Goal: Task Accomplishment & Management: Complete application form

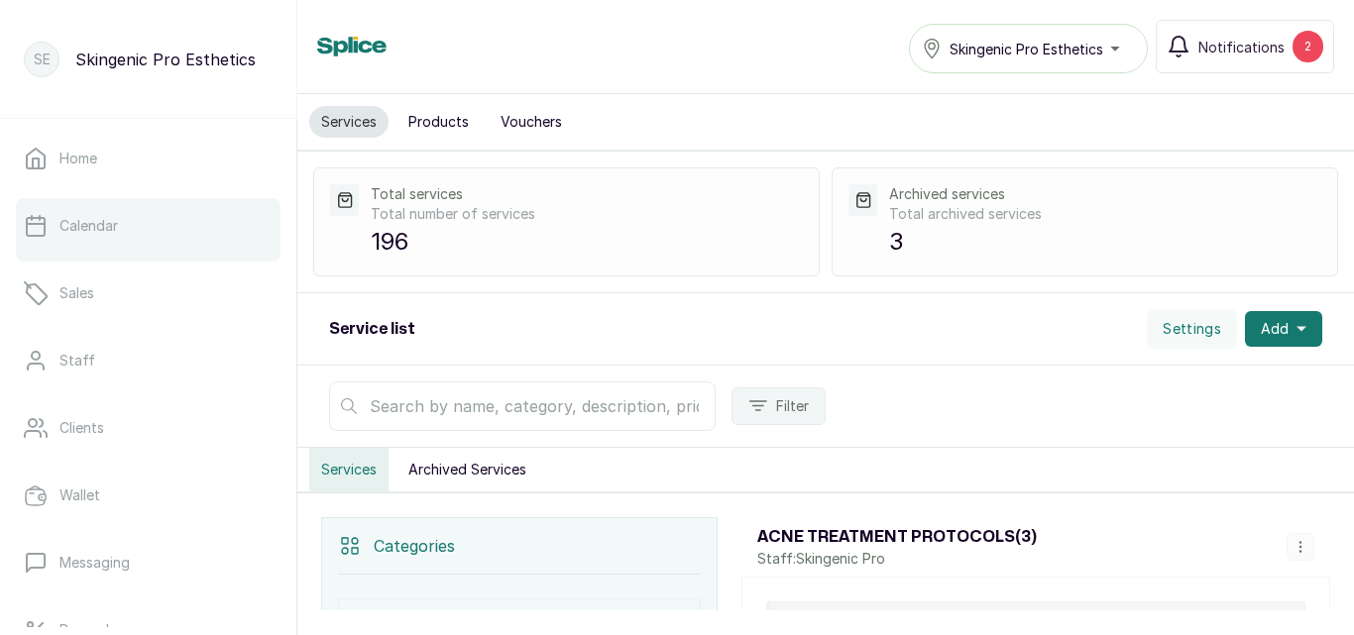
click at [161, 227] on link "Calendar" at bounding box center [148, 225] width 265 height 55
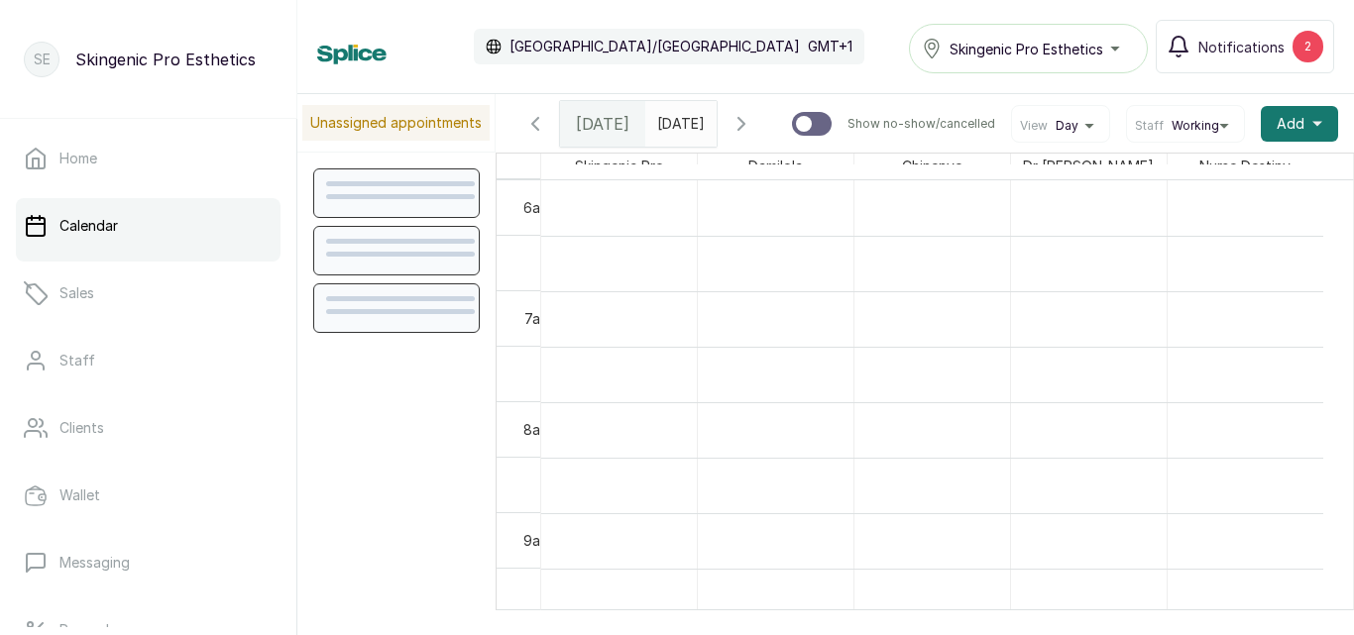
scroll to position [667, 0]
type input "dd/MM/yyyy"
click at [678, 126] on input "dd/MM/yyyy" at bounding box center [662, 119] width 32 height 34
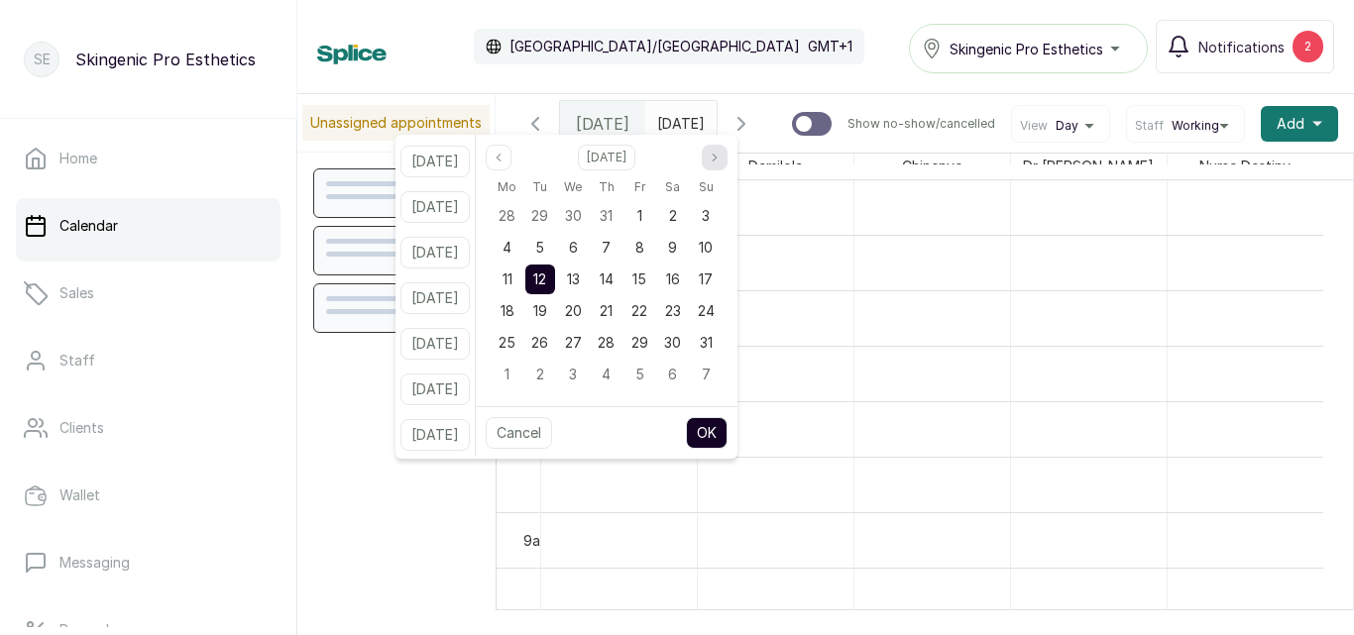
click at [720, 160] on icon "page next" at bounding box center [715, 158] width 12 height 12
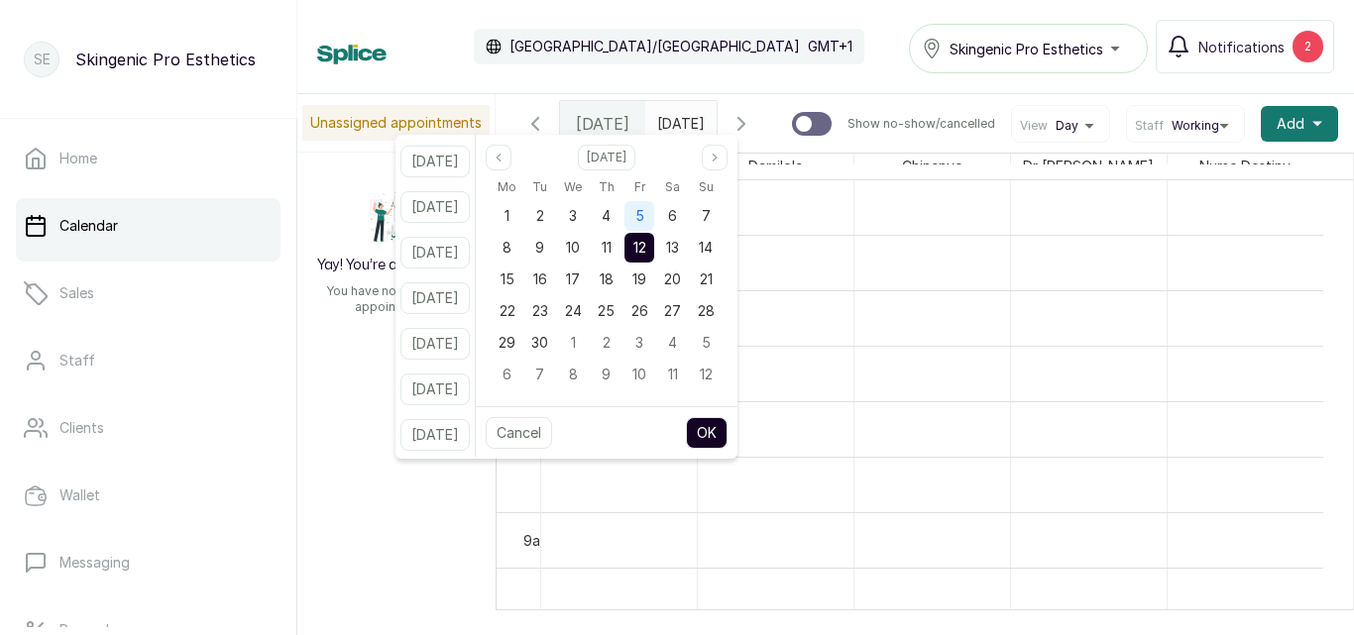
click at [654, 211] on div "5" at bounding box center [639, 216] width 30 height 30
click at [714, 435] on button "OK" at bounding box center [707, 433] width 42 height 32
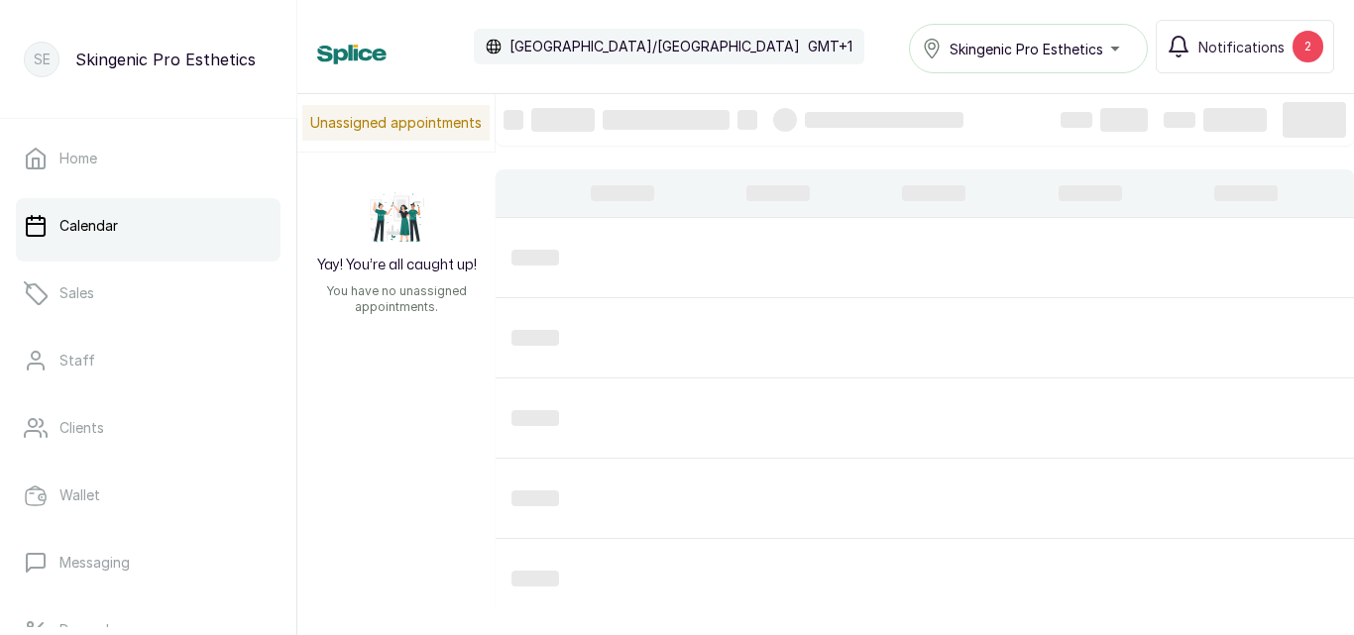
type input "[DATE]"
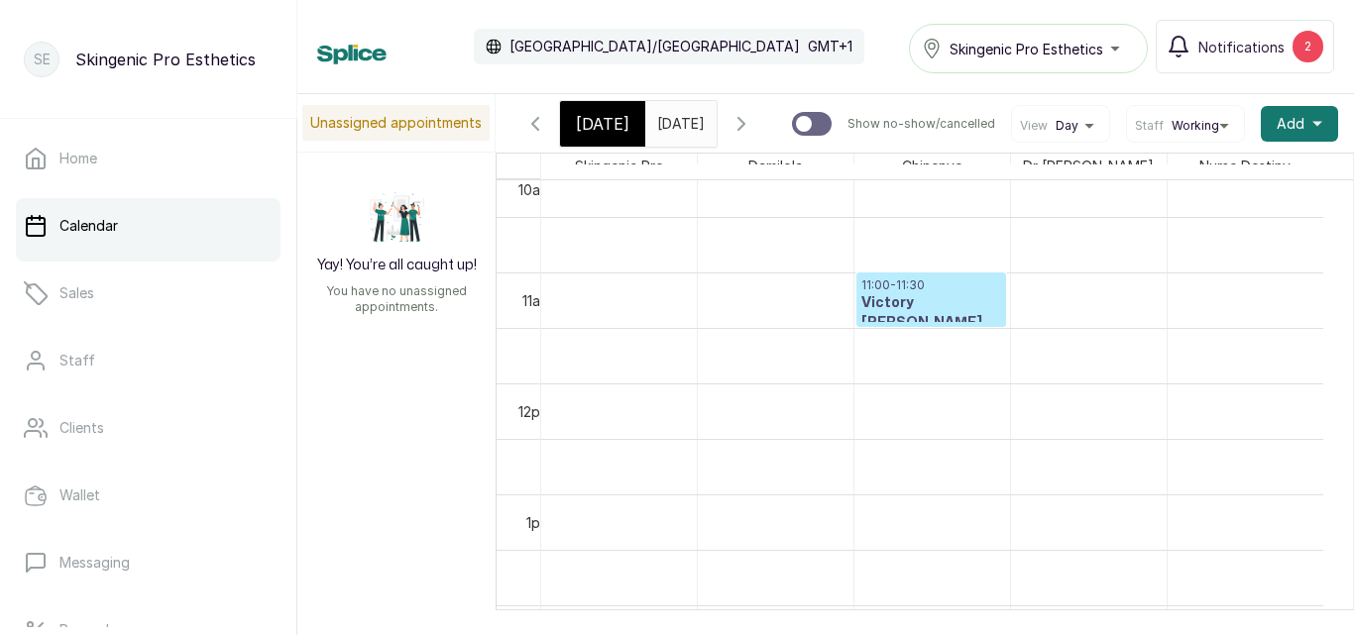
scroll to position [1146, 0]
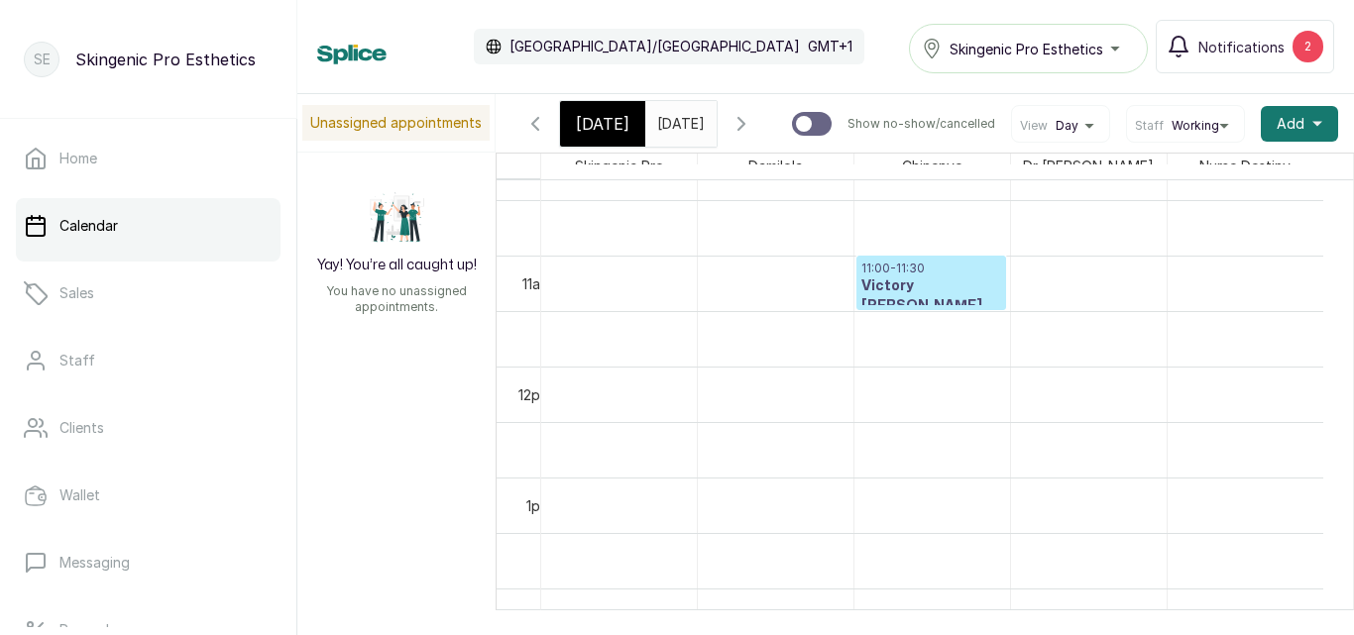
click at [959, 290] on h3 "Victory [PERSON_NAME]" at bounding box center [931, 296] width 140 height 40
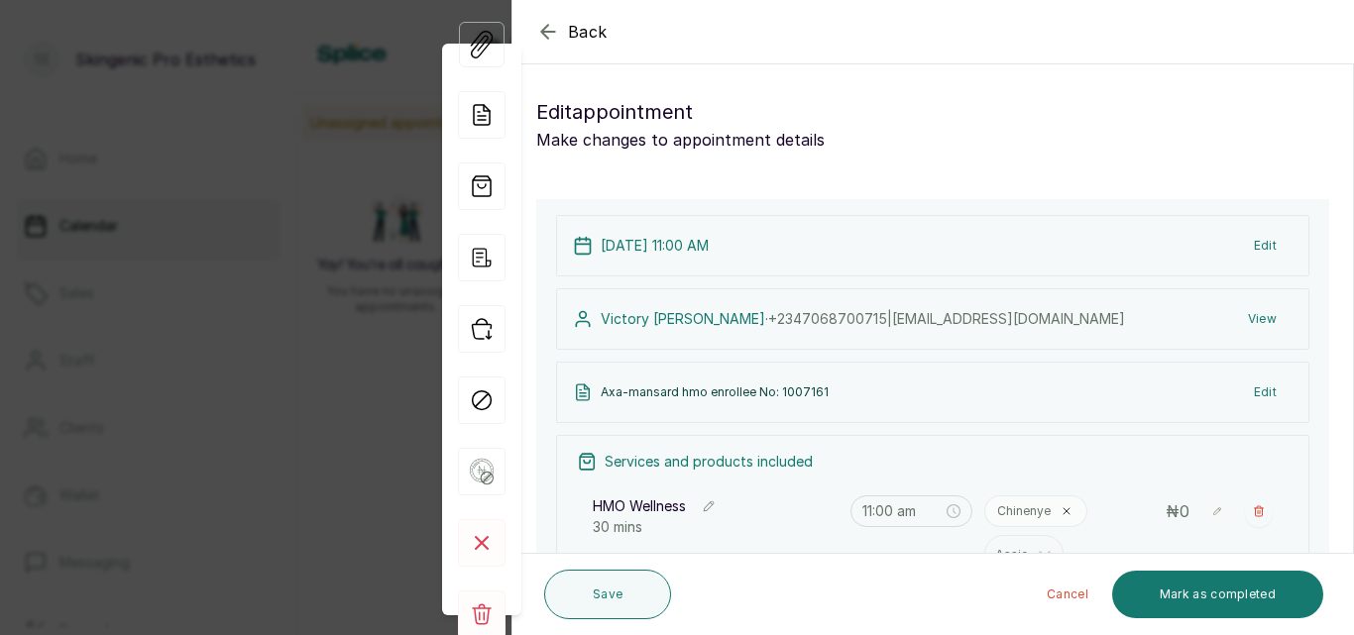
scroll to position [368, 0]
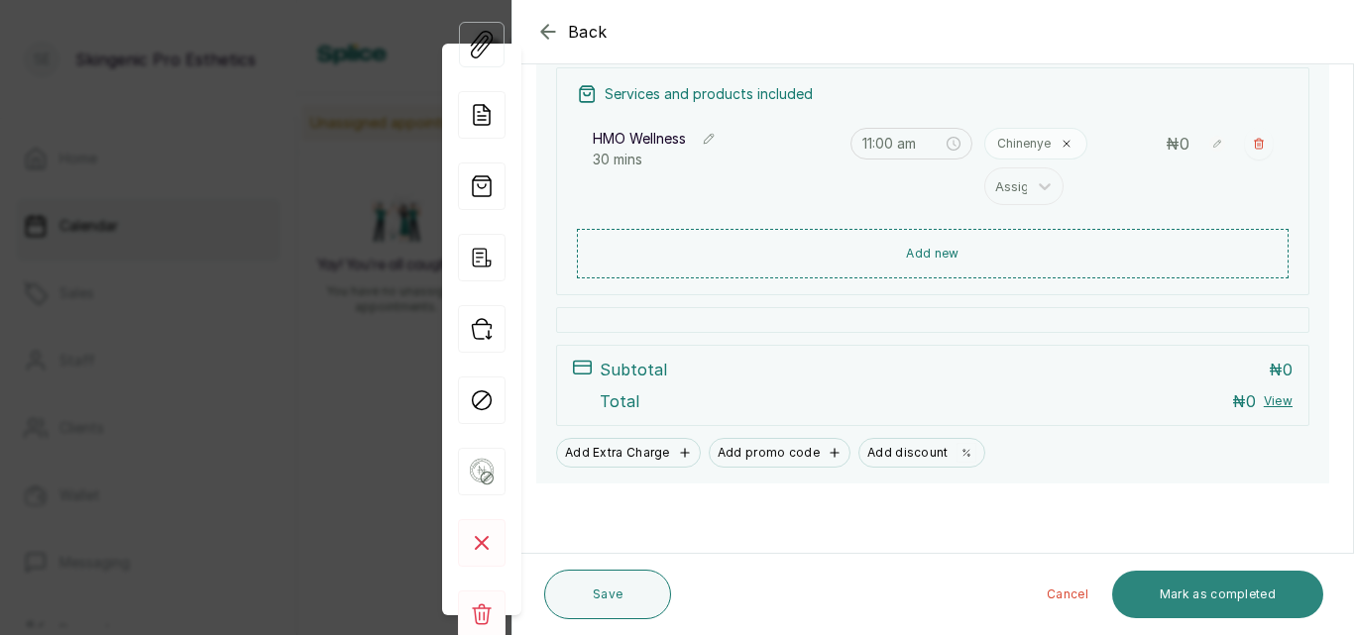
click at [1224, 591] on button "Mark as completed" at bounding box center [1217, 595] width 211 height 48
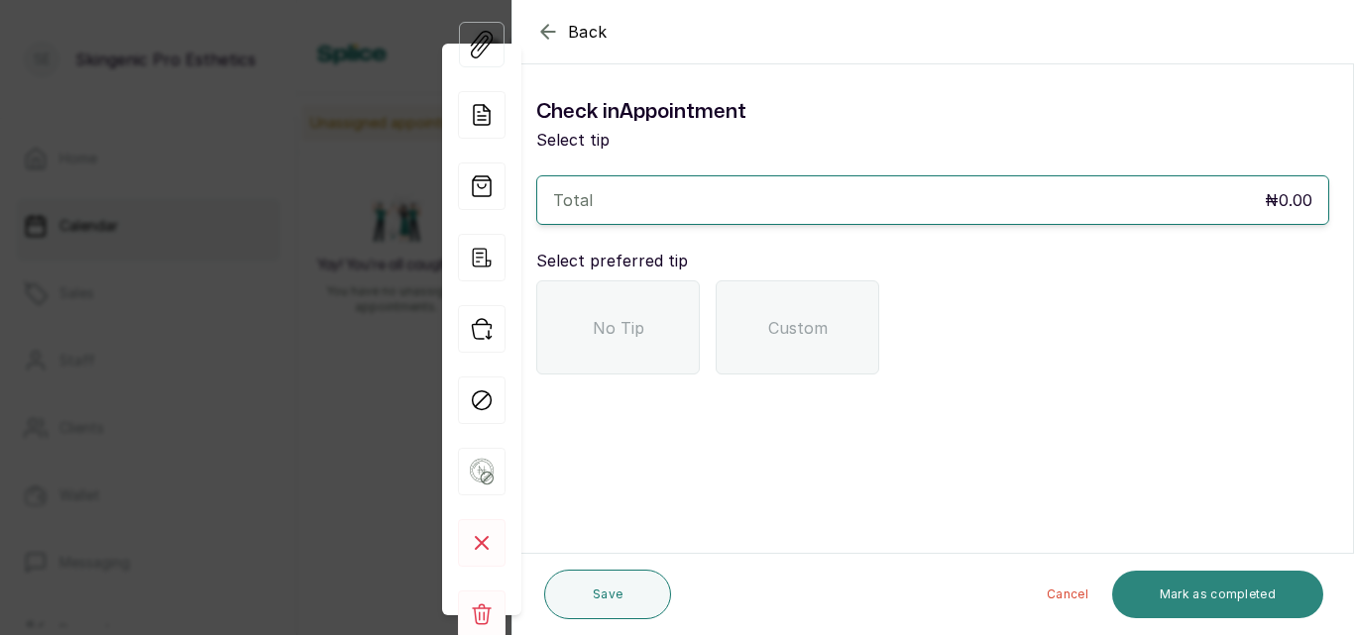
scroll to position [0, 0]
click at [625, 369] on div "No Tip" at bounding box center [618, 327] width 164 height 94
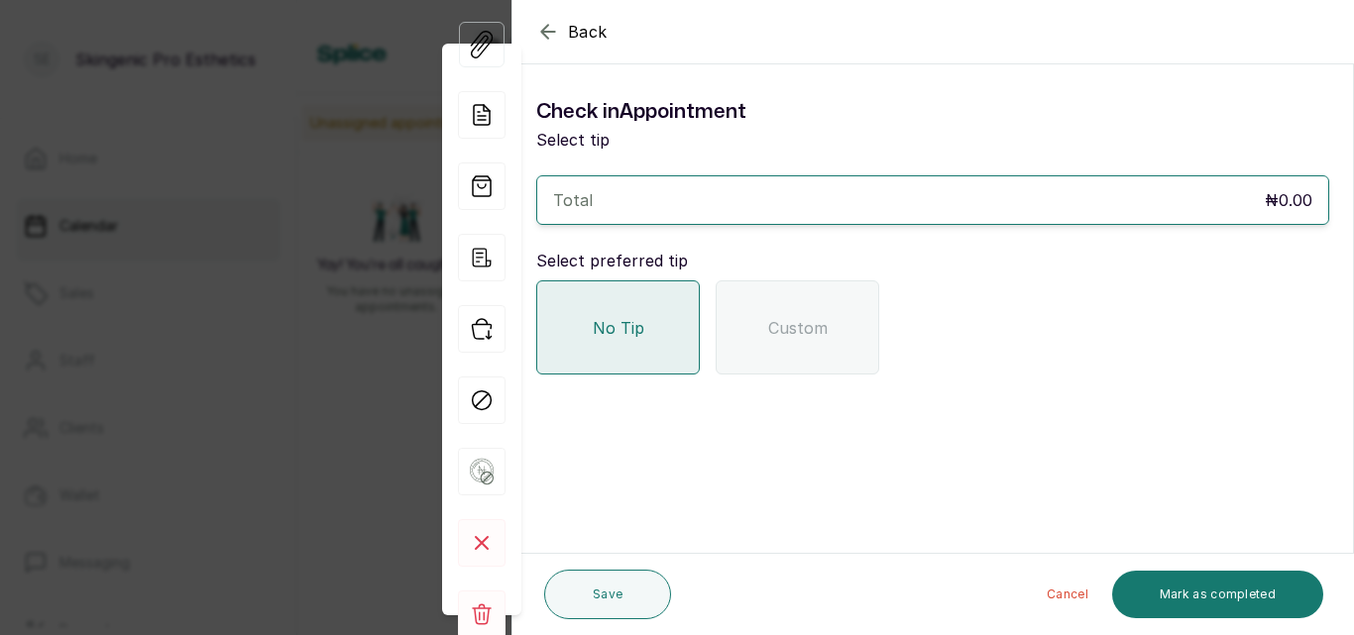
click at [548, 33] on icon "button" at bounding box center [548, 32] width 24 height 24
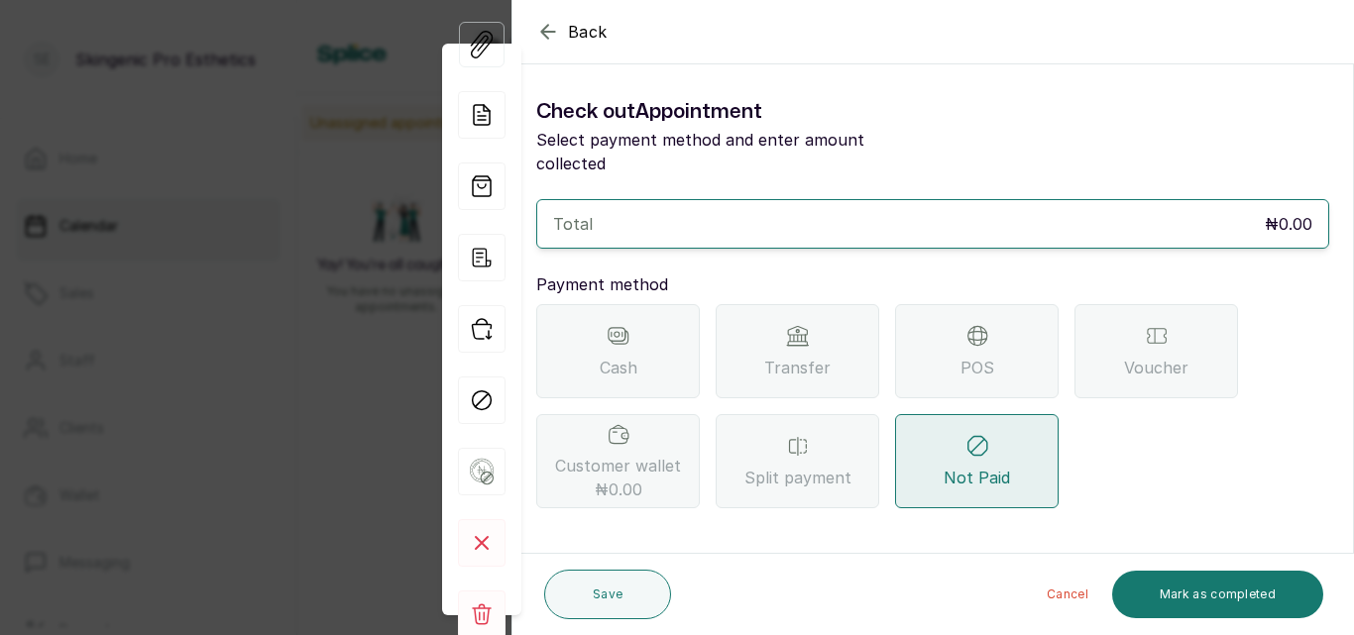
click at [548, 33] on icon "button" at bounding box center [548, 32] width 24 height 24
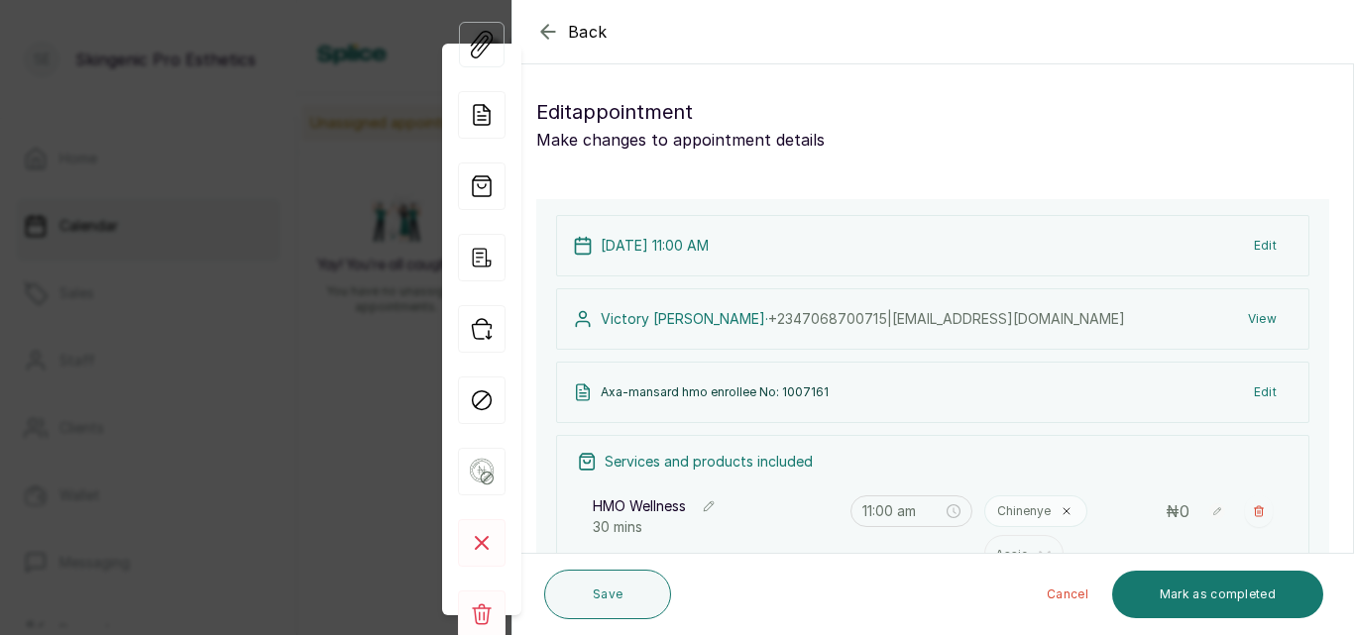
click at [553, 35] on icon "button" at bounding box center [548, 32] width 24 height 24
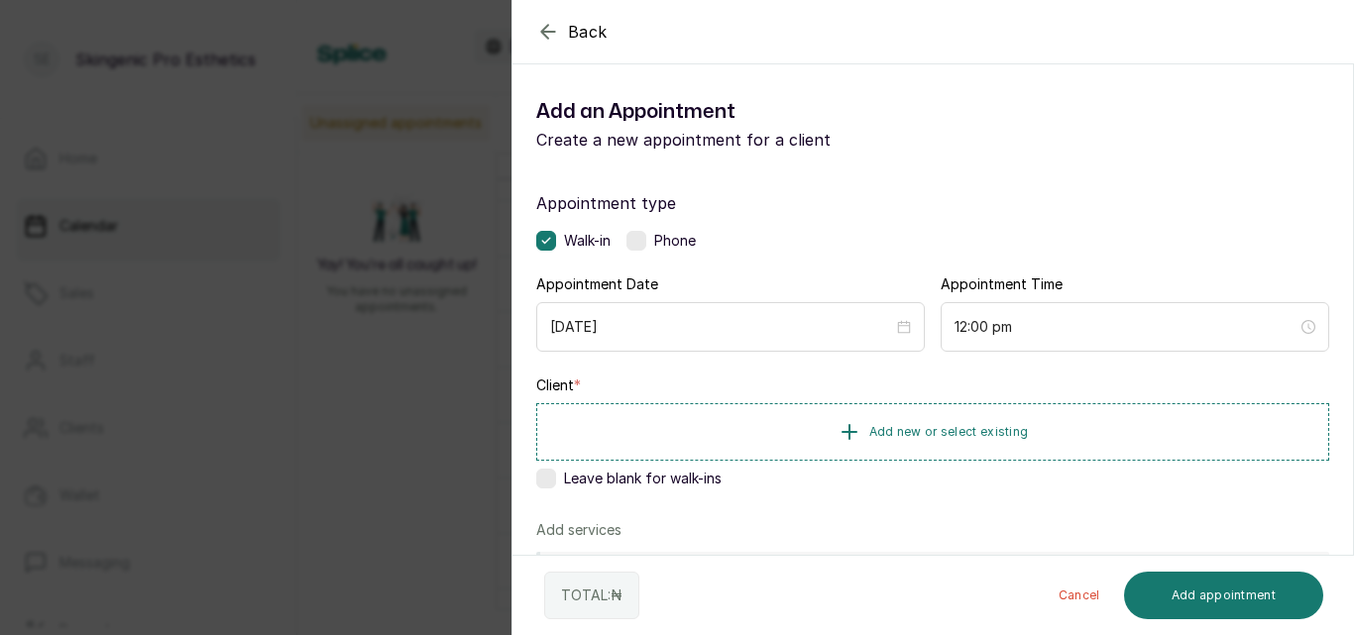
click at [550, 481] on label at bounding box center [546, 479] width 20 height 20
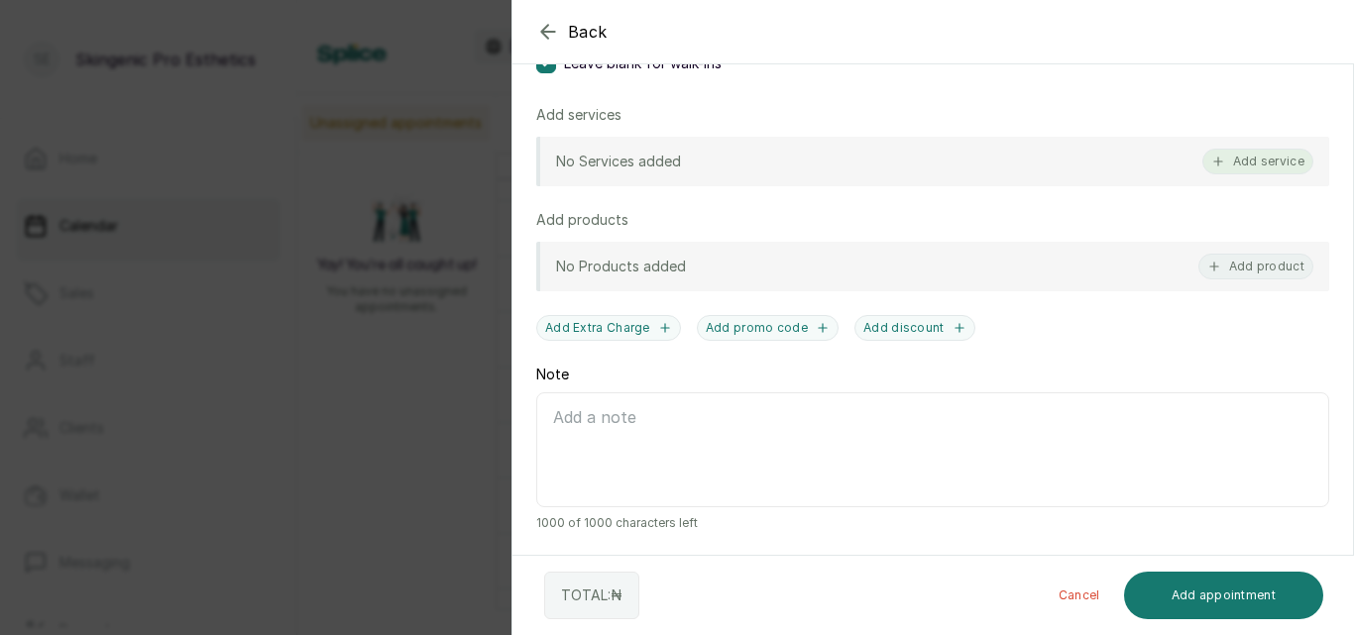
click at [1232, 159] on button "Add service" at bounding box center [1257, 162] width 111 height 26
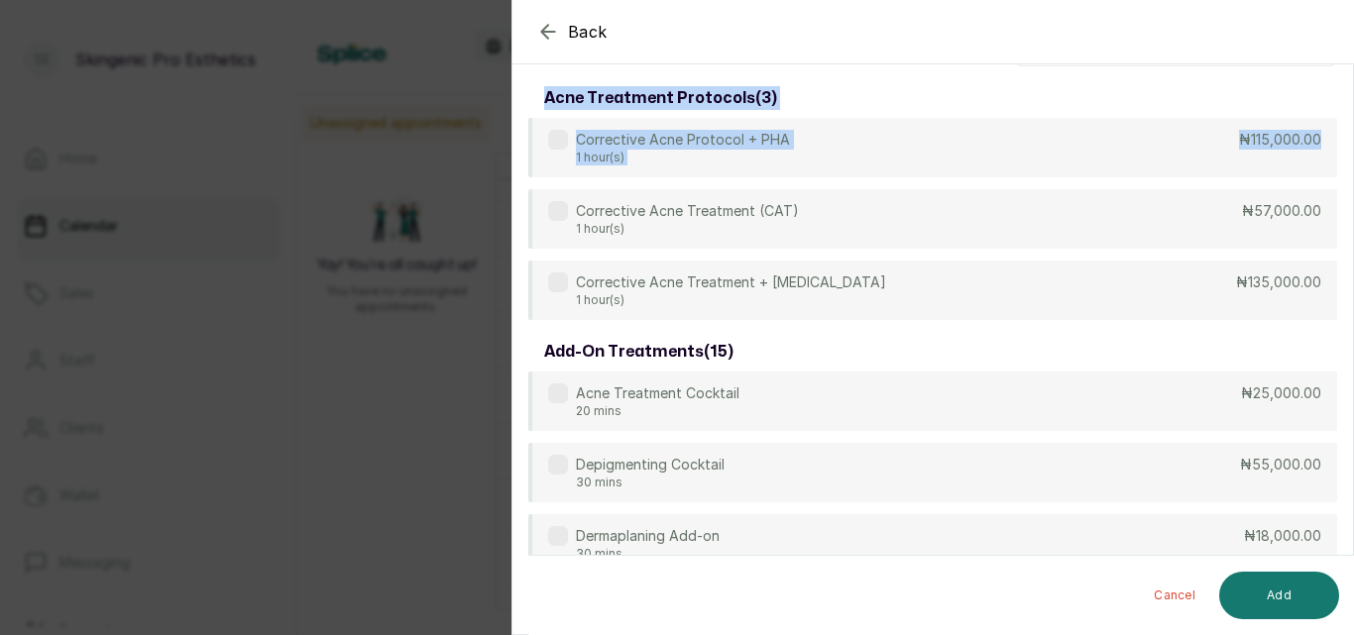
scroll to position [0, 0]
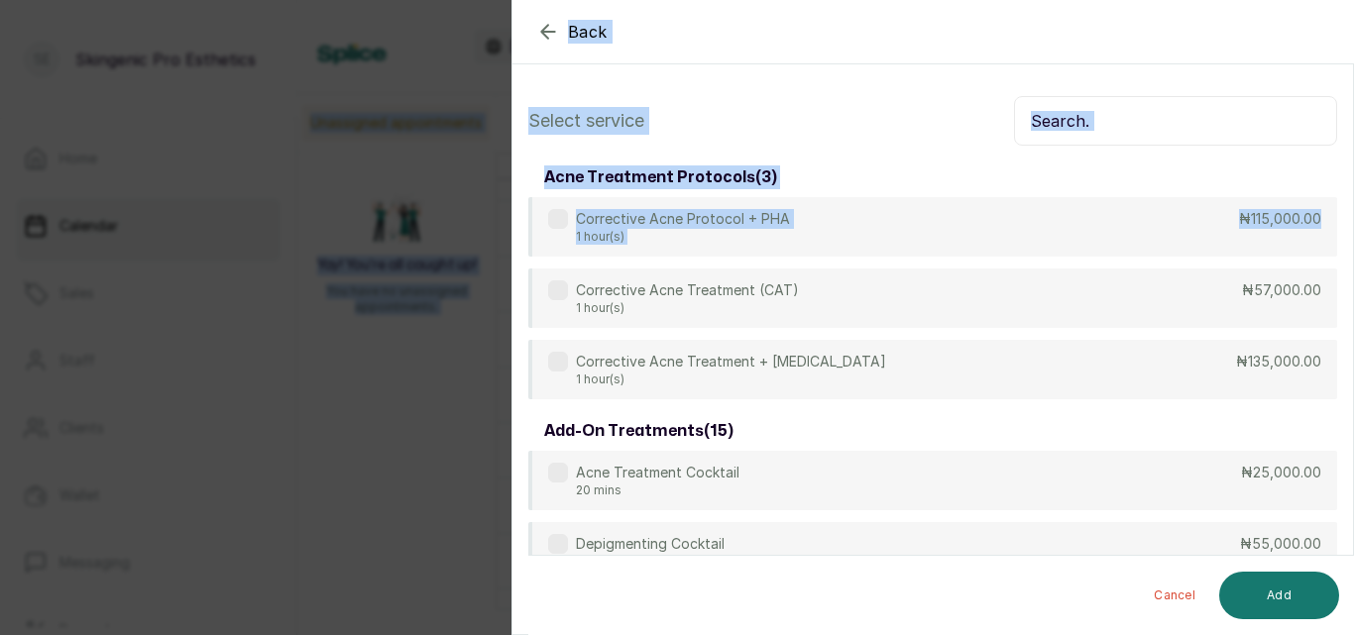
drag, startPoint x: 1353, startPoint y: 139, endPoint x: 1327, endPoint y: -7, distance: 147.9
click at [1327, 0] on html "SE Skingenic Pro Esthetics Home Calendar Sales Staff Clients Wallet Messaging R…" at bounding box center [677, 317] width 1354 height 635
click at [1168, 132] on input "text" at bounding box center [1175, 121] width 323 height 50
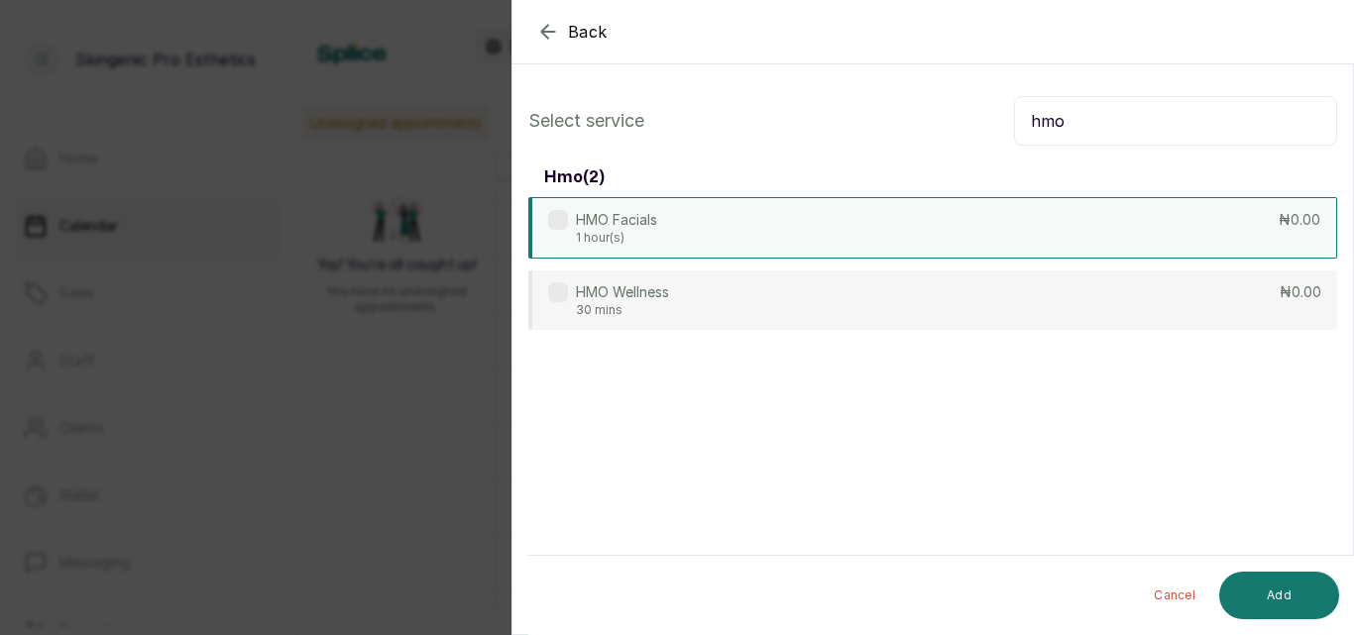
type input "hmo"
click at [678, 218] on div "HMO Facials 1 hour(s) ₦0.00" at bounding box center [932, 227] width 809 height 61
click at [1290, 595] on button "Add" at bounding box center [1279, 596] width 120 height 48
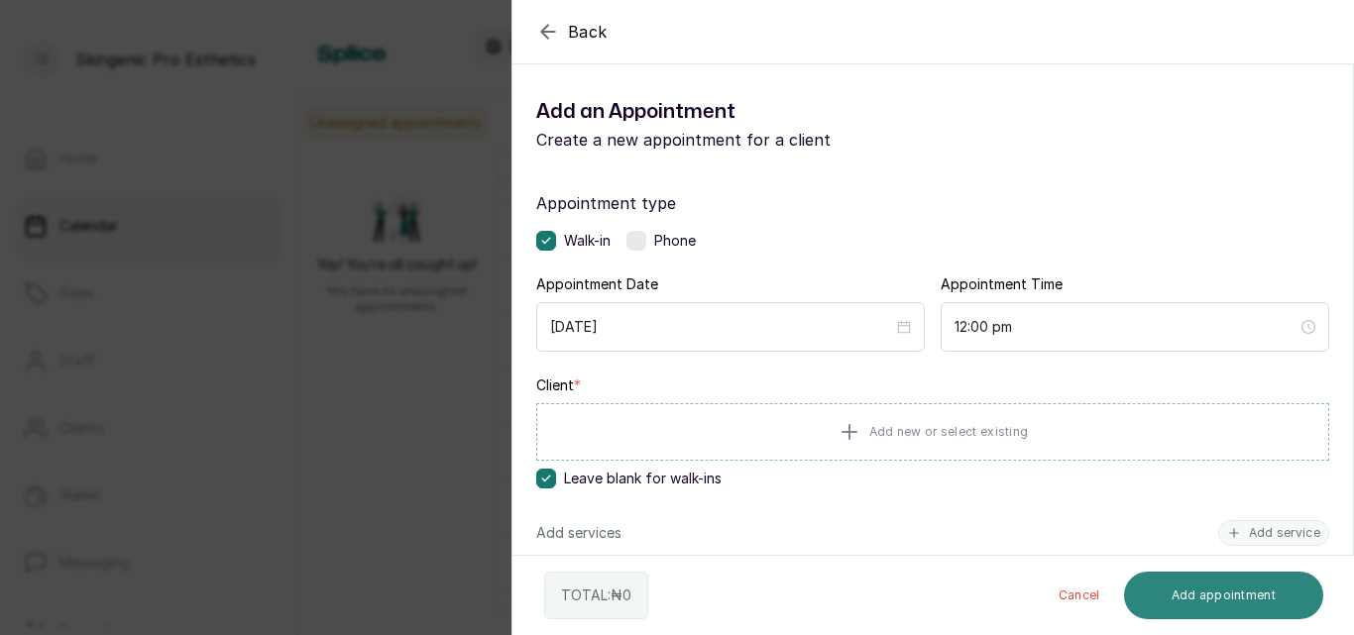
click at [1230, 598] on button "Add appointment" at bounding box center [1224, 596] width 200 height 48
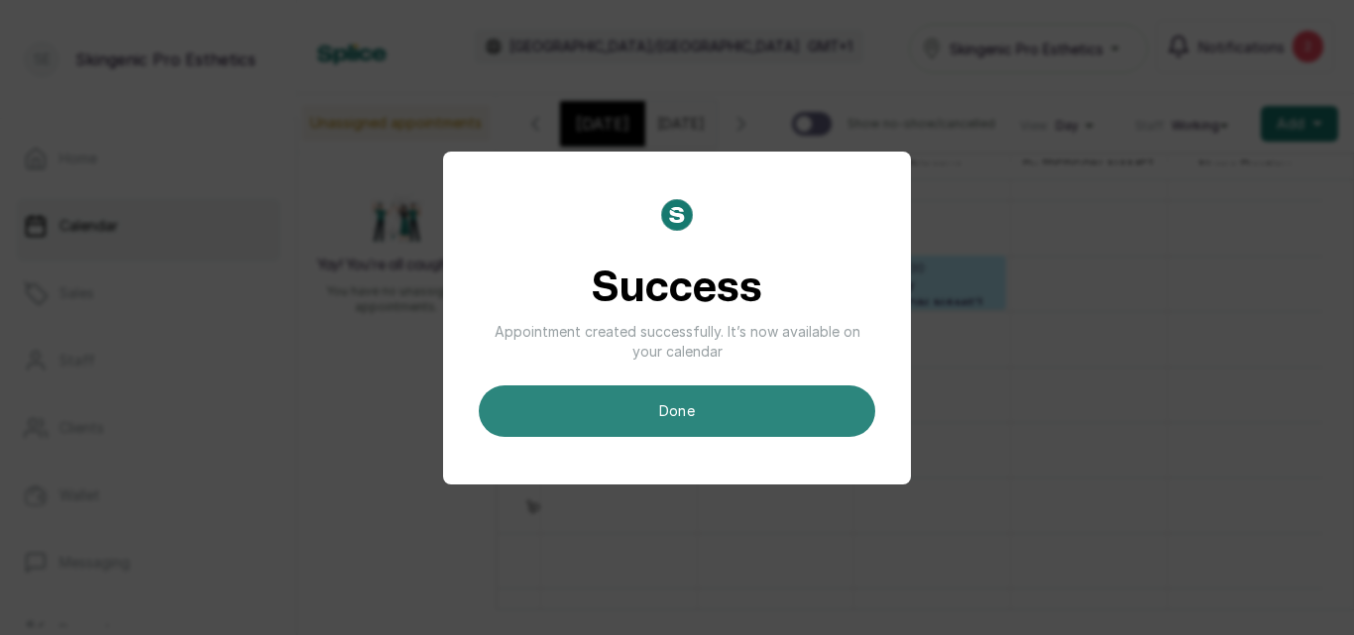
click at [681, 424] on button "done" at bounding box center [677, 411] width 396 height 52
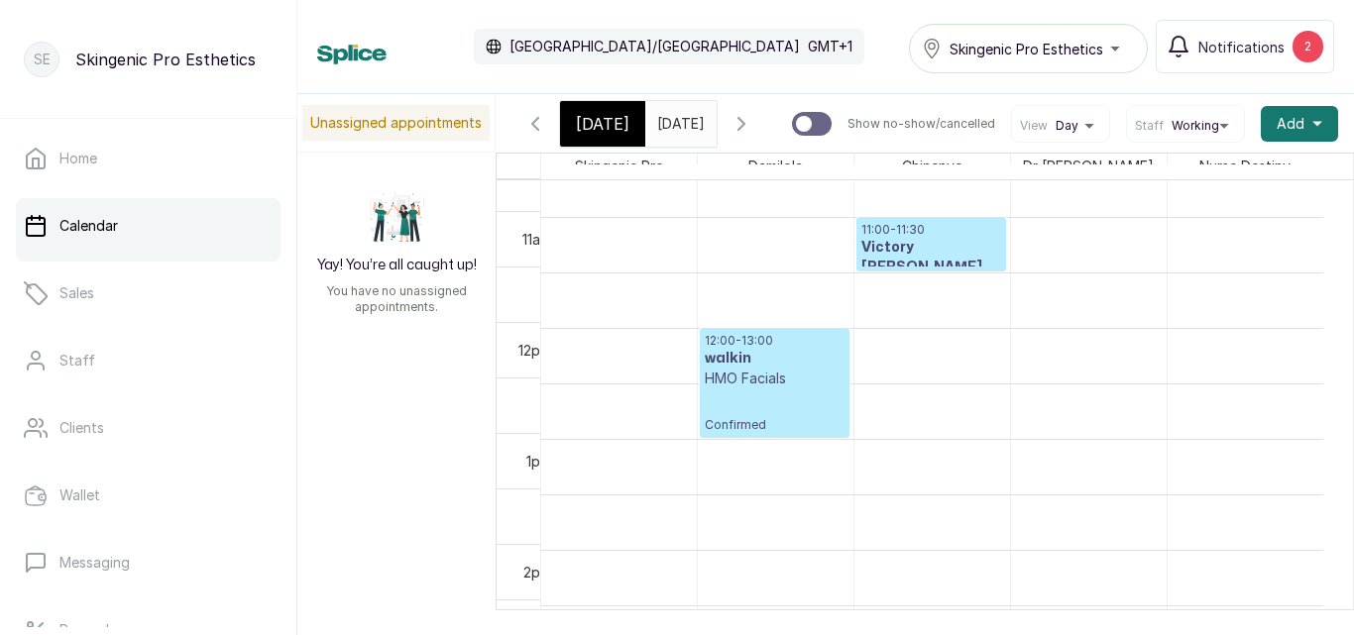
scroll to position [1190, 0]
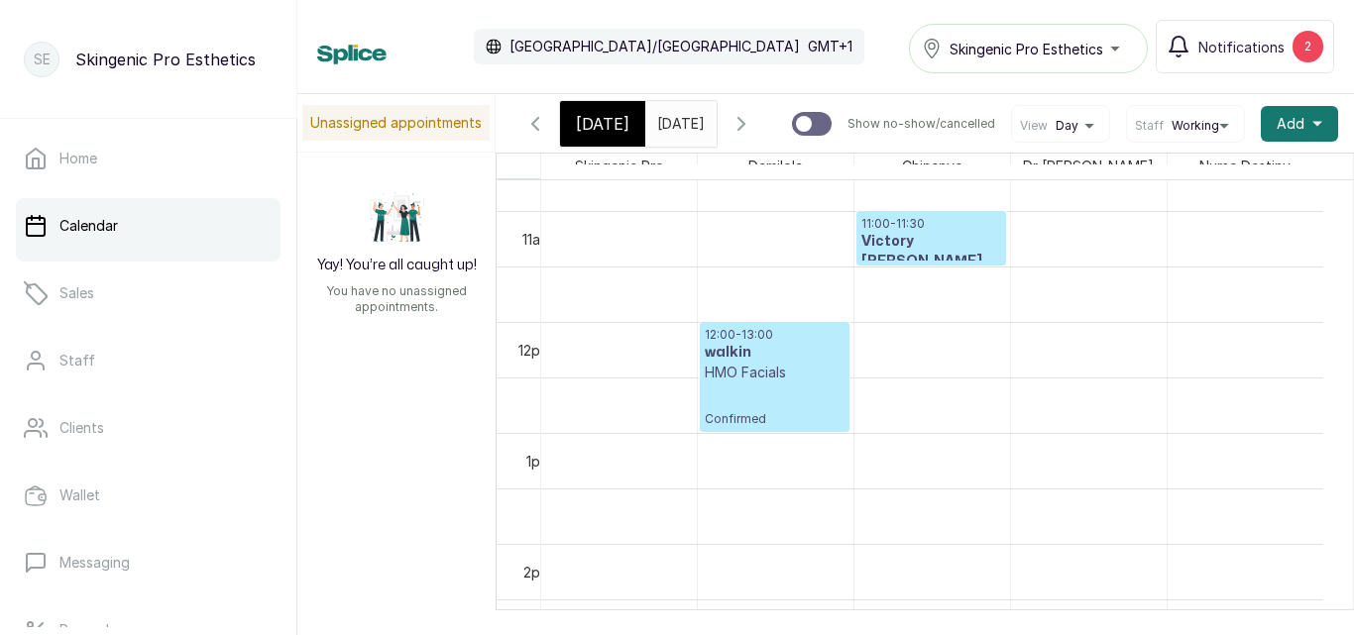
click at [791, 399] on div "12:00 - 13:00 walkin HMO Facials Confirmed" at bounding box center [775, 377] width 140 height 100
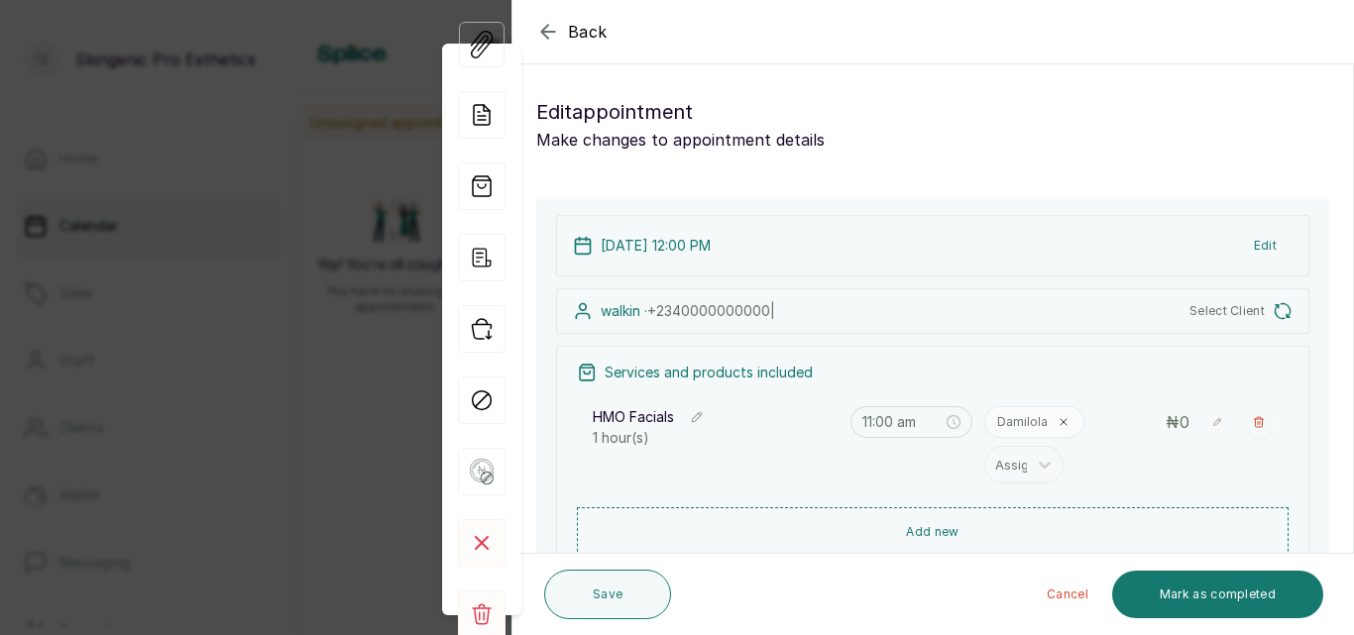
type input "12:00 pm"
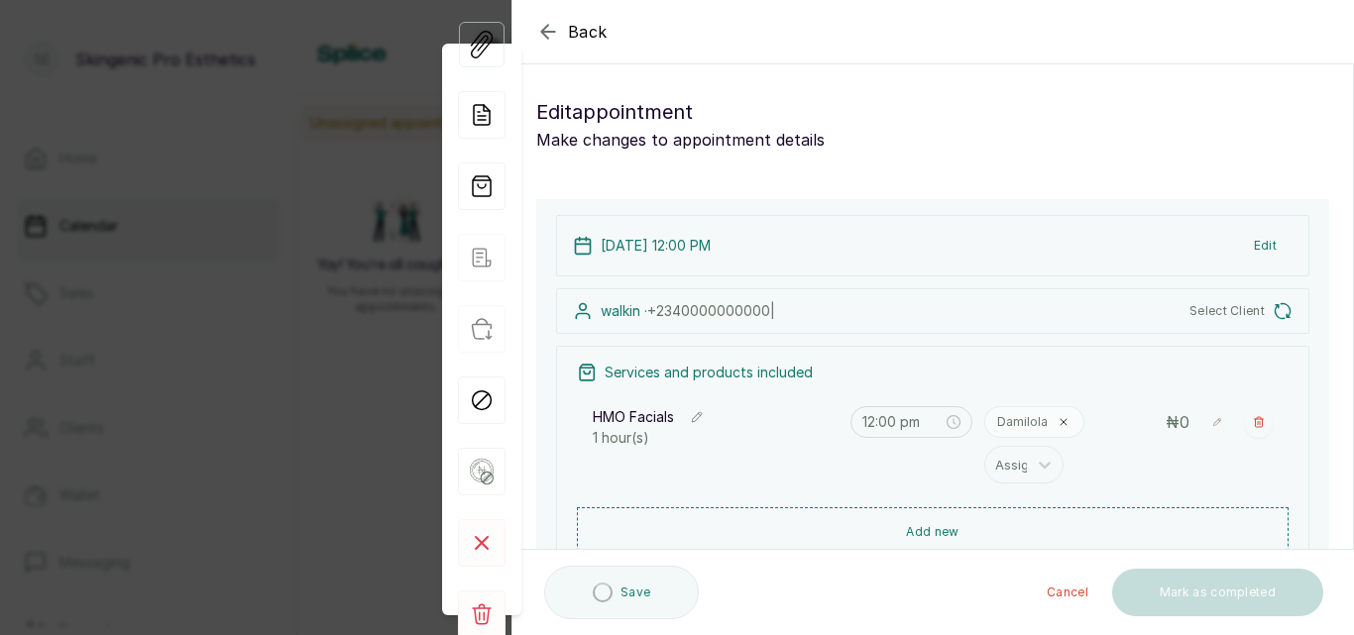
scroll to position [278, 0]
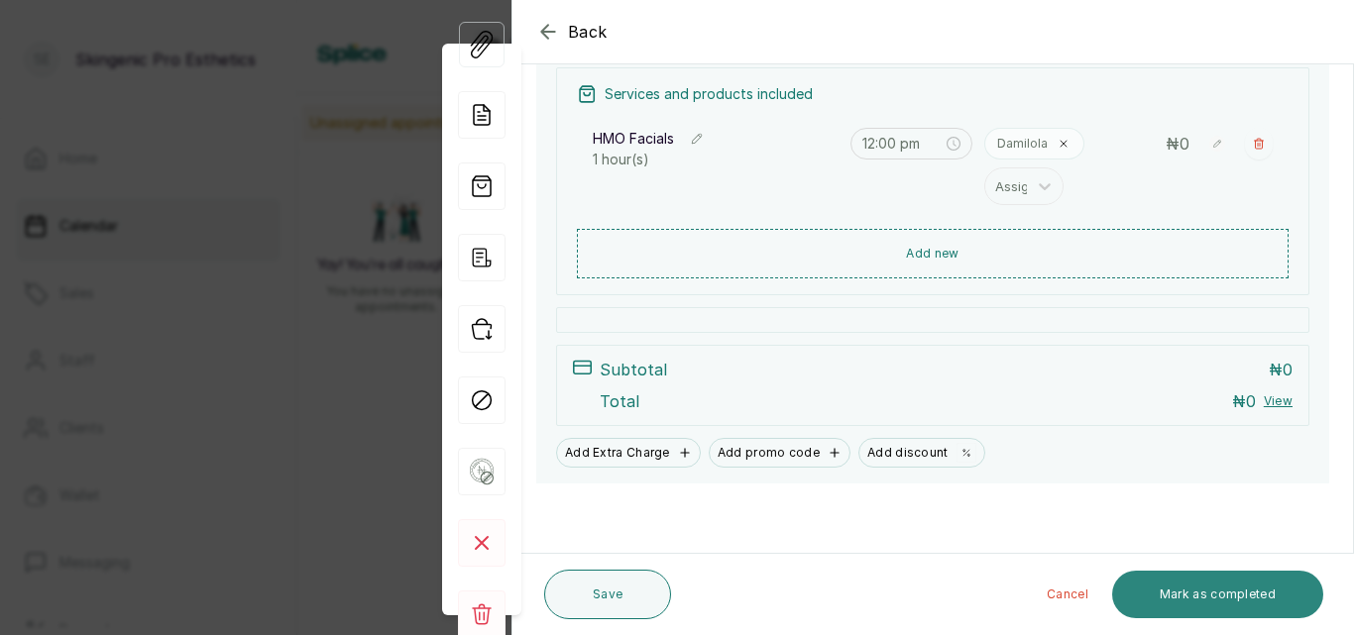
click at [1189, 597] on button "Mark as completed" at bounding box center [1217, 595] width 211 height 48
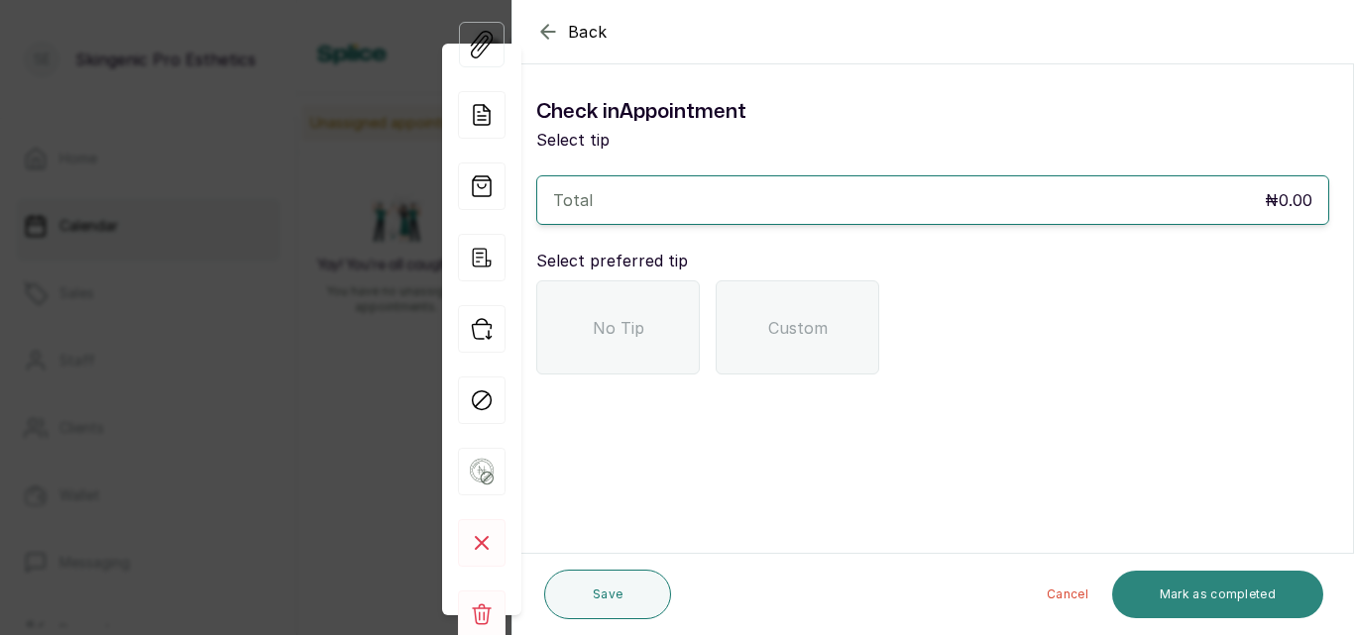
scroll to position [0, 0]
click at [656, 336] on div "No Tip" at bounding box center [618, 327] width 164 height 94
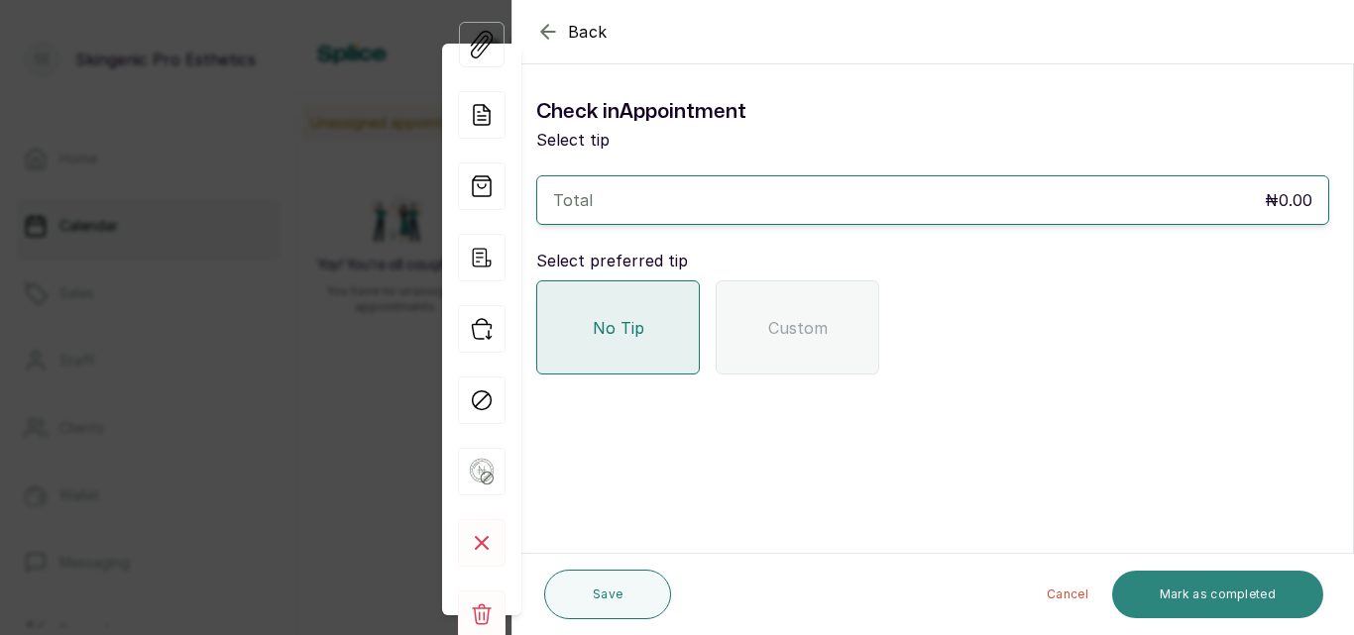
click at [1214, 584] on button "Mark as completed" at bounding box center [1217, 595] width 211 height 48
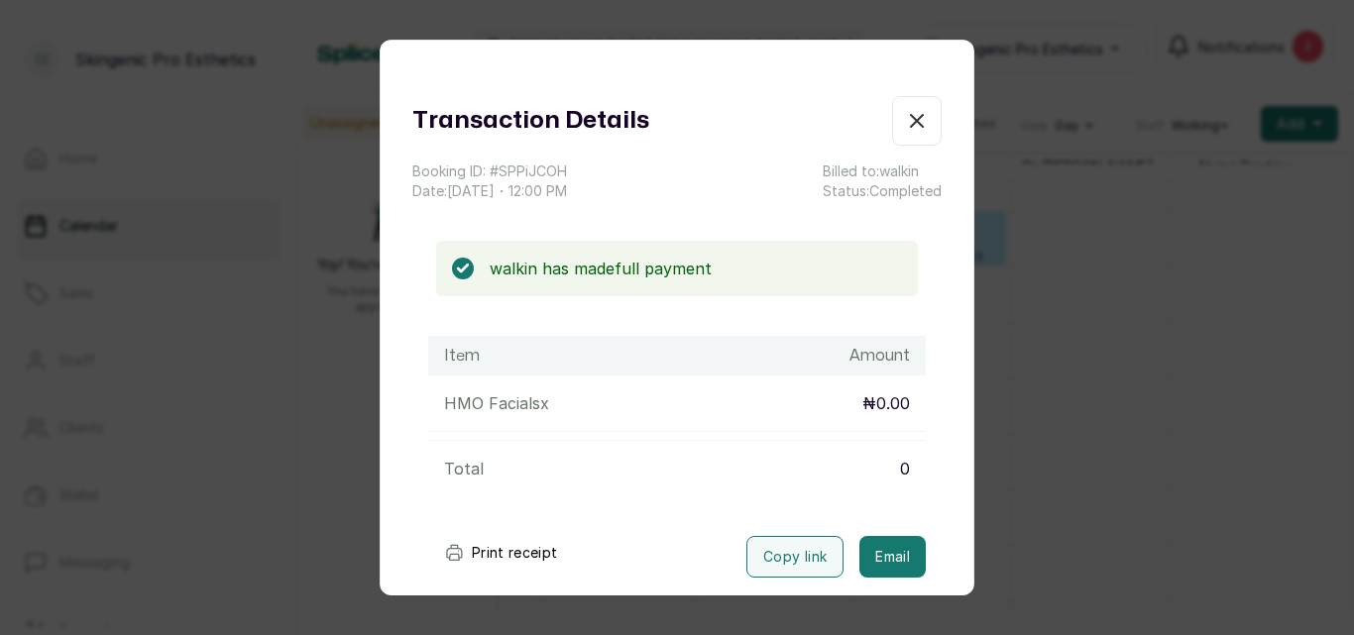
click at [905, 122] on icon "button" at bounding box center [917, 121] width 24 height 24
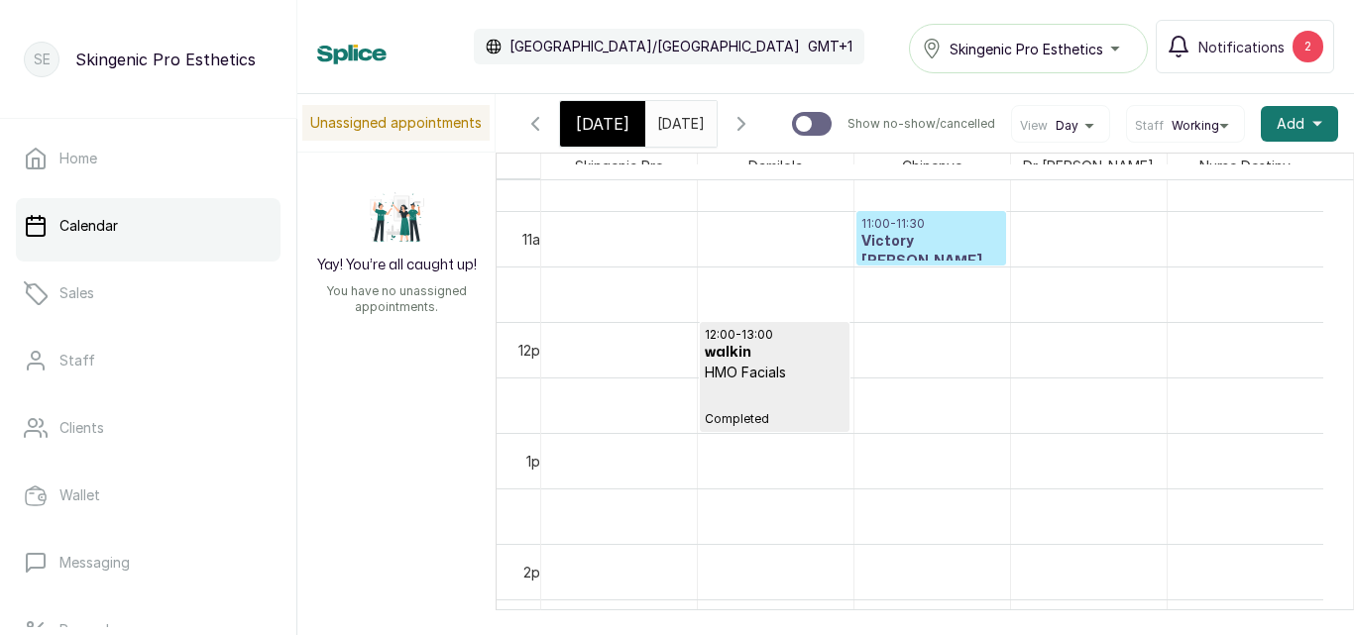
drag, startPoint x: 800, startPoint y: 352, endPoint x: 603, endPoint y: 133, distance: 294.7
click at [603, 133] on span "[DATE]" at bounding box center [603, 124] width 54 height 24
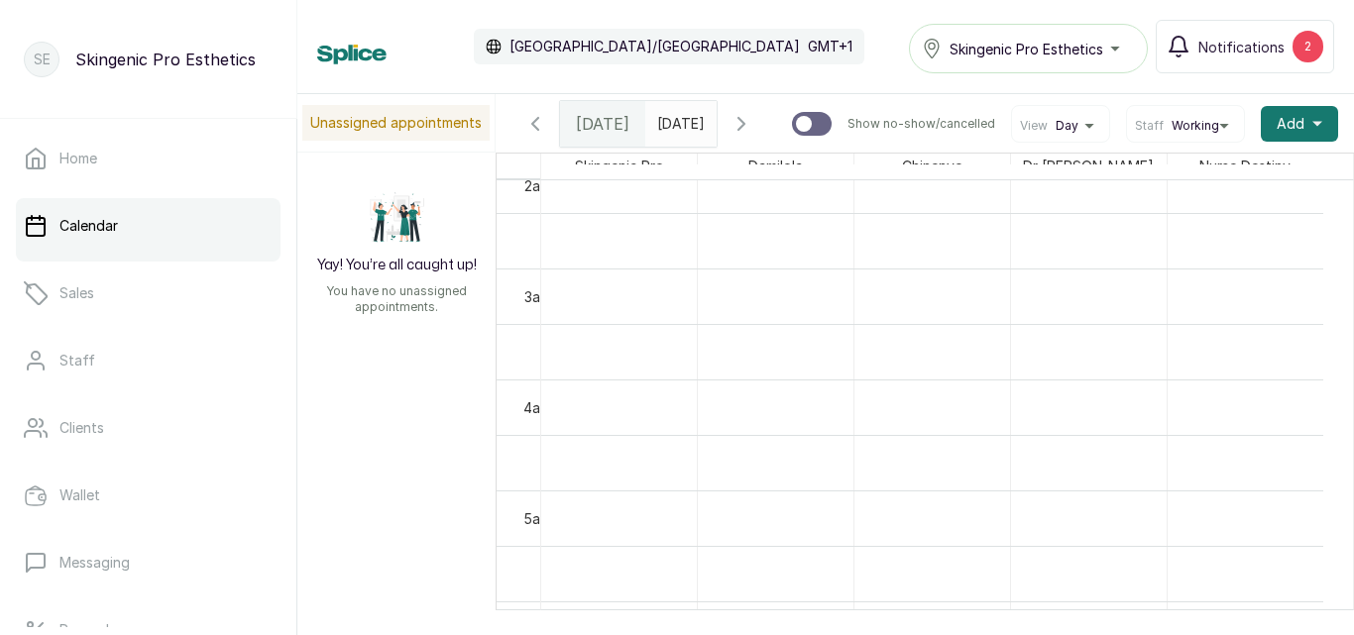
scroll to position [306, 0]
click at [676, 131] on input "[DATE]" at bounding box center [662, 119] width 32 height 34
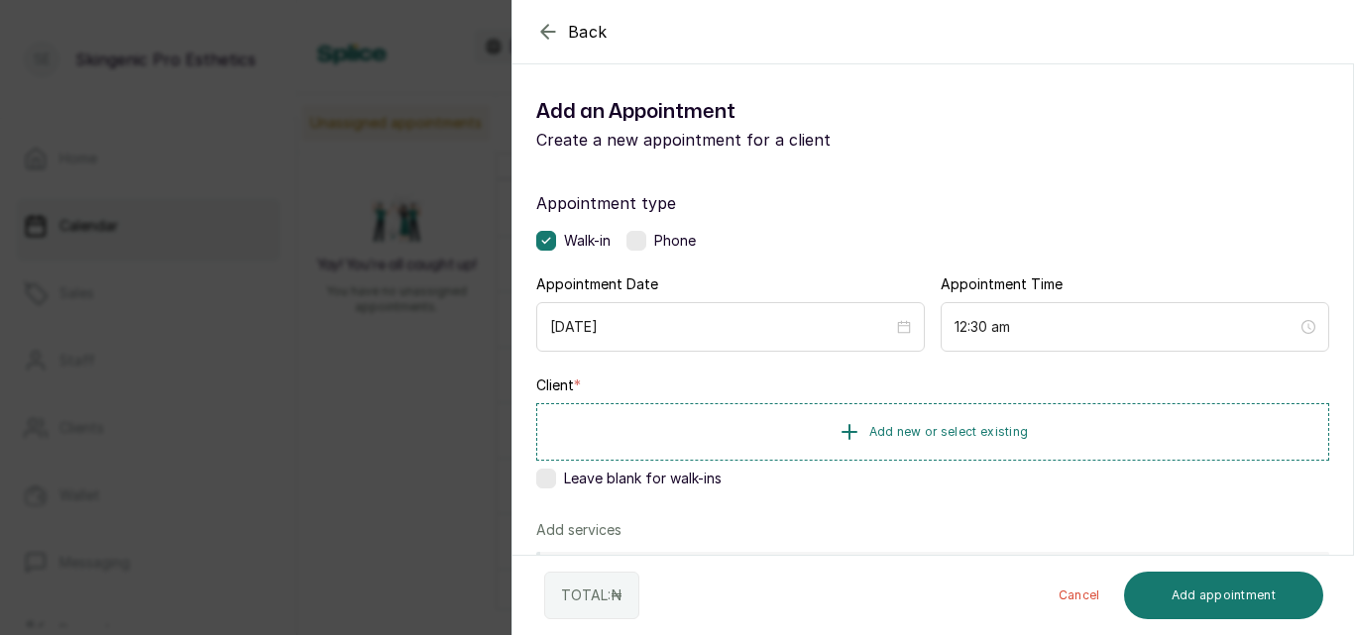
click at [544, 31] on icon "button" at bounding box center [548, 32] width 24 height 24
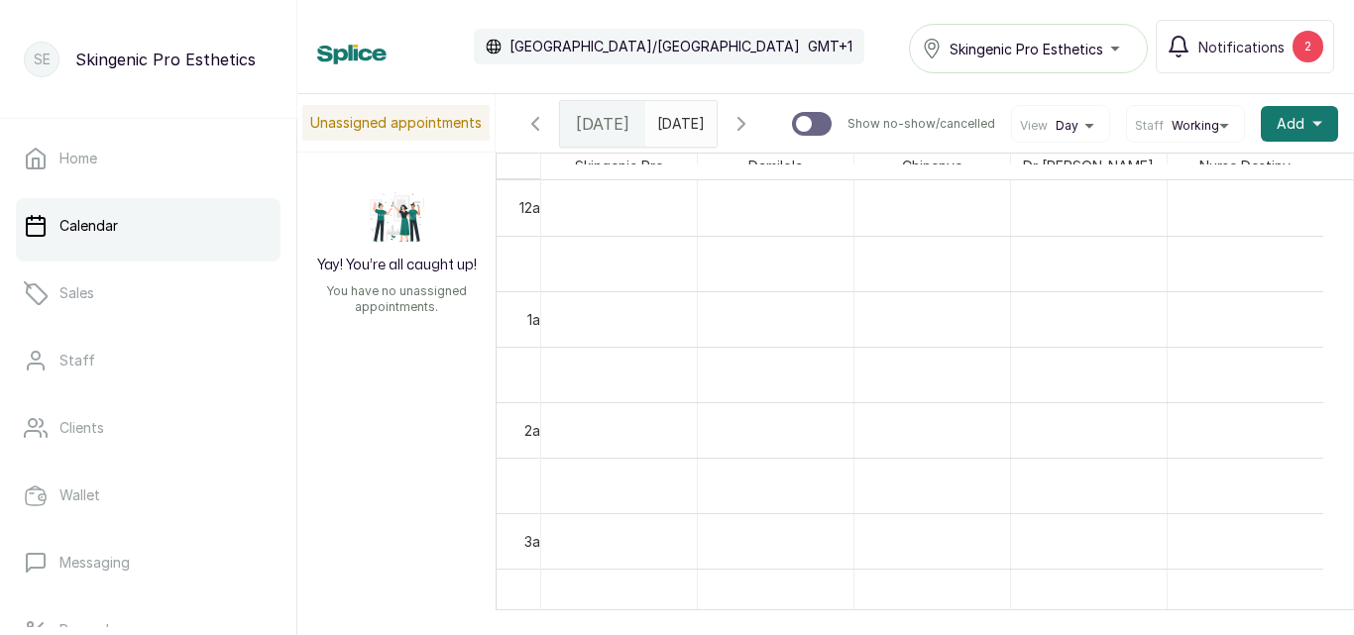
click at [715, 130] on span at bounding box center [697, 119] width 38 height 34
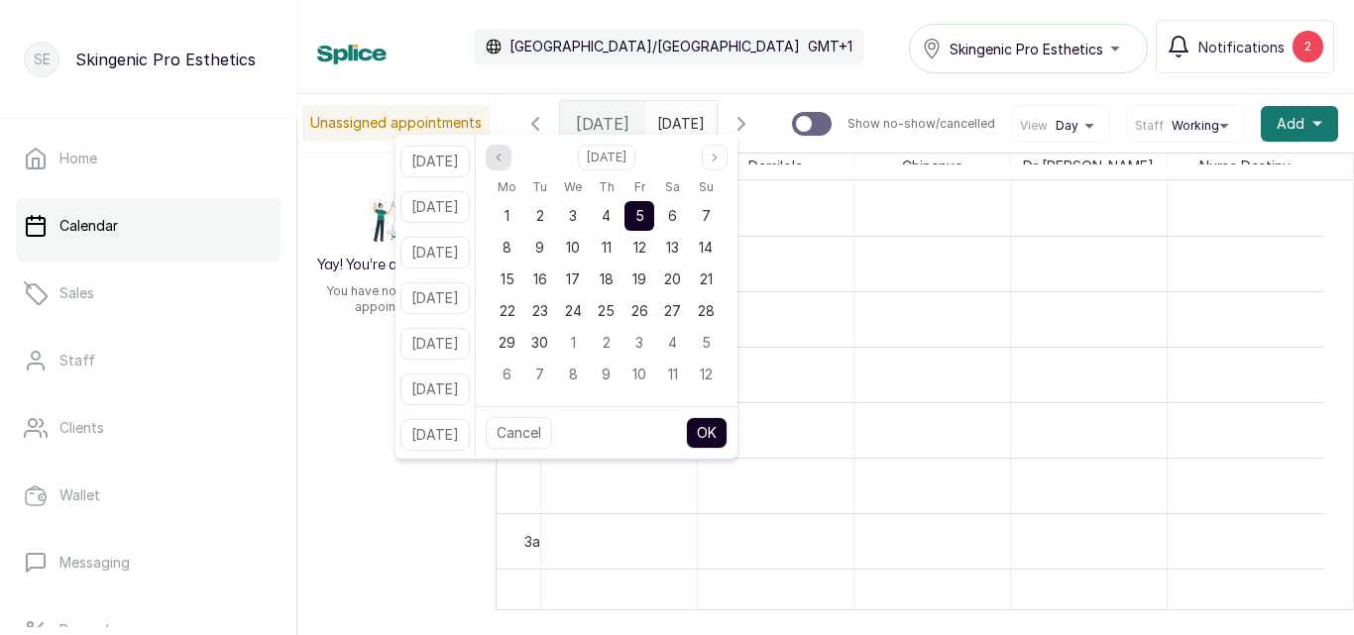
click at [504, 161] on icon "page previous" at bounding box center [499, 158] width 12 height 12
click at [548, 339] on span "26" at bounding box center [539, 342] width 17 height 17
click at [722, 424] on button "OK" at bounding box center [707, 433] width 42 height 32
type input "[DATE]"
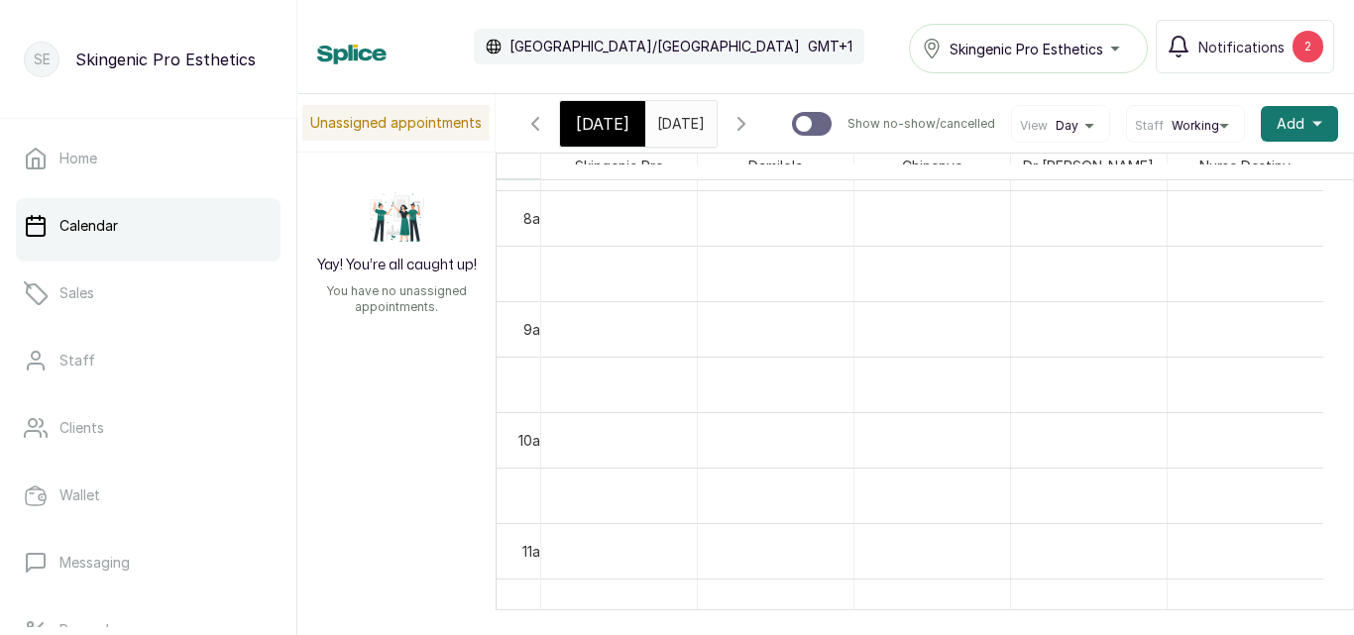
scroll to position [1018, 0]
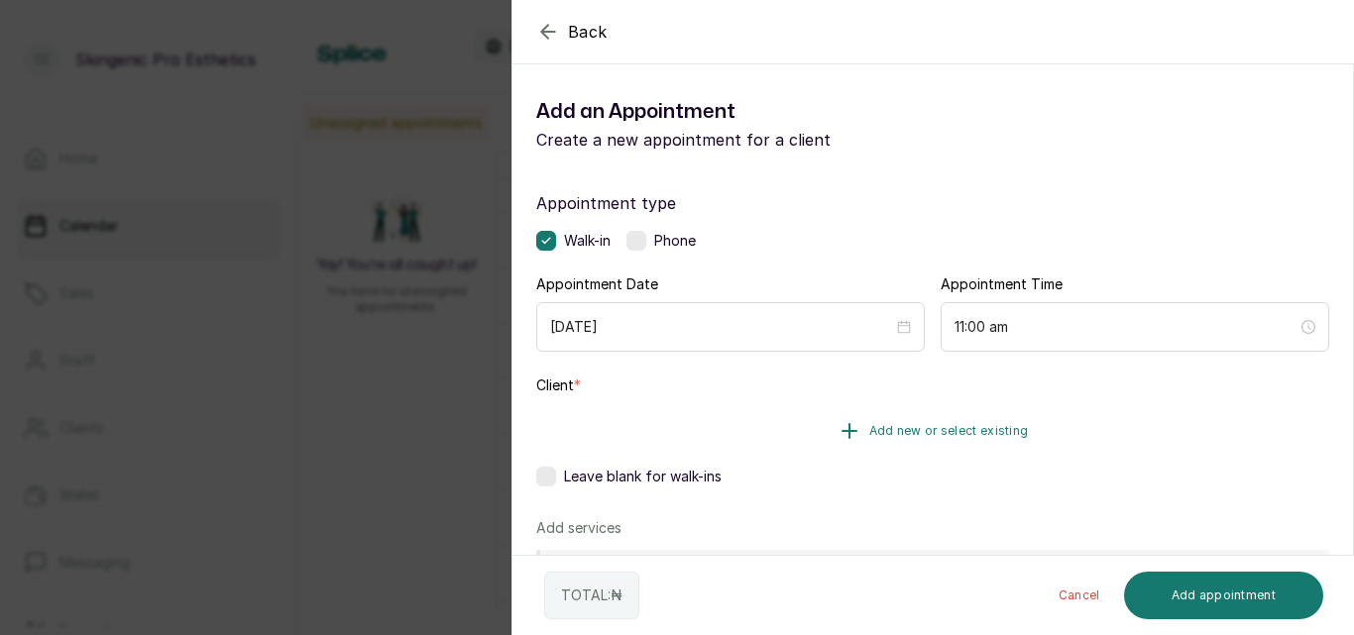
click at [987, 421] on button "Add new or select existing" at bounding box center [932, 430] width 793 height 55
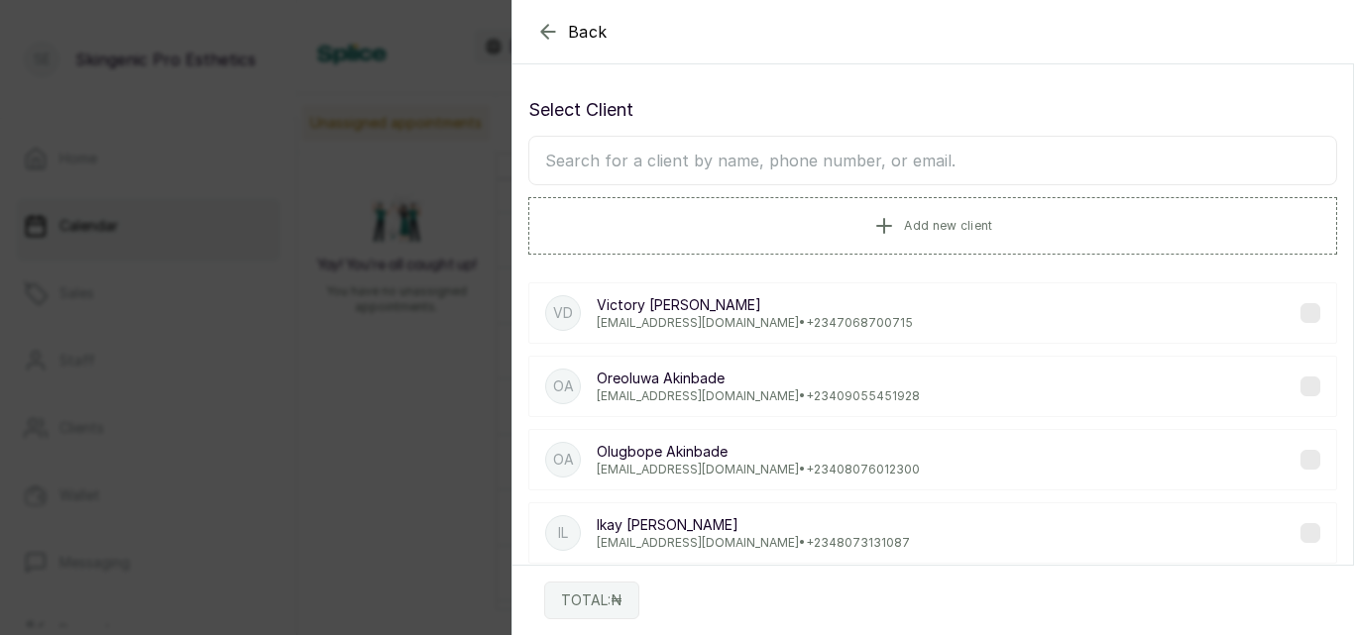
click at [910, 160] on input "text" at bounding box center [932, 161] width 809 height 50
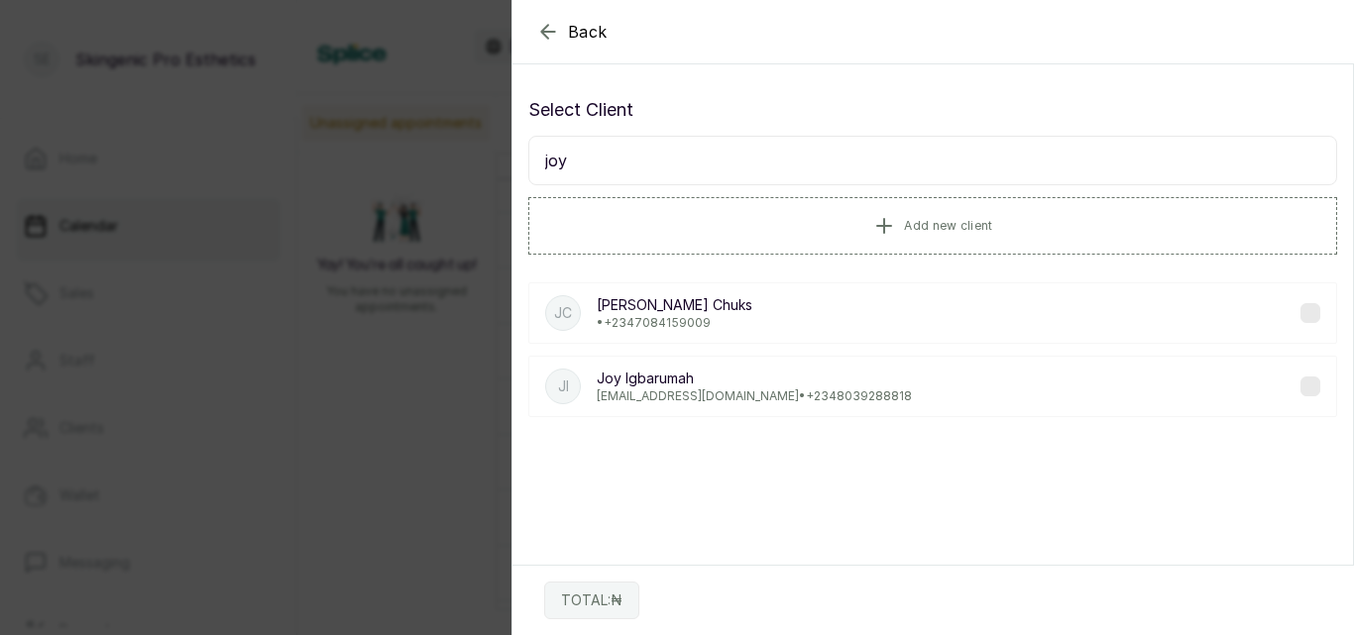
type input "joy"
click at [688, 390] on p "[EMAIL_ADDRESS][DOMAIN_NAME] • [PHONE_NUMBER]" at bounding box center [754, 396] width 315 height 16
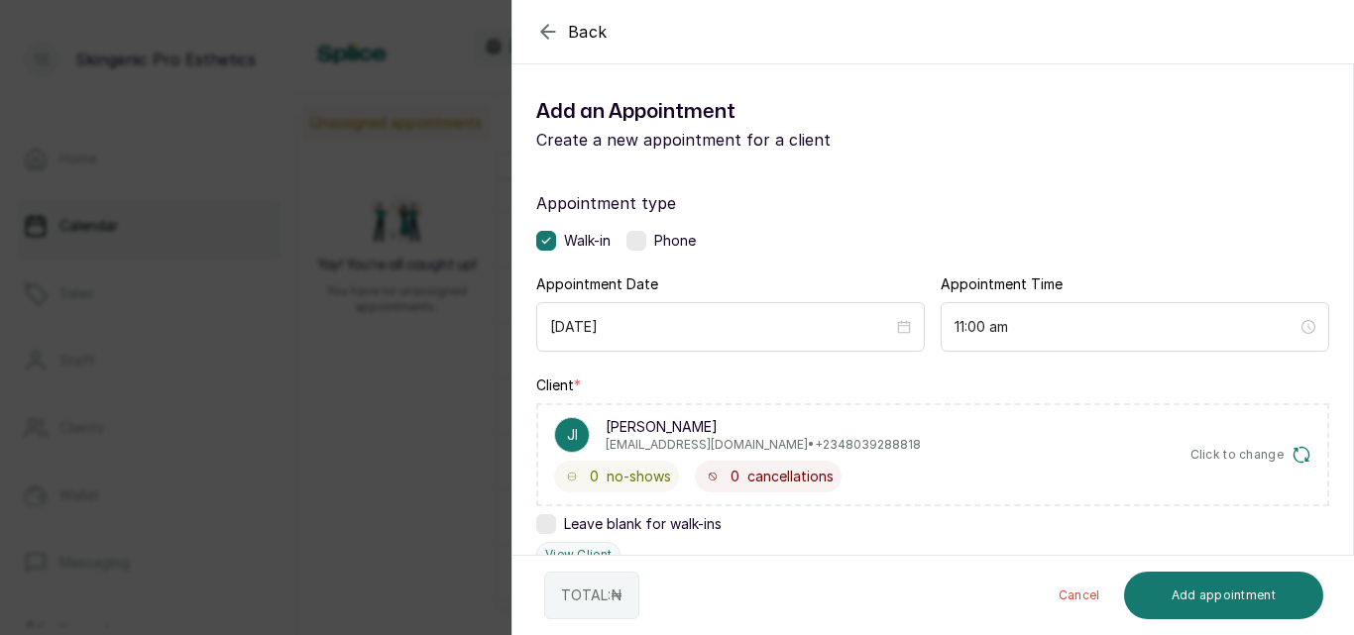
click at [688, 390] on div "Client * JI [PERSON_NAME] [EMAIL_ADDRESS][DOMAIN_NAME] • +234 8039288818 0 no-s…" at bounding box center [932, 472] width 793 height 192
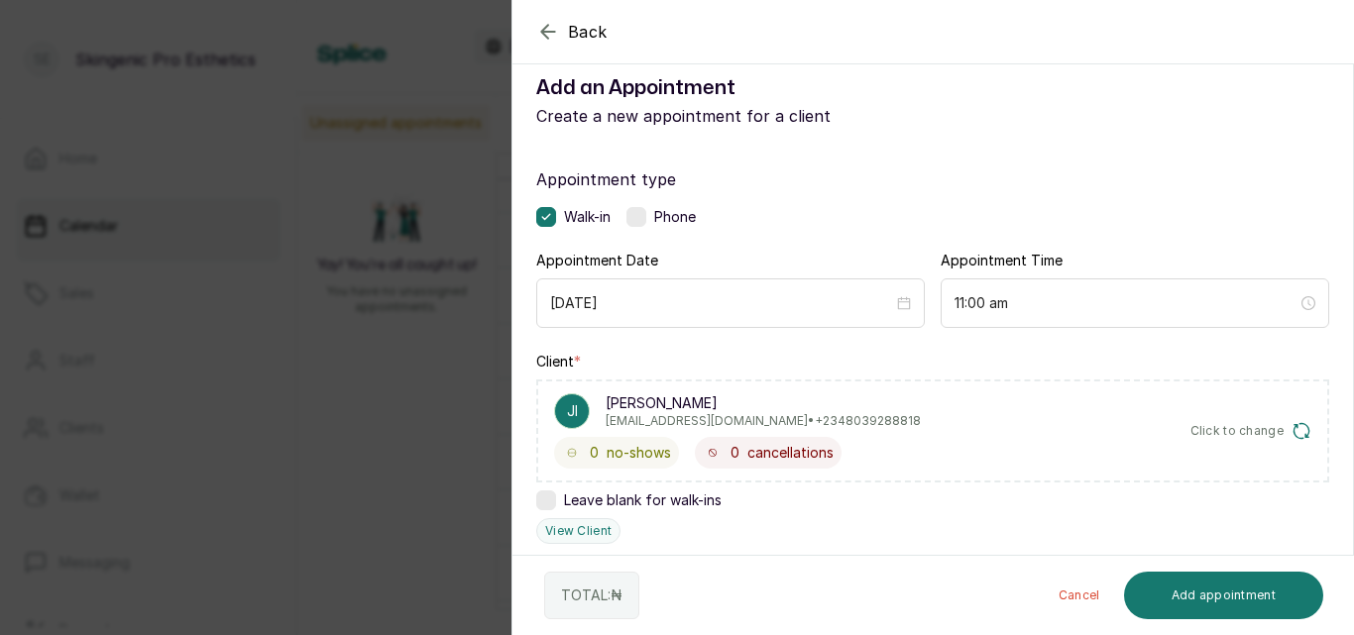
scroll to position [0, 0]
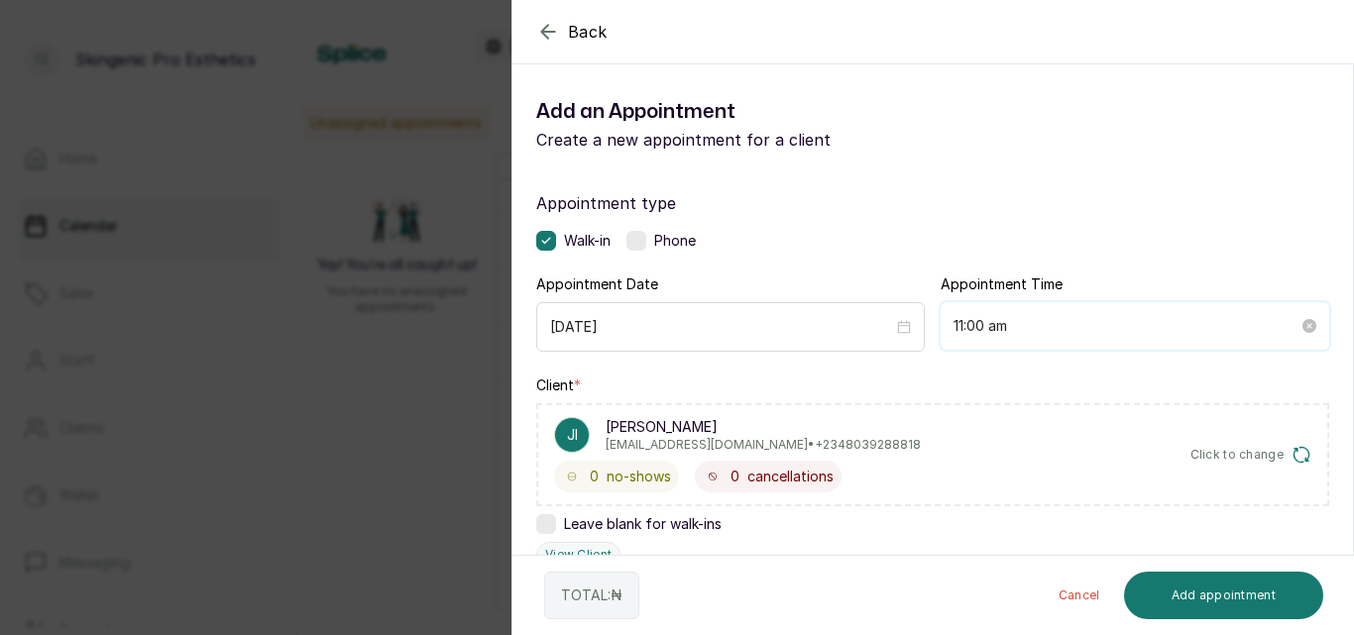
click at [1208, 318] on input "11:00 am" at bounding box center [1125, 326] width 345 height 22
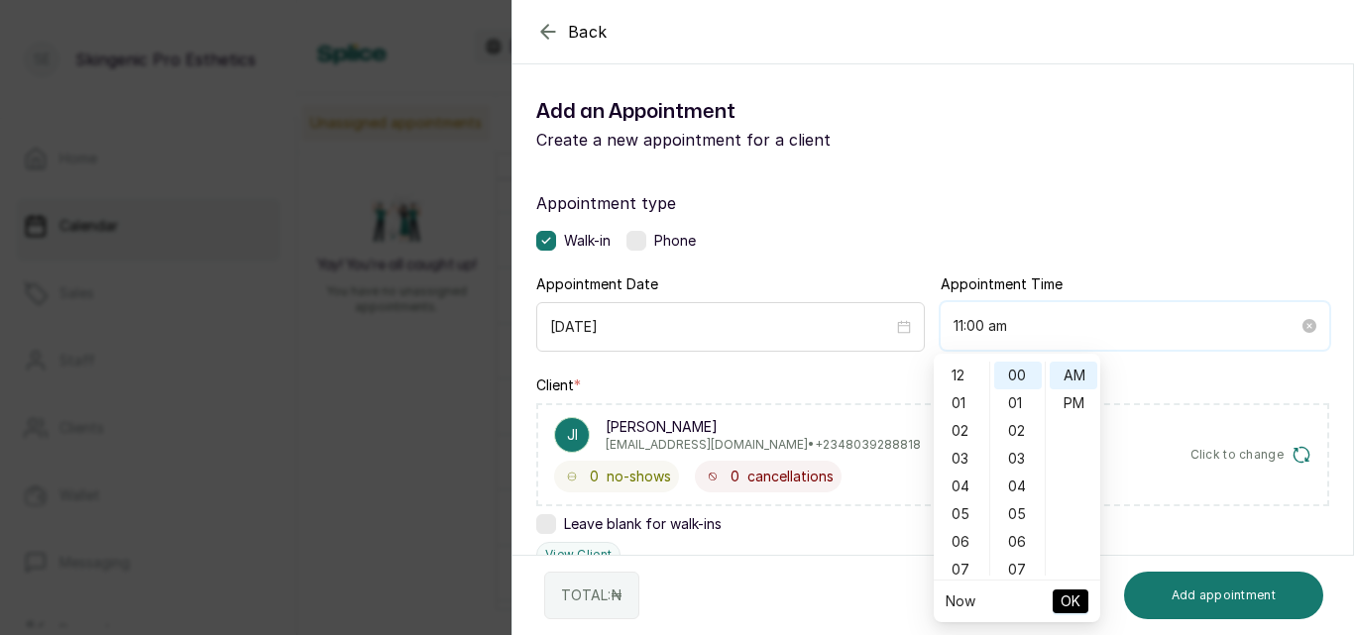
scroll to position [305, 0]
click at [1034, 404] on div "01" at bounding box center [1018, 403] width 48 height 28
click at [968, 380] on div "11" at bounding box center [961, 376] width 48 height 28
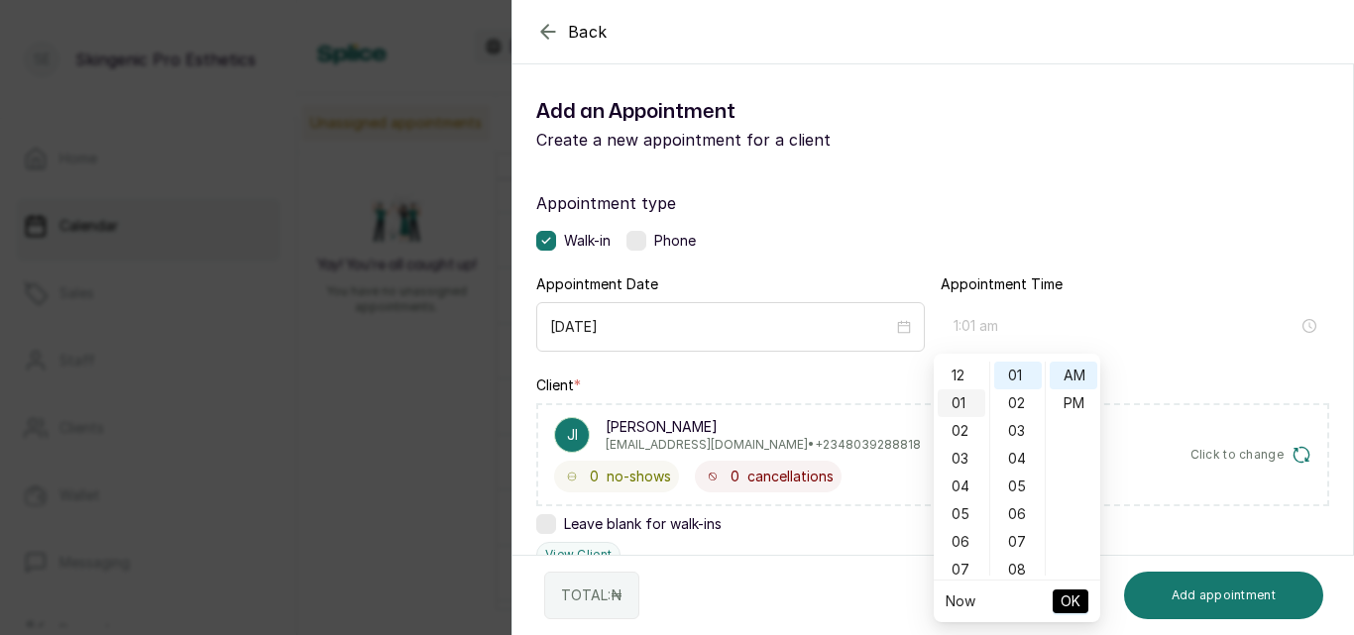
click at [966, 401] on div "01" at bounding box center [961, 403] width 48 height 28
click at [1059, 399] on div "PM" at bounding box center [1073, 403] width 48 height 28
click at [1023, 370] on div "01" at bounding box center [1018, 376] width 48 height 28
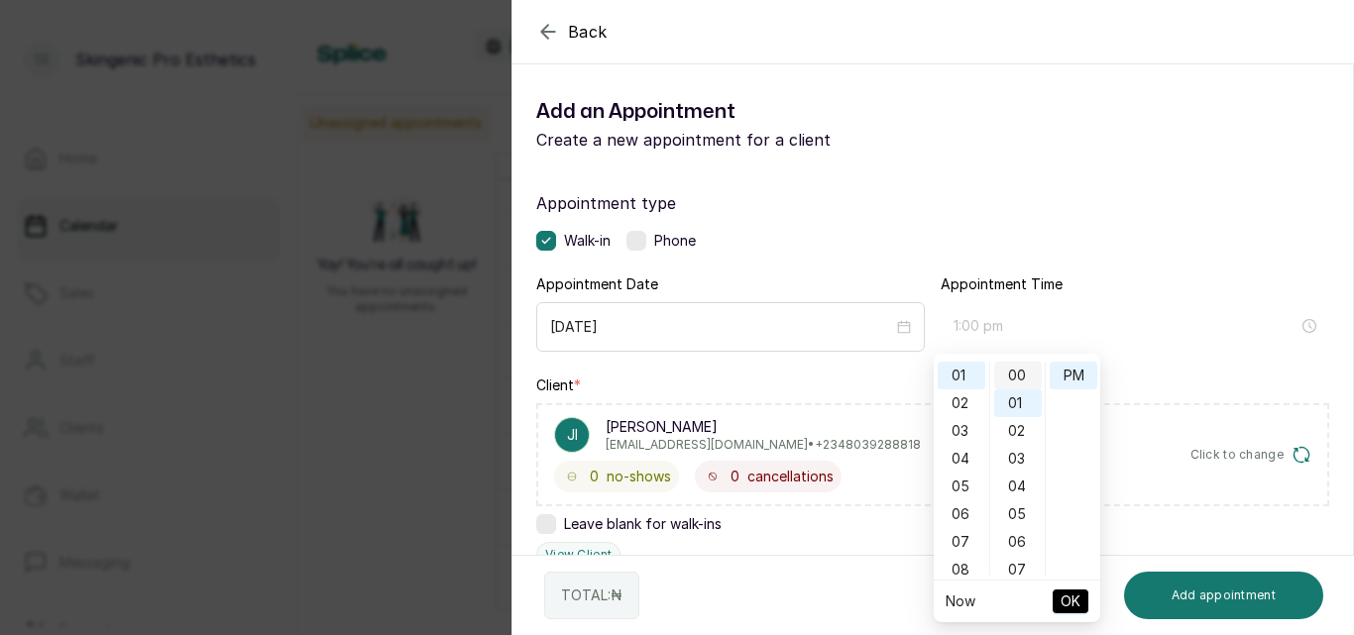
click at [1016, 373] on div "00" at bounding box center [1018, 376] width 48 height 28
click at [1331, 429] on div "Appointment type Walk-in Phone Appointment Date [DATE] Appointment Time 11:00 a…" at bounding box center [932, 604] width 840 height 874
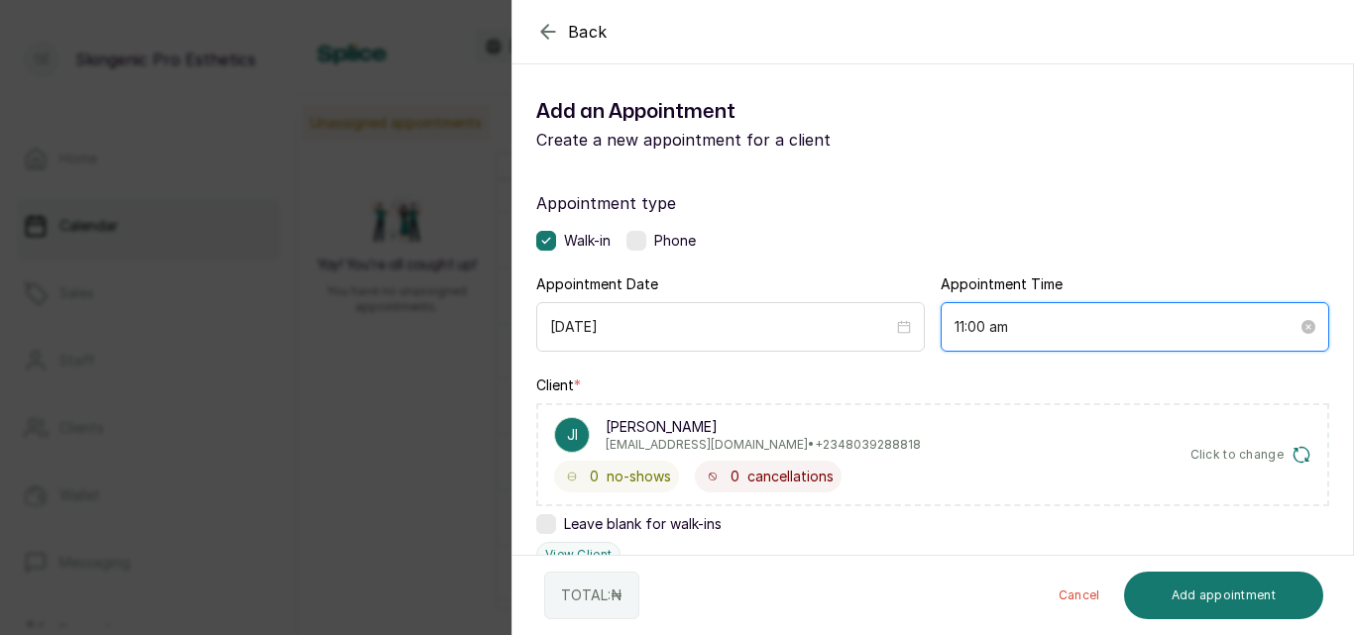
click at [1232, 325] on input "11:00 am" at bounding box center [1125, 327] width 343 height 22
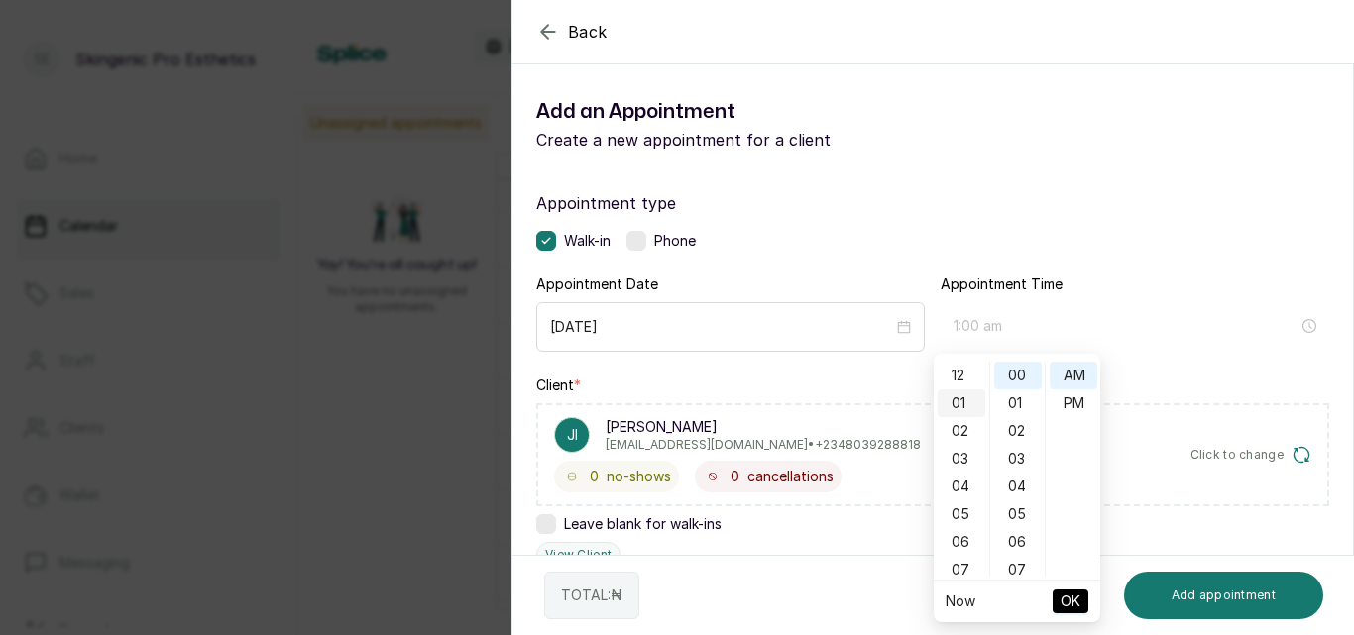
click at [952, 405] on div "01" at bounding box center [961, 403] width 48 height 28
type input "1:00 pm"
click at [1075, 397] on div "PM" at bounding box center [1073, 403] width 48 height 28
click at [1064, 612] on span "OK" at bounding box center [1070, 602] width 20 height 38
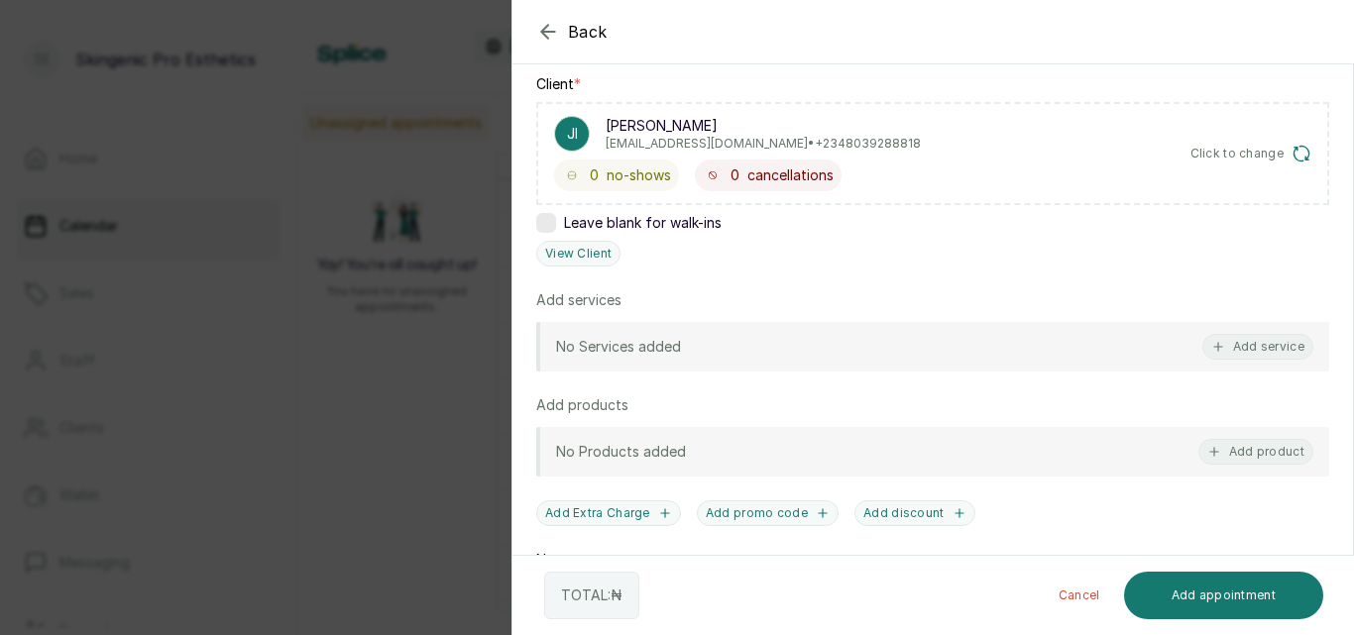
scroll to position [299, 0]
click at [1230, 352] on button "Add service" at bounding box center [1257, 349] width 111 height 26
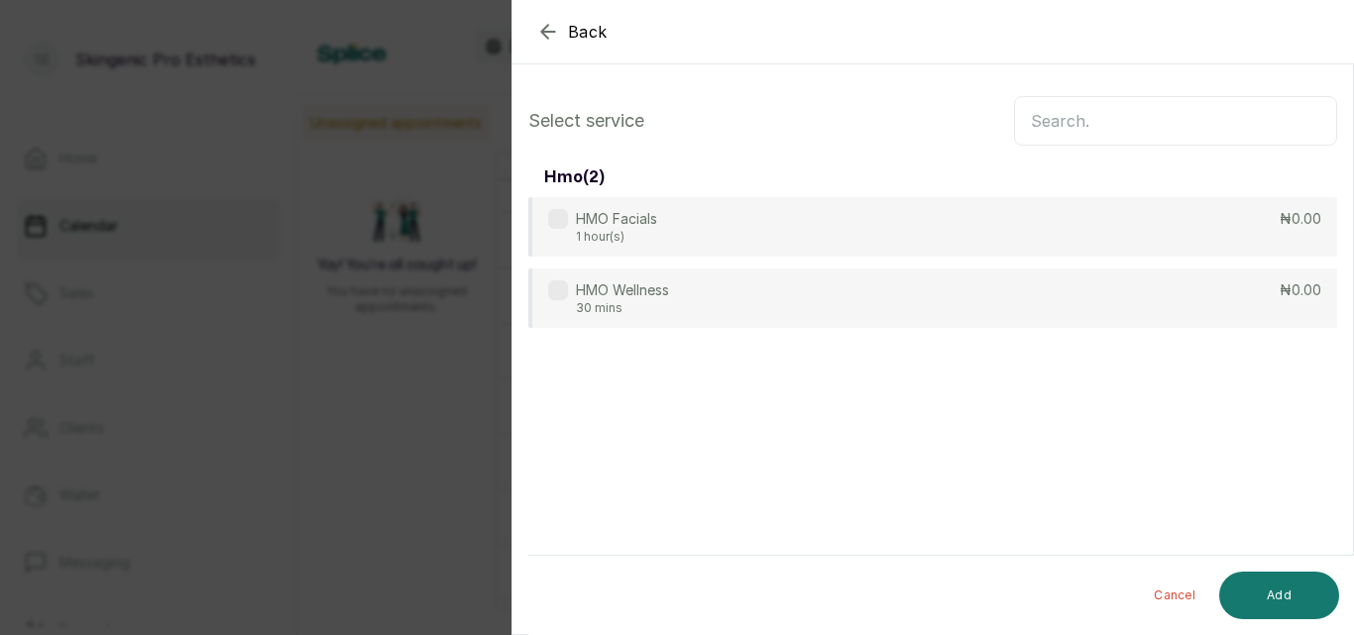
scroll to position [0, 0]
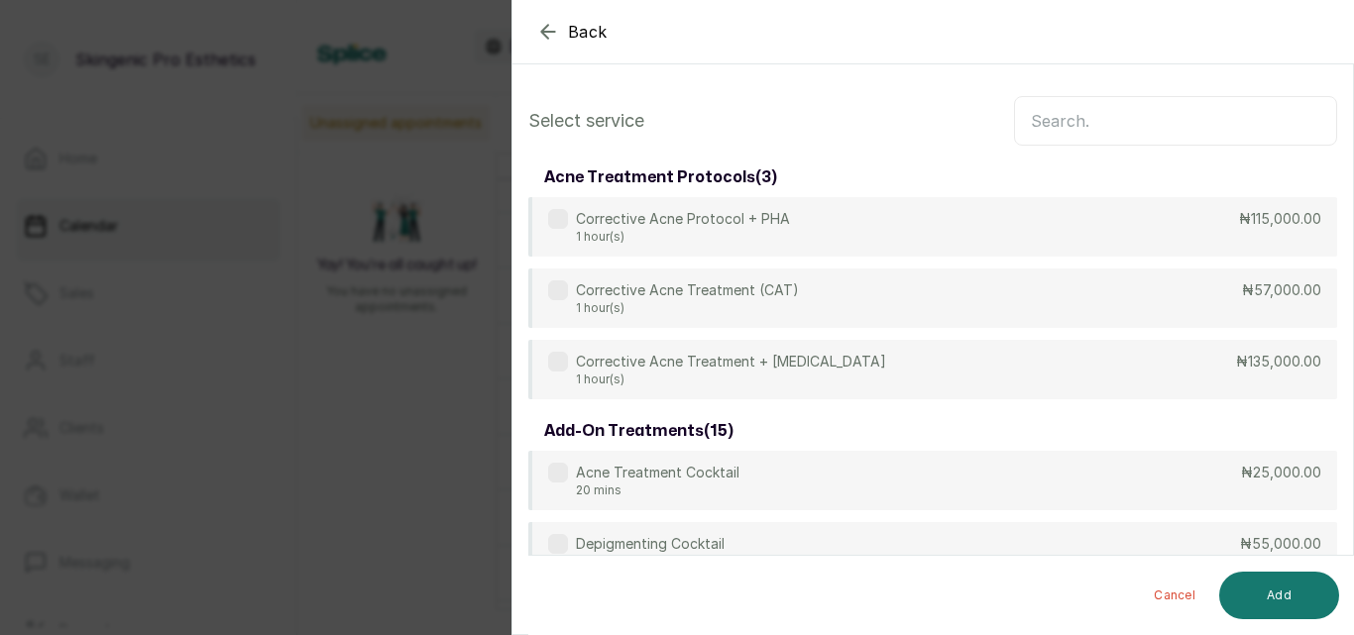
click at [1101, 129] on input "text" at bounding box center [1175, 121] width 323 height 50
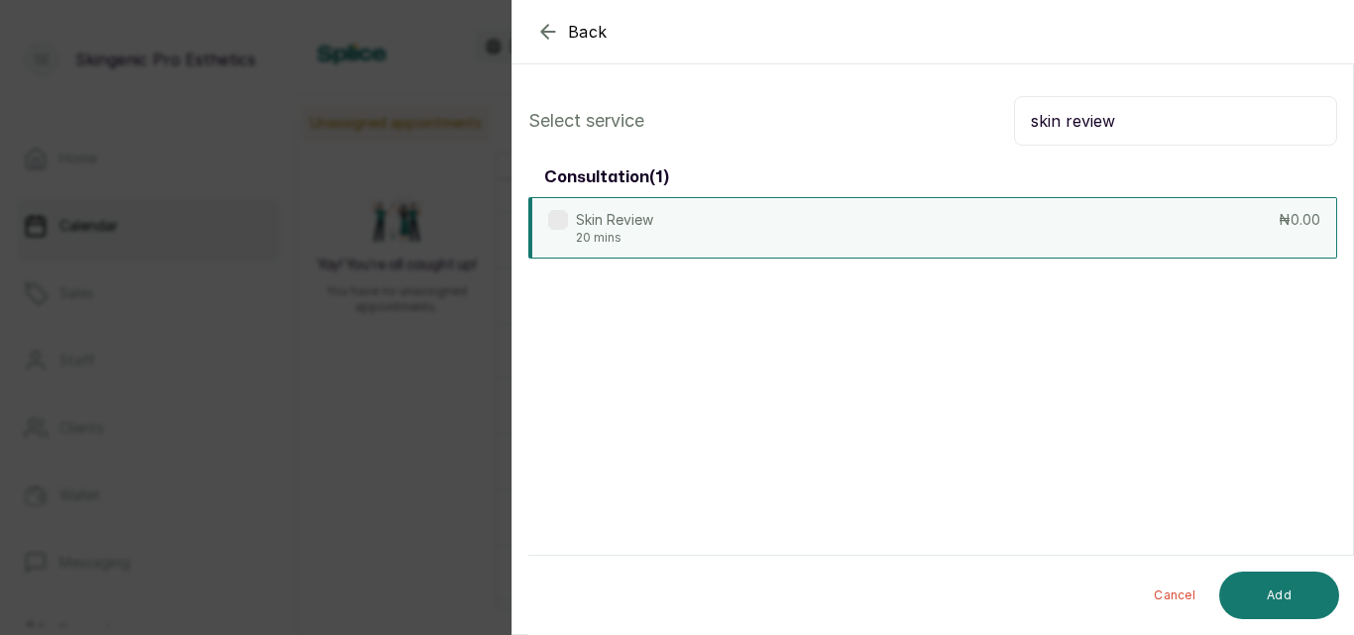
type input "skin review"
click at [819, 249] on div "Skin Review 20 mins ₦0.00" at bounding box center [932, 227] width 809 height 61
click at [1282, 595] on button "Add" at bounding box center [1279, 596] width 120 height 48
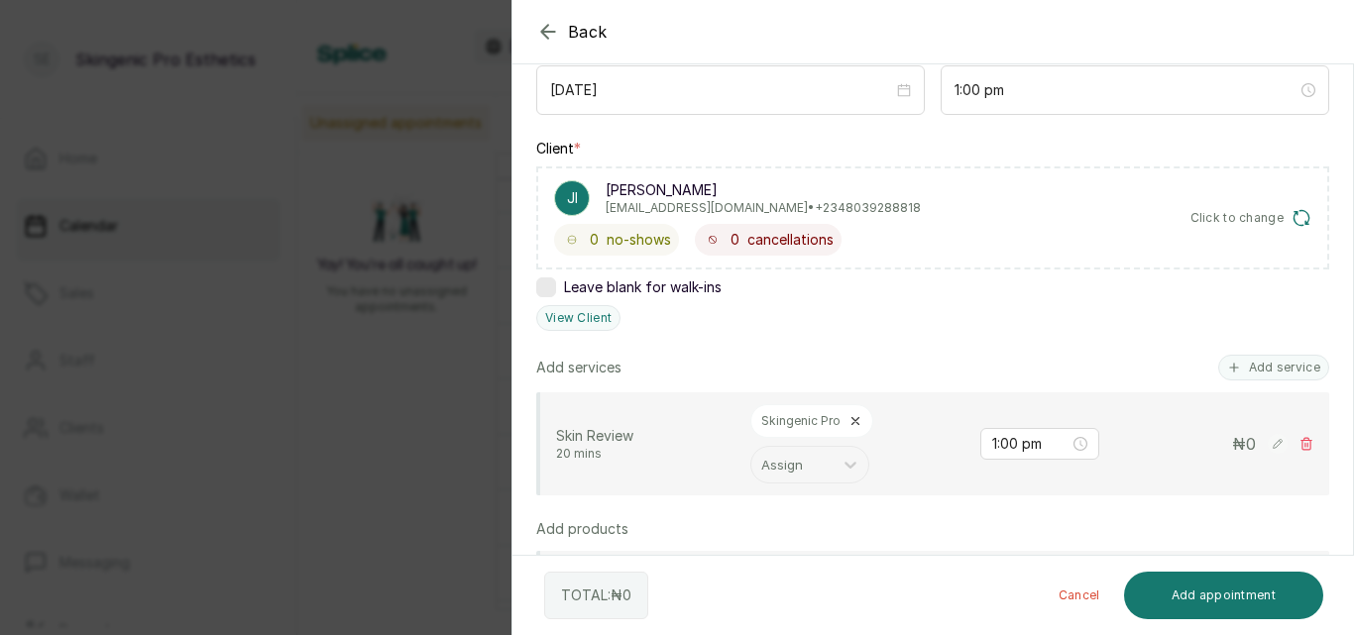
scroll to position [252, 0]
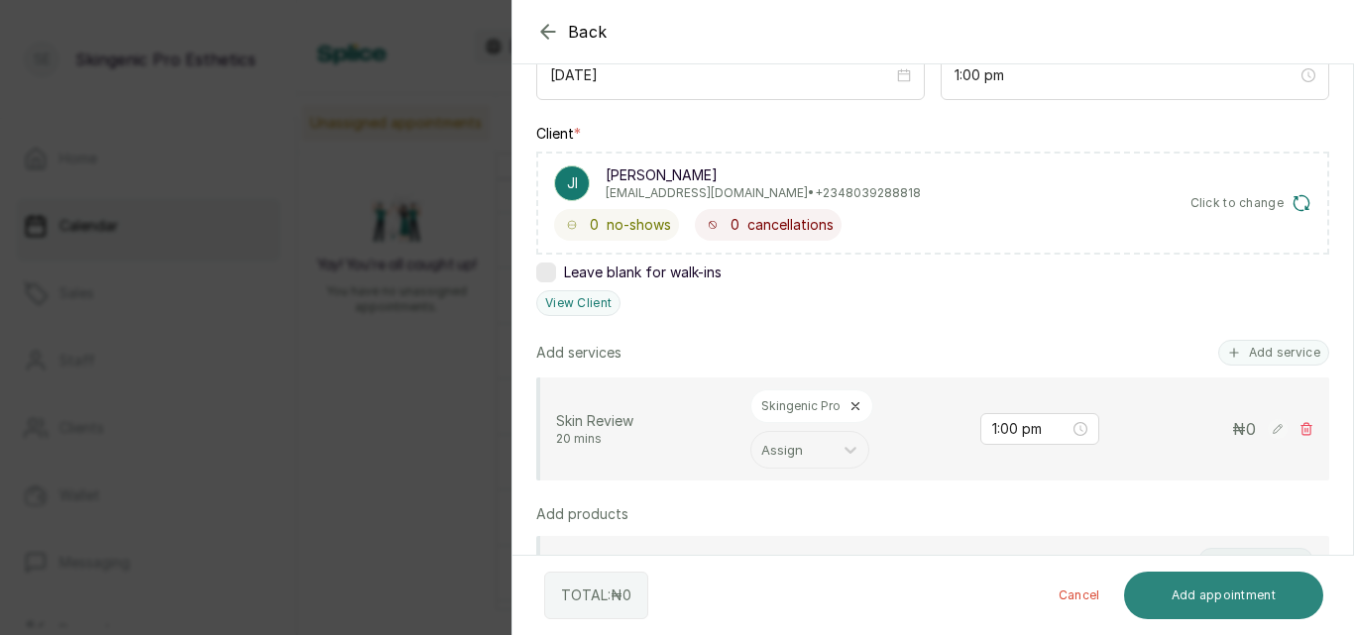
click at [1250, 592] on button "Add appointment" at bounding box center [1224, 596] width 200 height 48
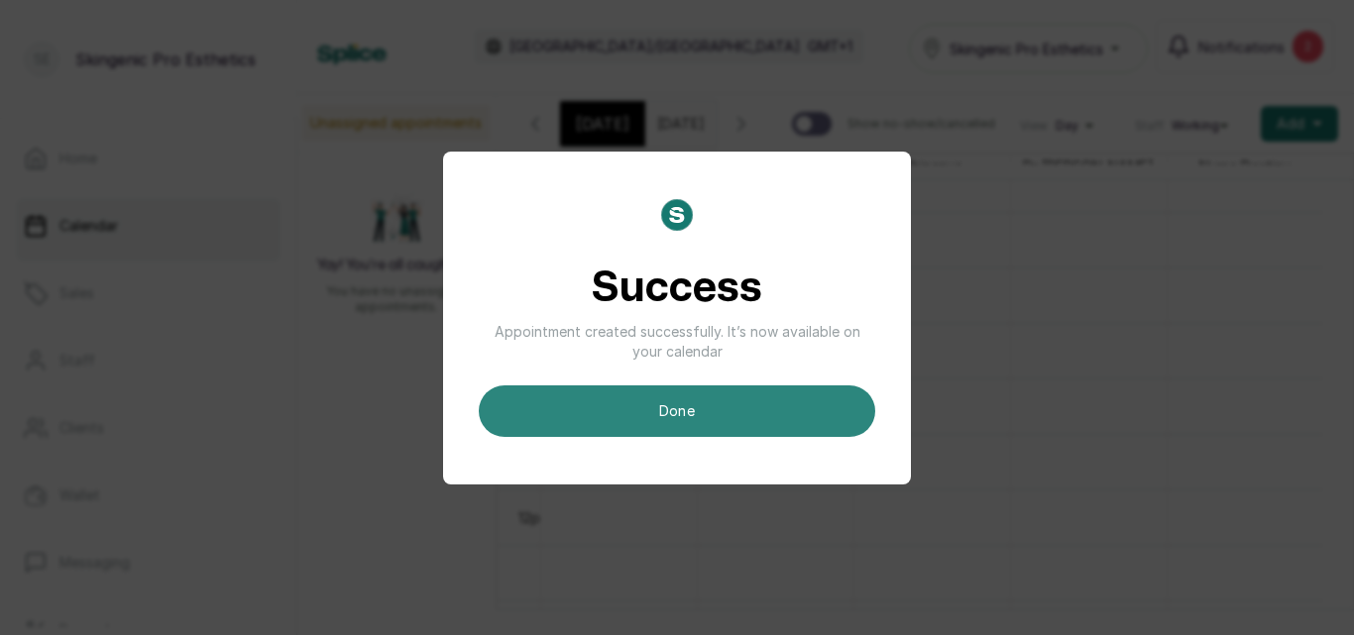
scroll to position [0, 0]
click at [719, 426] on button "done" at bounding box center [677, 411] width 396 height 52
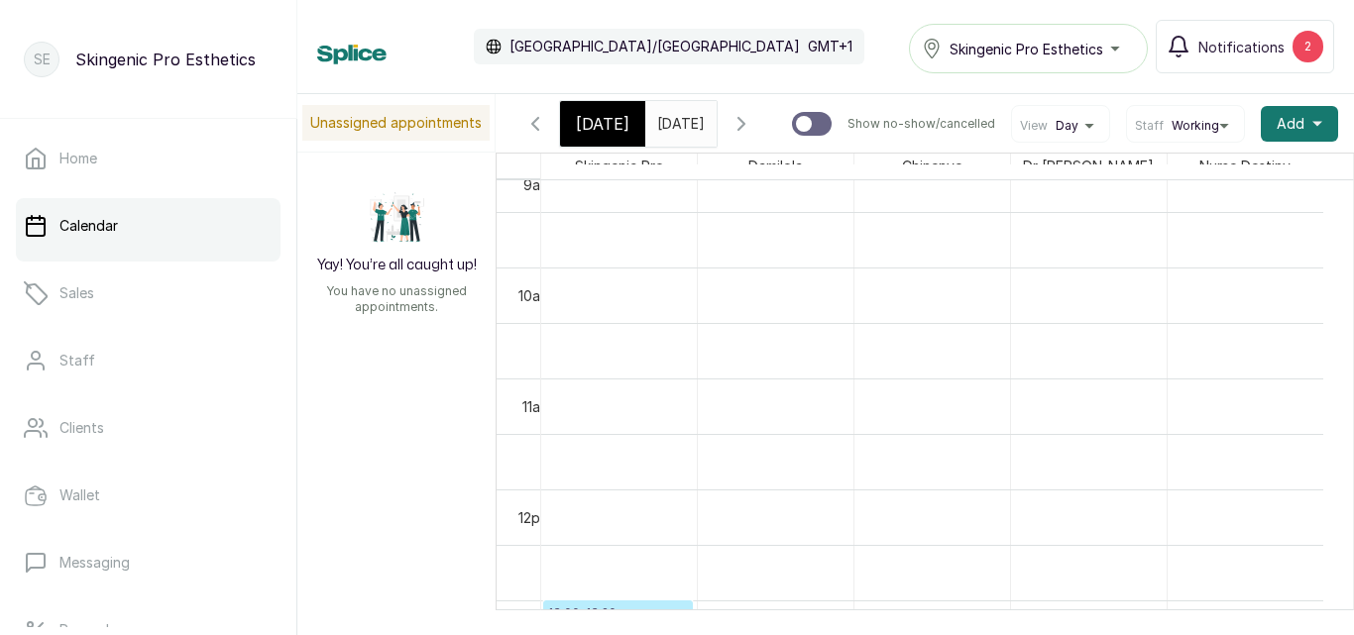
click at [705, 134] on span "[DATE]" at bounding box center [681, 123] width 48 height 21
click at [765, 114] on button "Show no-show/cancelled" at bounding box center [741, 124] width 48 height 48
click at [678, 109] on input "[DATE]" at bounding box center [662, 119] width 32 height 34
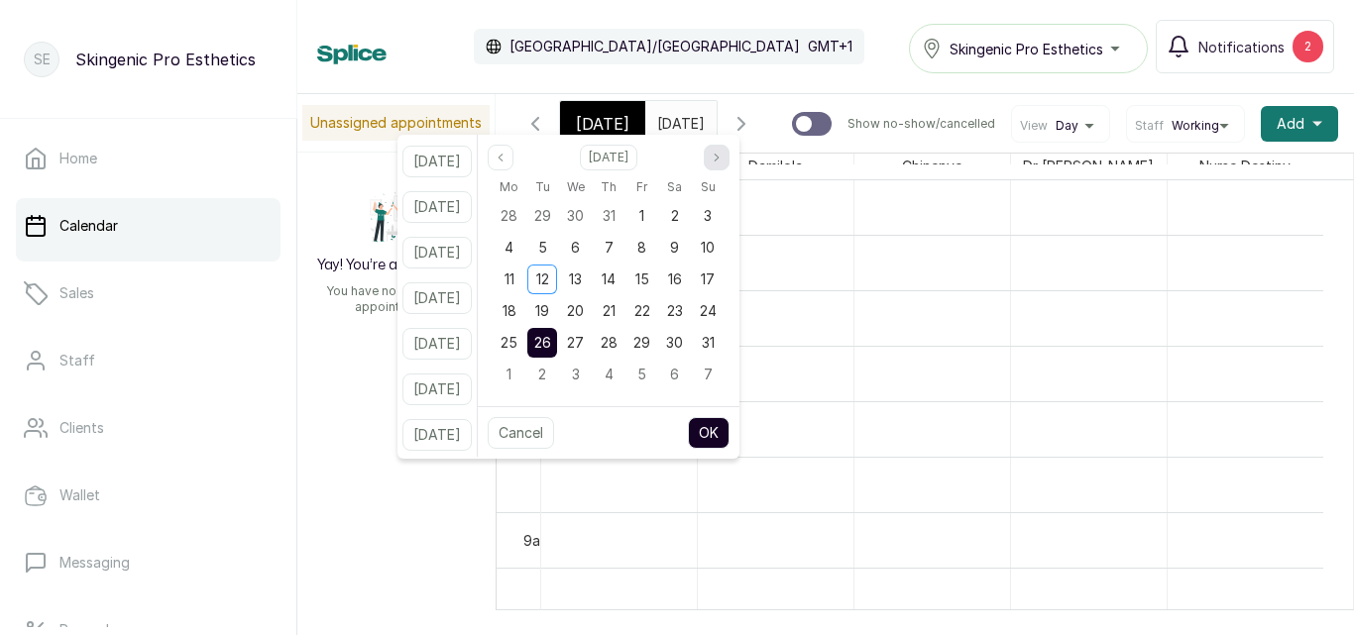
click at [722, 154] on icon "page next" at bounding box center [717, 158] width 12 height 12
click at [583, 248] on span "10" at bounding box center [576, 247] width 14 height 17
click at [729, 423] on button "OK" at bounding box center [709, 433] width 42 height 32
type input "[DATE]"
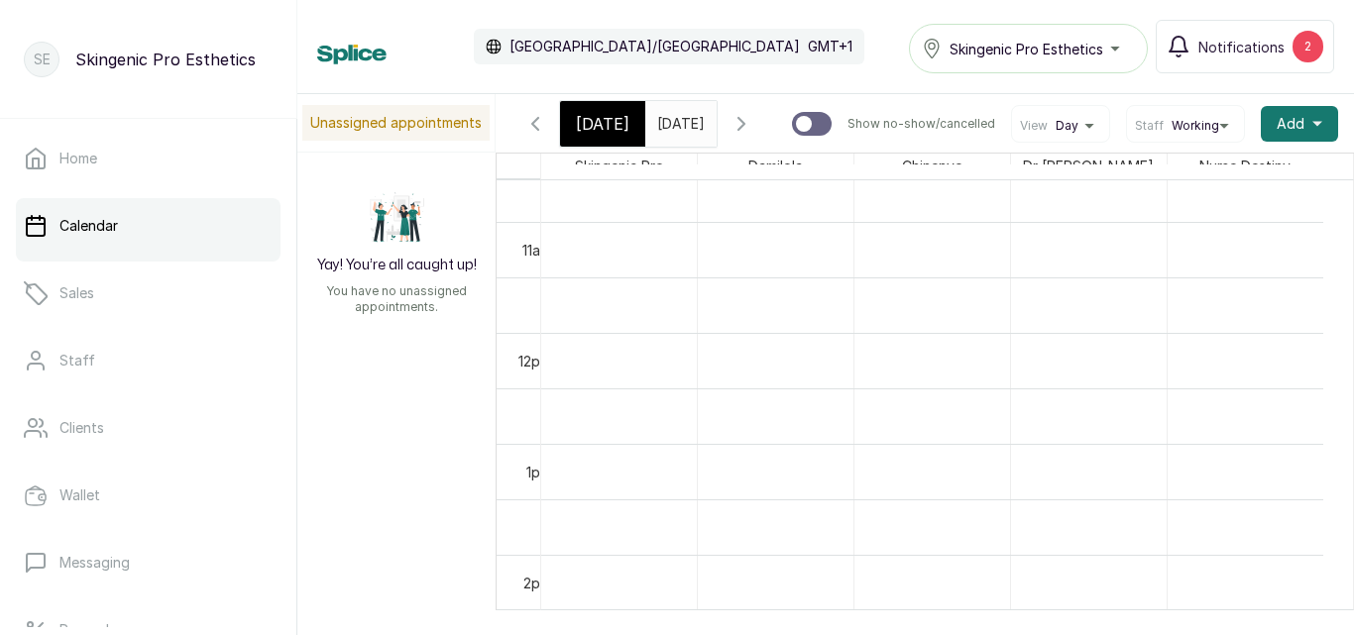
scroll to position [851, 0]
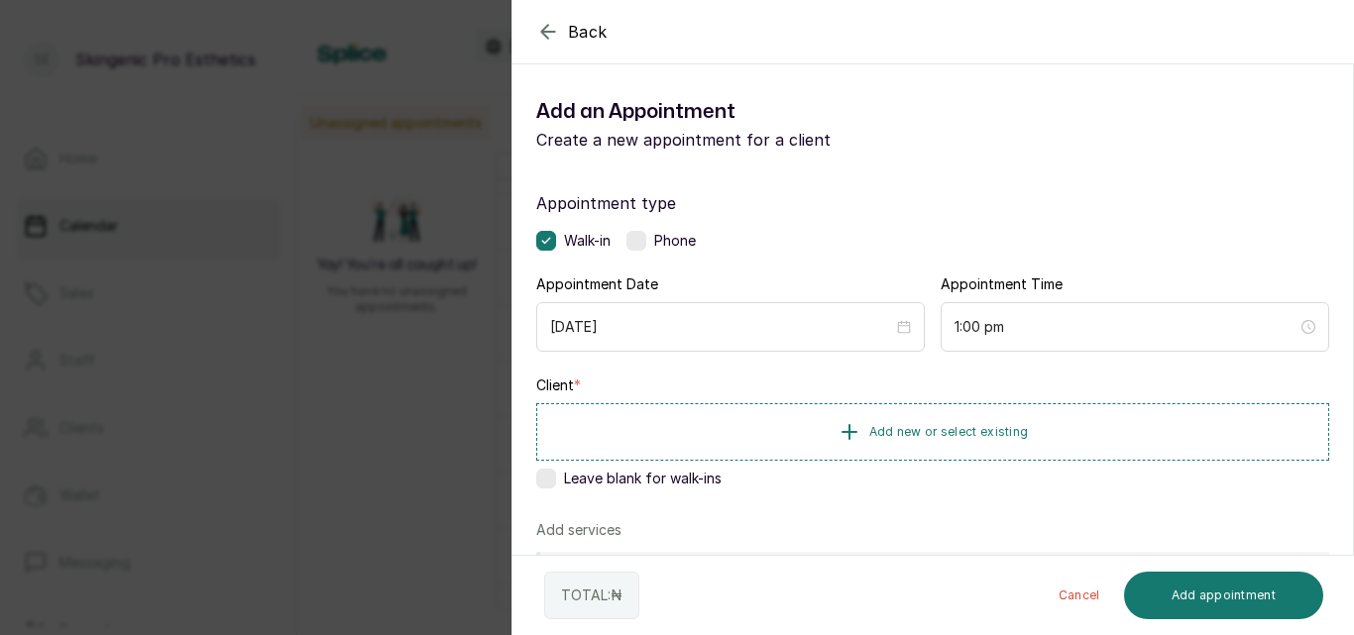
click at [634, 244] on label at bounding box center [636, 241] width 20 height 20
click at [856, 425] on button "Add new or select existing" at bounding box center [932, 430] width 793 height 55
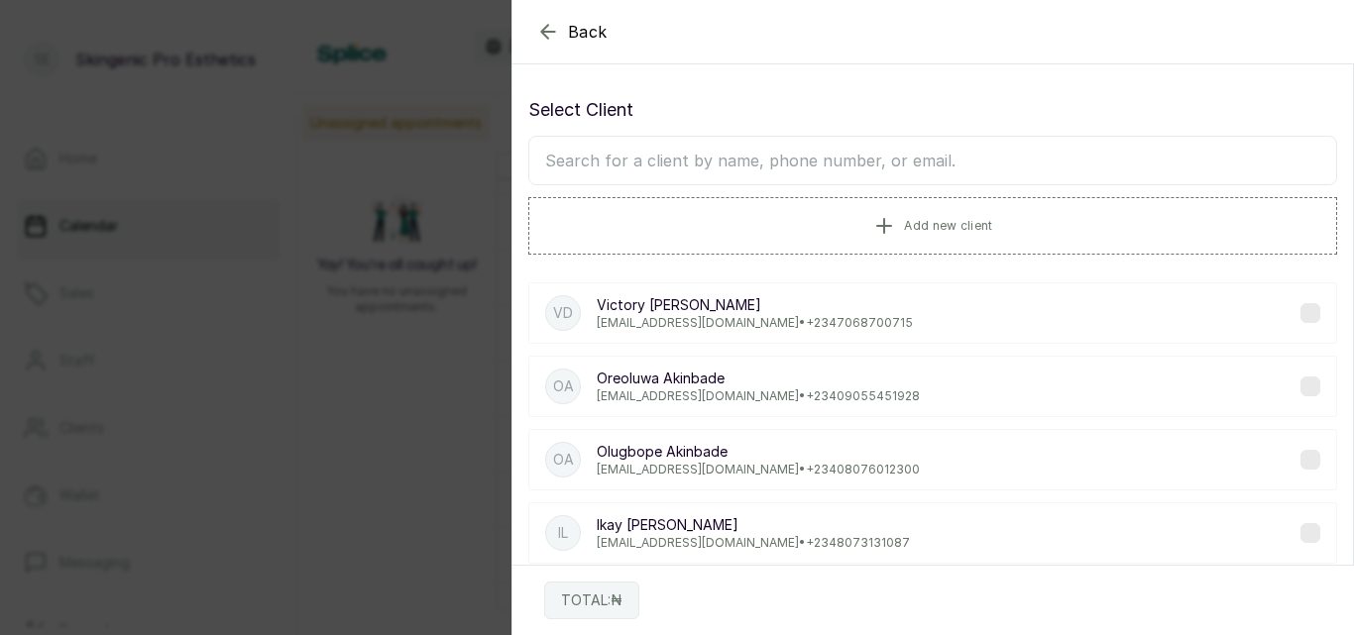
click at [850, 156] on input "text" at bounding box center [932, 161] width 809 height 50
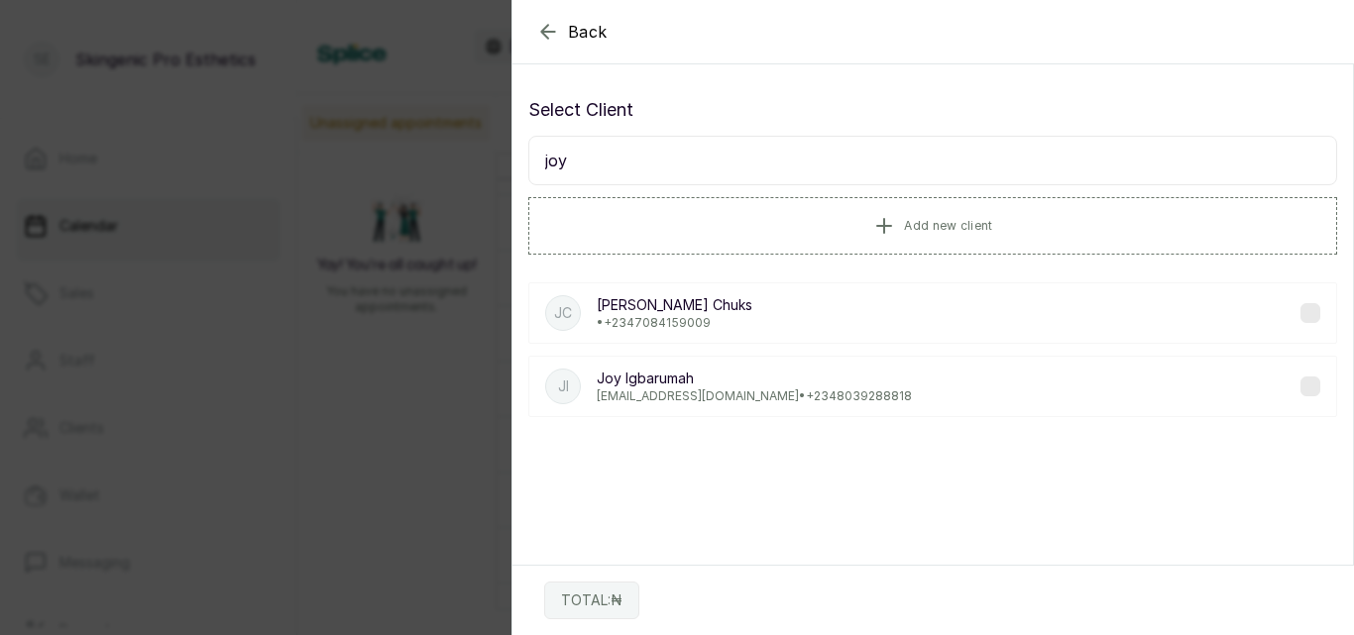
type input "joy"
click at [716, 384] on p "[PERSON_NAME]" at bounding box center [754, 379] width 315 height 20
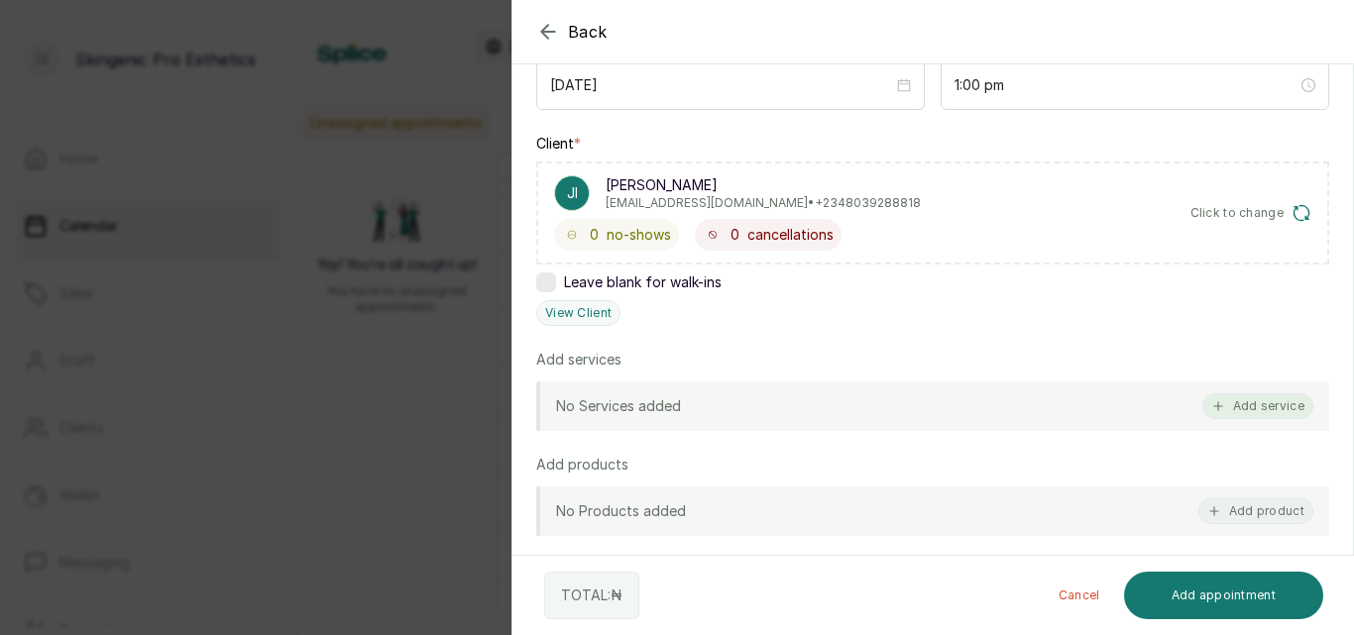
click at [1261, 399] on button "Add service" at bounding box center [1257, 406] width 111 height 26
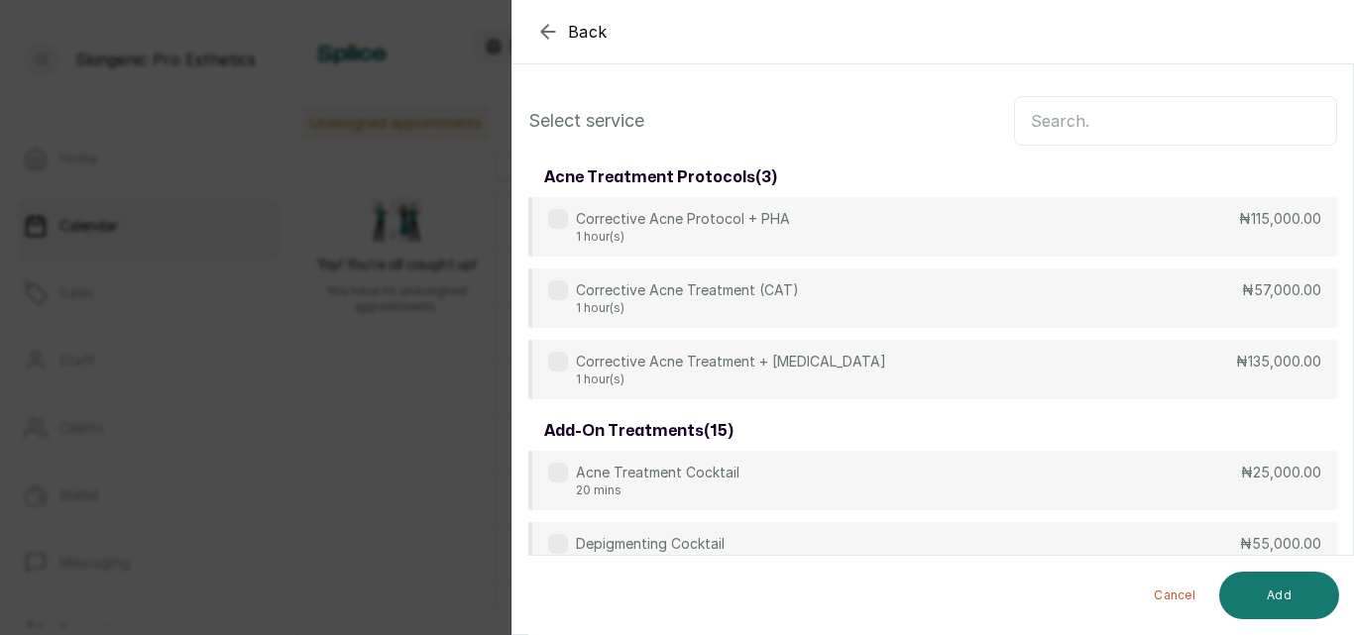
click at [1153, 130] on input "text" at bounding box center [1175, 121] width 323 height 50
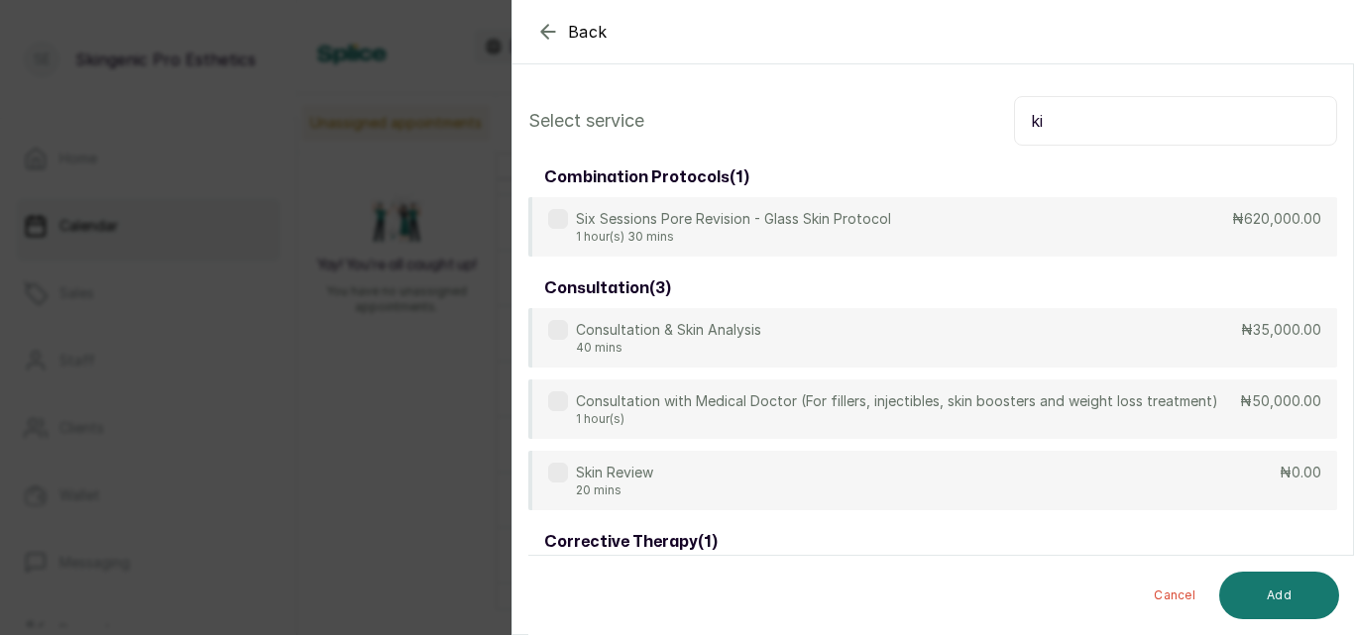
type input "k"
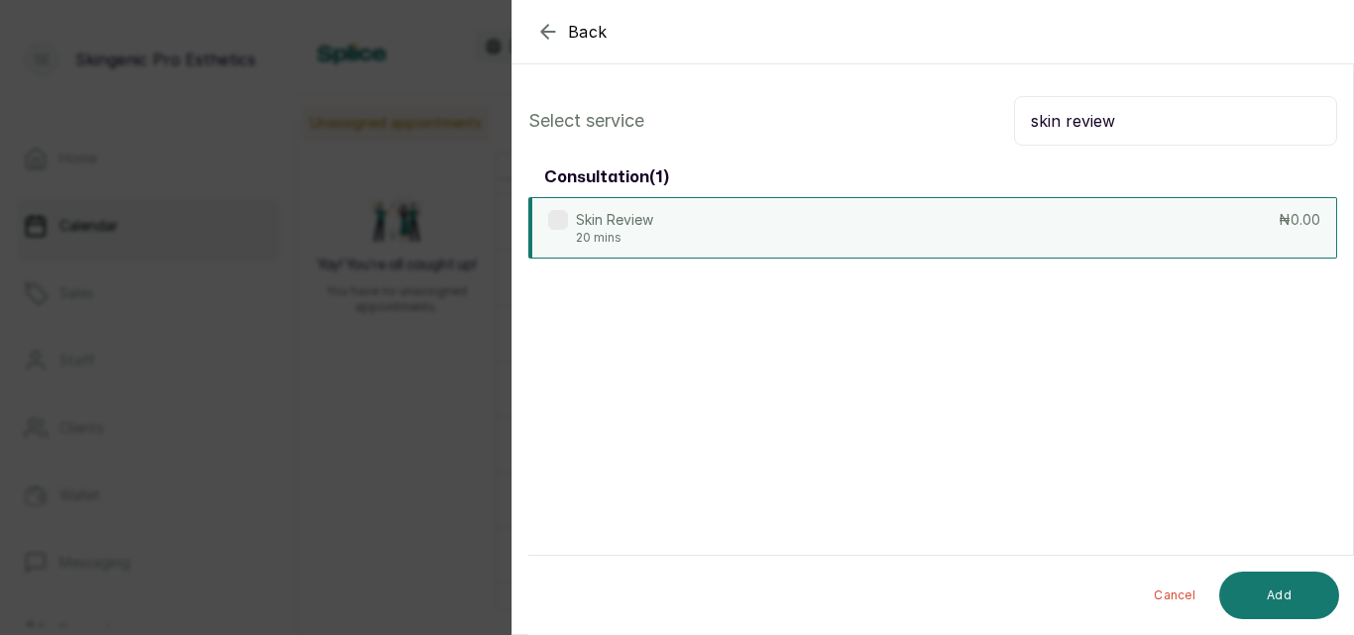
type input "skin review"
click at [924, 238] on div "Skin Review 20 mins ₦0.00" at bounding box center [932, 227] width 809 height 61
click at [1253, 609] on button "Add" at bounding box center [1279, 596] width 120 height 48
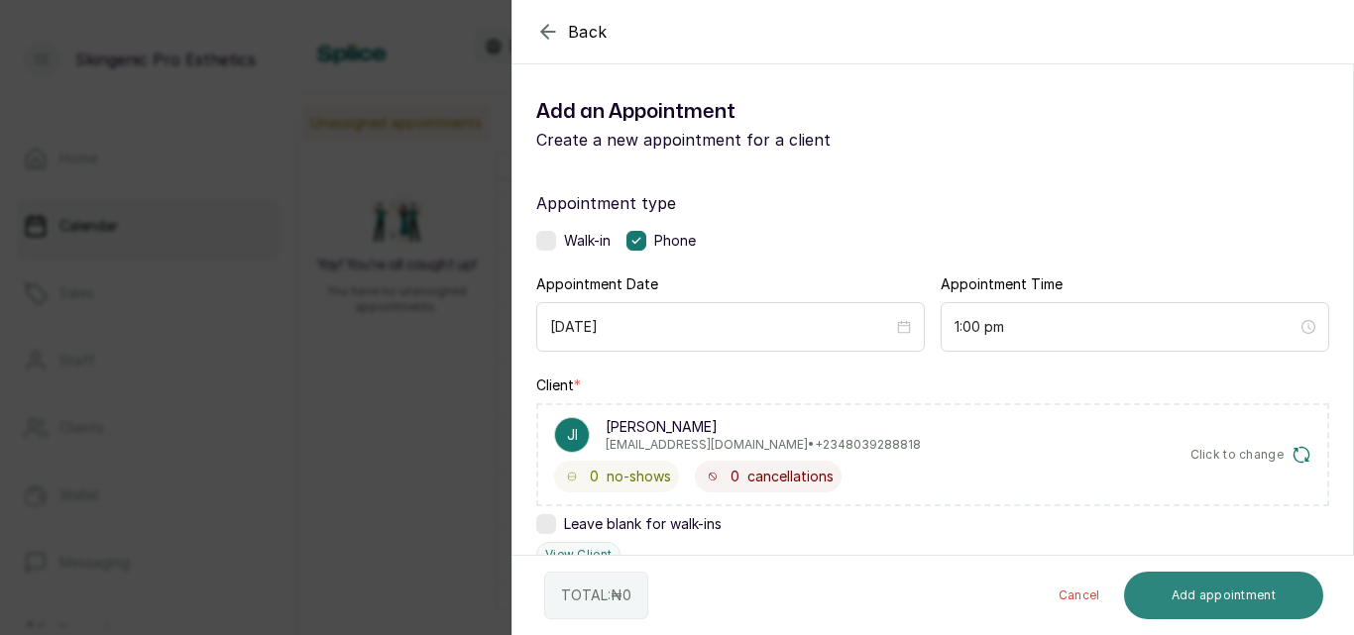
click at [1232, 592] on button "Add appointment" at bounding box center [1224, 596] width 200 height 48
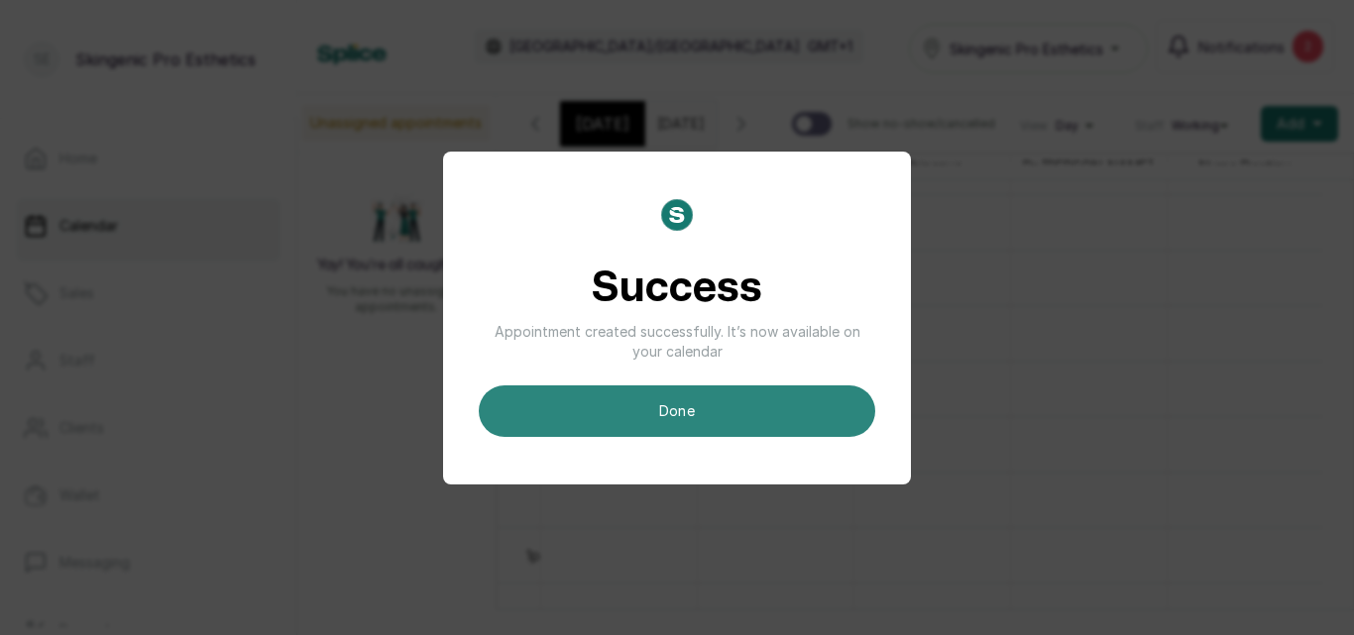
scroll to position [0, 0]
click at [781, 423] on button "done" at bounding box center [677, 411] width 396 height 52
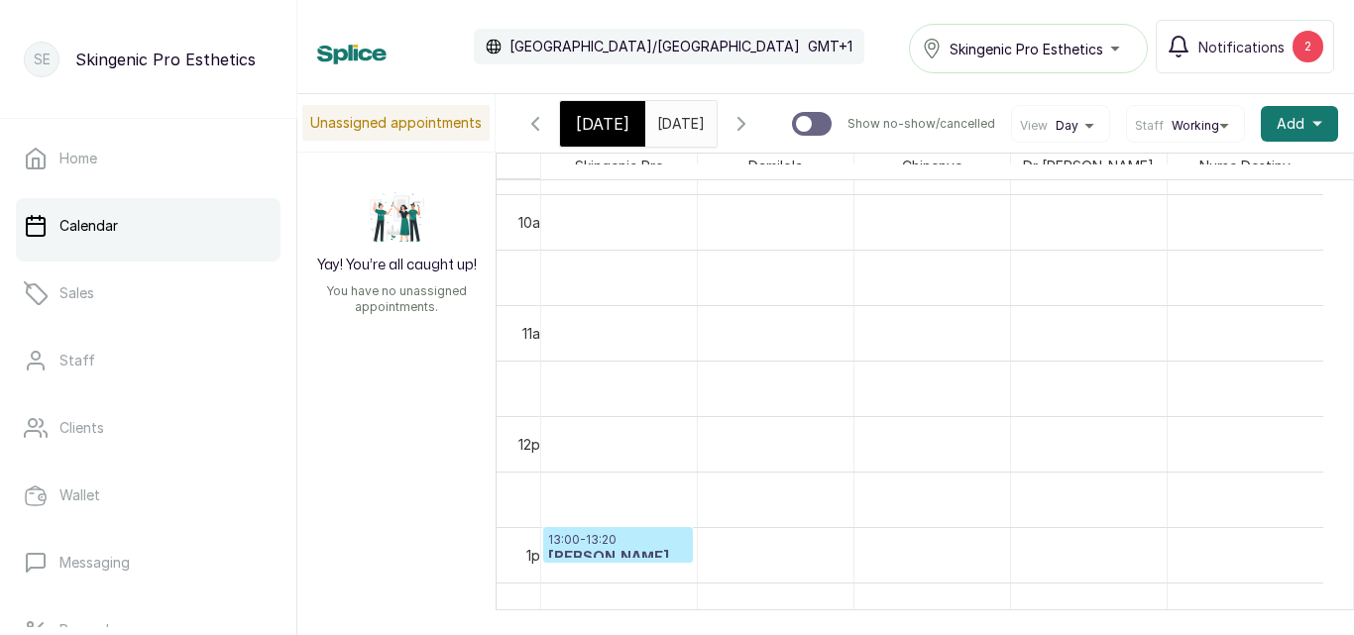
click at [705, 134] on span "[DATE]" at bounding box center [681, 123] width 48 height 21
click at [678, 132] on input "[DATE]" at bounding box center [662, 119] width 32 height 34
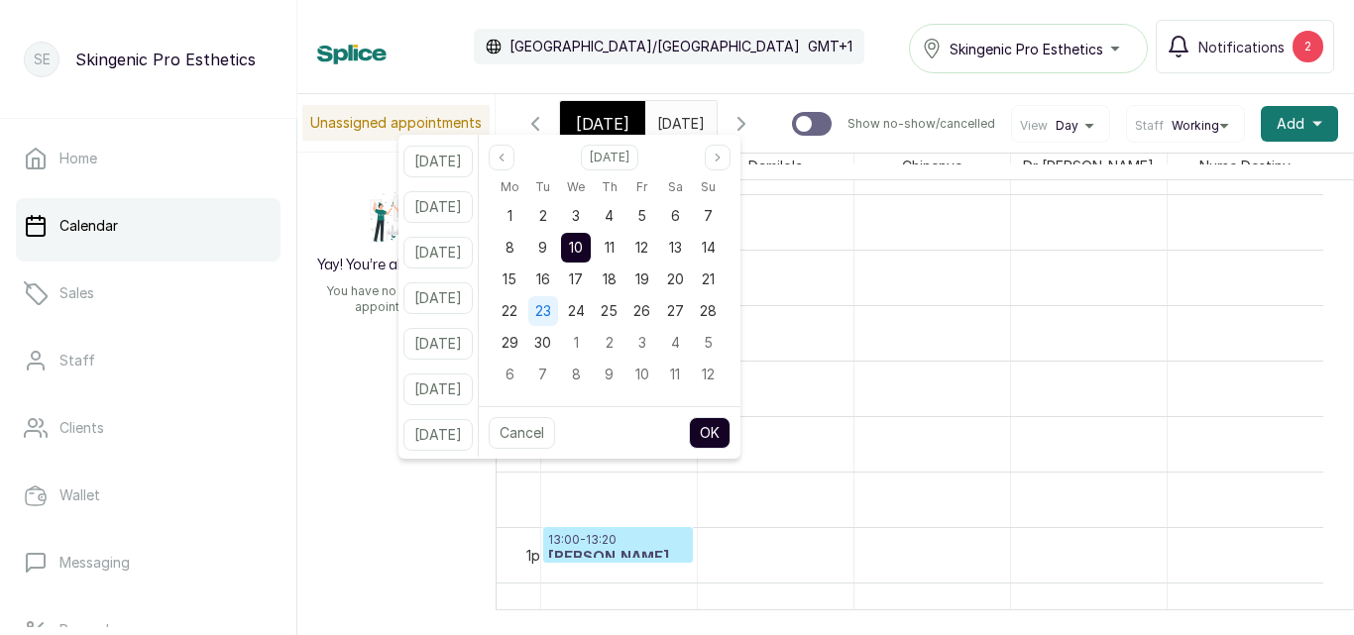
click at [555, 303] on div "23" at bounding box center [543, 311] width 30 height 30
click at [730, 430] on button "OK" at bounding box center [710, 433] width 42 height 32
type input "[DATE]"
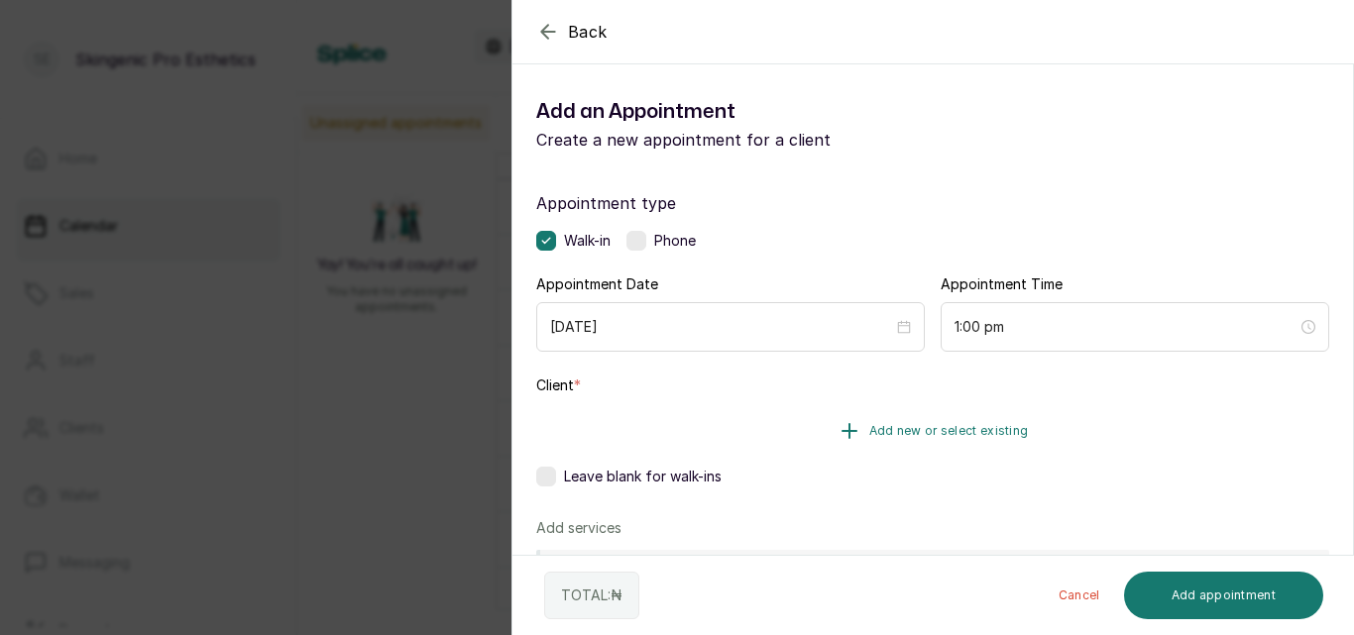
click at [1006, 419] on button "Add new or select existing" at bounding box center [932, 430] width 793 height 55
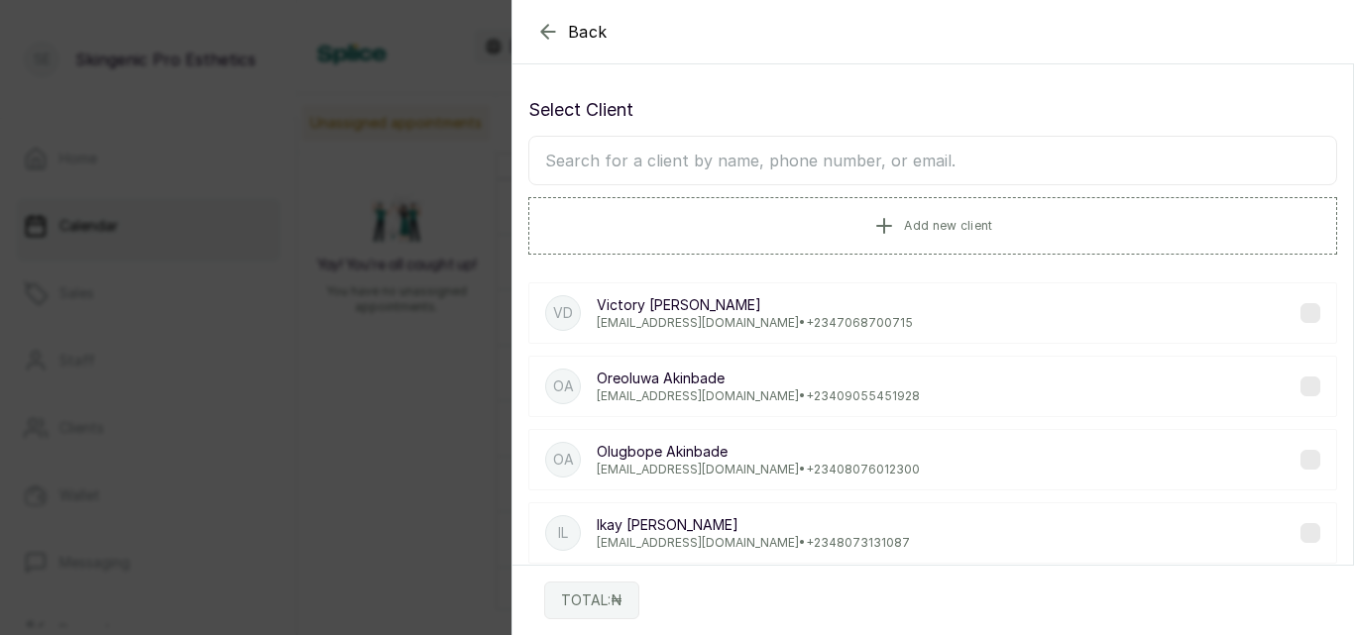
click at [840, 165] on input "text" at bounding box center [932, 161] width 809 height 50
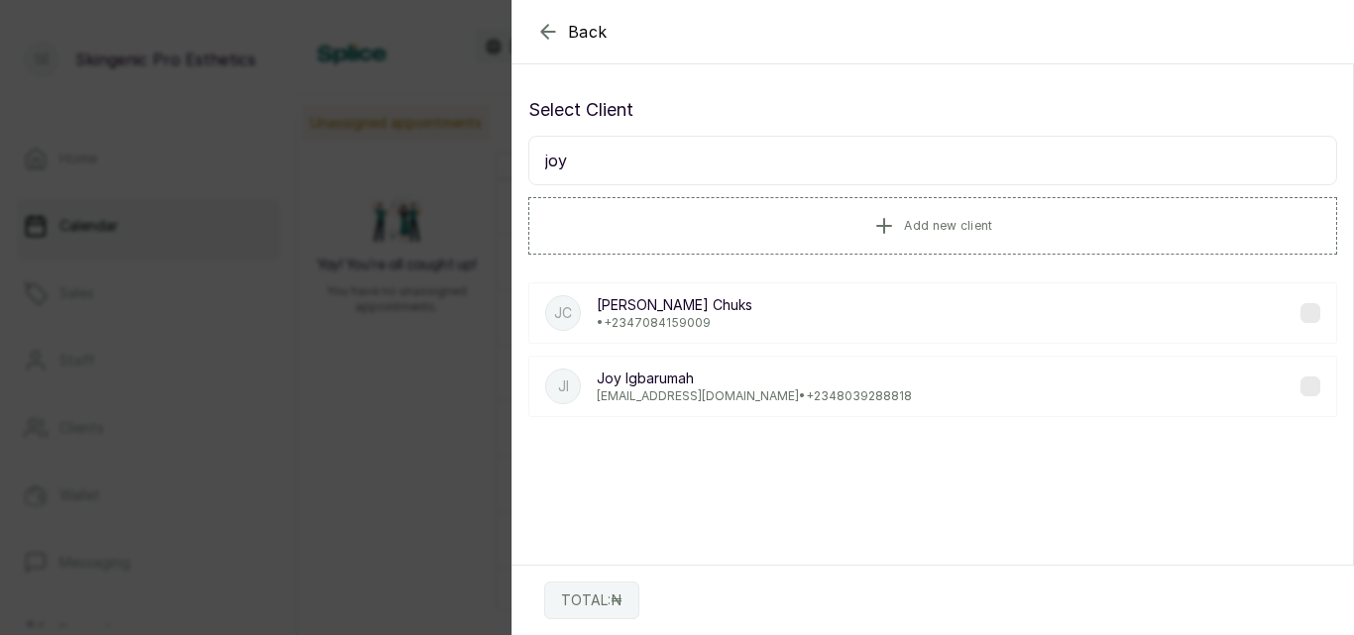
type input "joy"
click at [722, 405] on div "JI [PERSON_NAME] [EMAIL_ADDRESS][DOMAIN_NAME] • [PHONE_NUMBER]" at bounding box center [932, 386] width 809 height 61
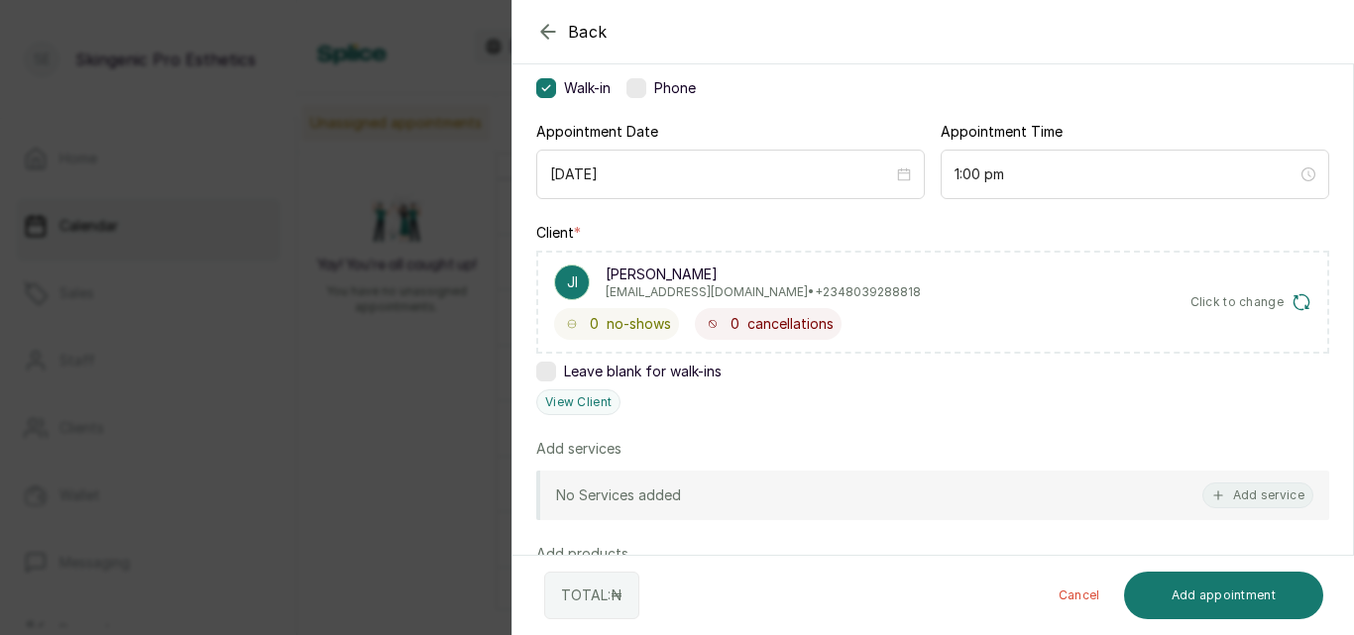
scroll to position [156, 0]
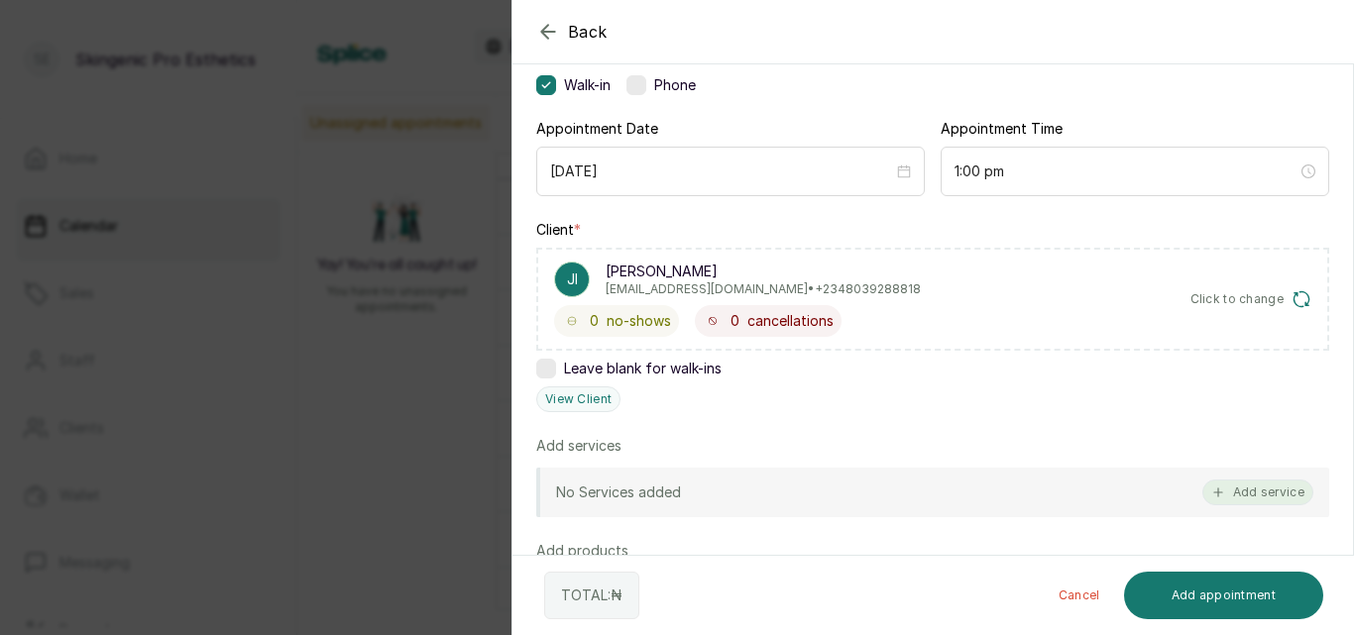
click at [1245, 491] on button "Add service" at bounding box center [1257, 493] width 111 height 26
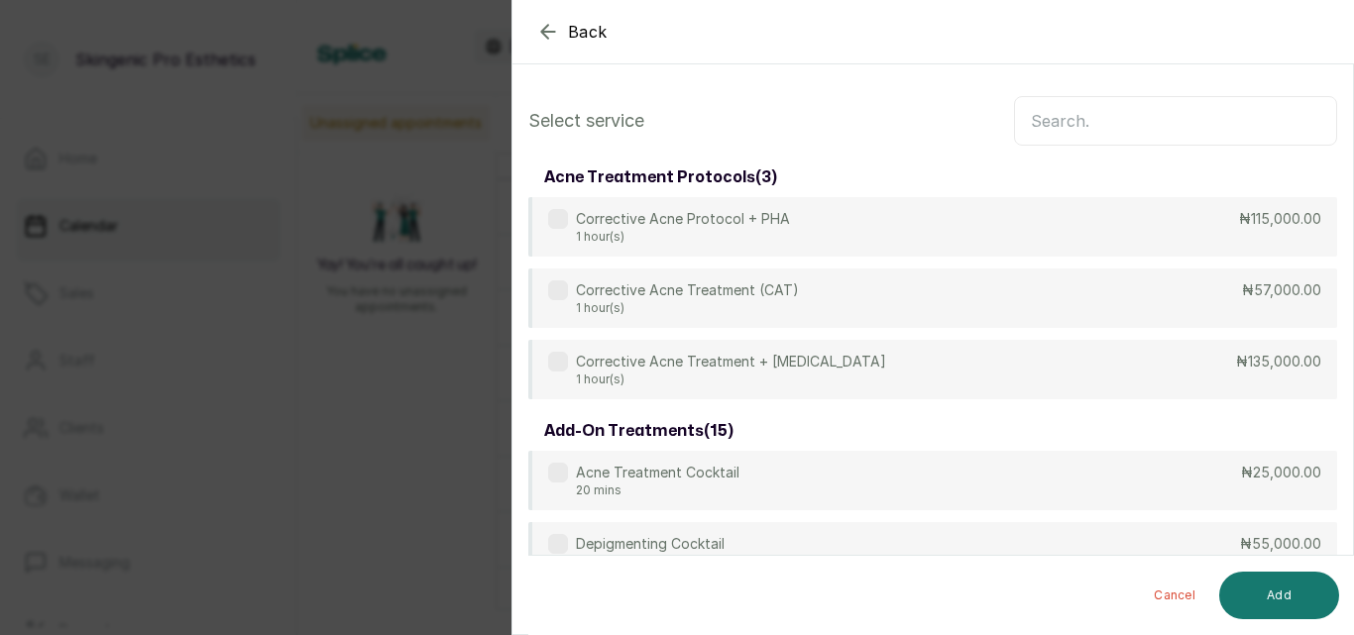
click at [1088, 121] on input "text" at bounding box center [1175, 121] width 323 height 50
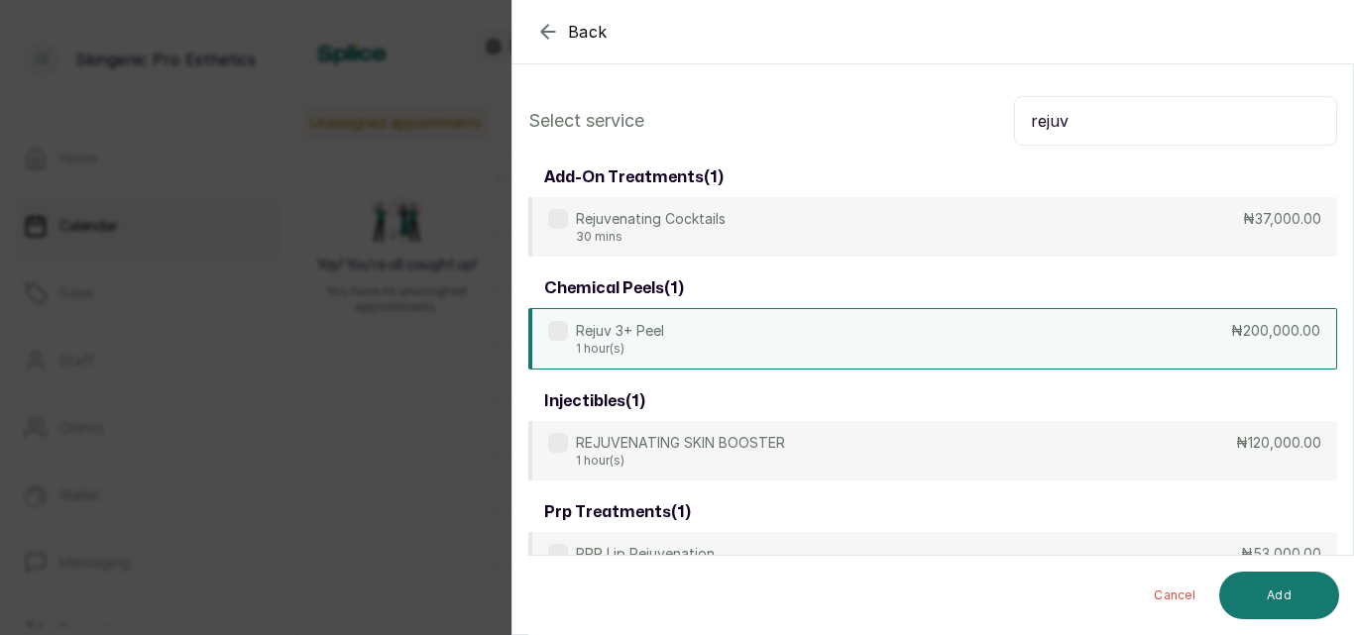
type input "rejuv"
click at [577, 334] on p "Rejuv 3+ Peel" at bounding box center [620, 331] width 88 height 20
click at [1259, 593] on button "Add" at bounding box center [1279, 596] width 120 height 48
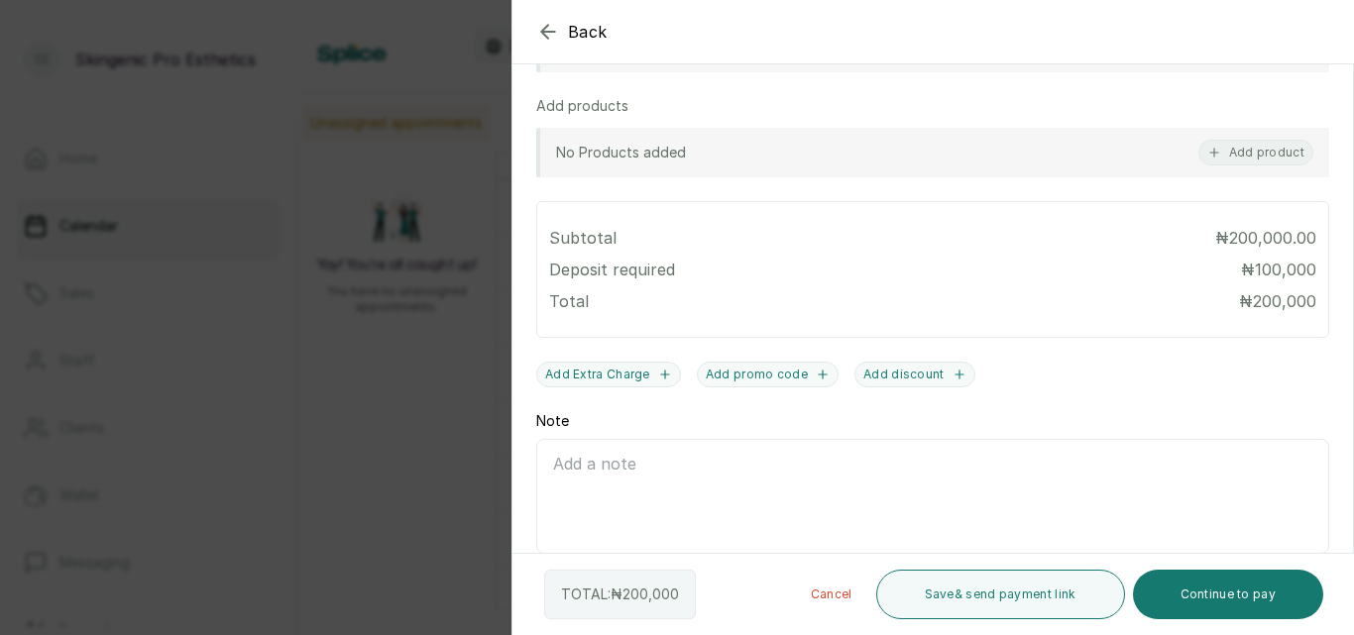
scroll to position [671, 0]
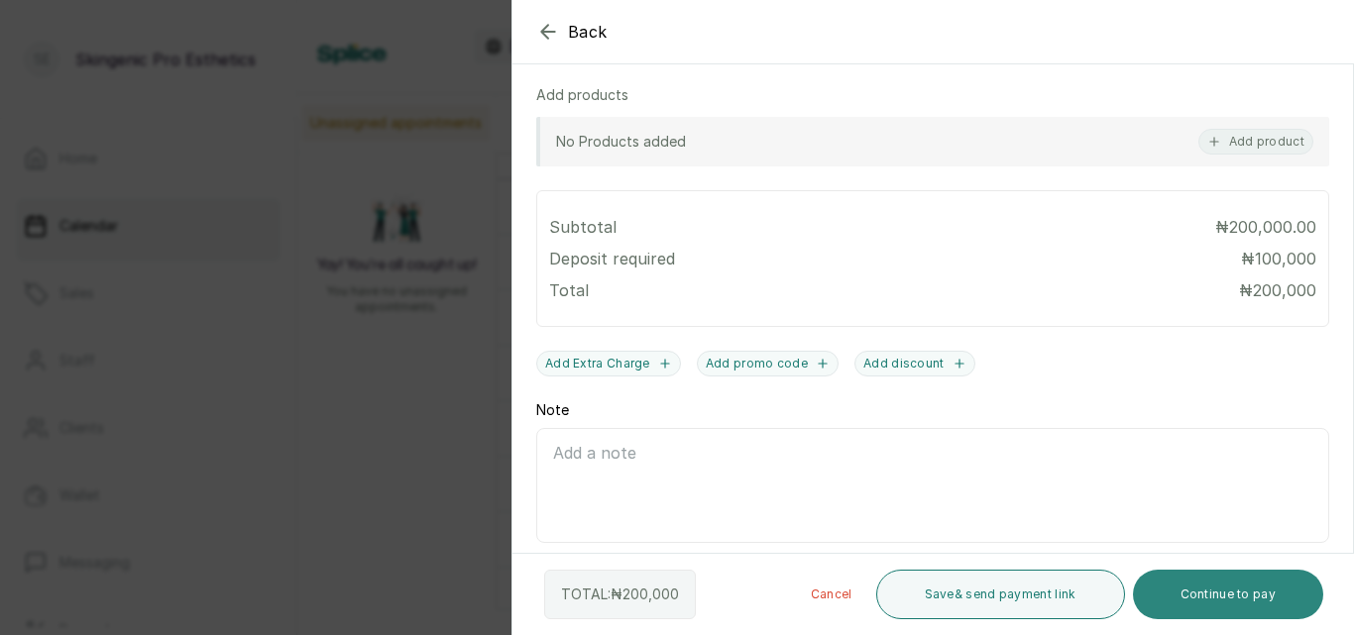
click at [1229, 592] on button "Continue to pay" at bounding box center [1228, 595] width 191 height 50
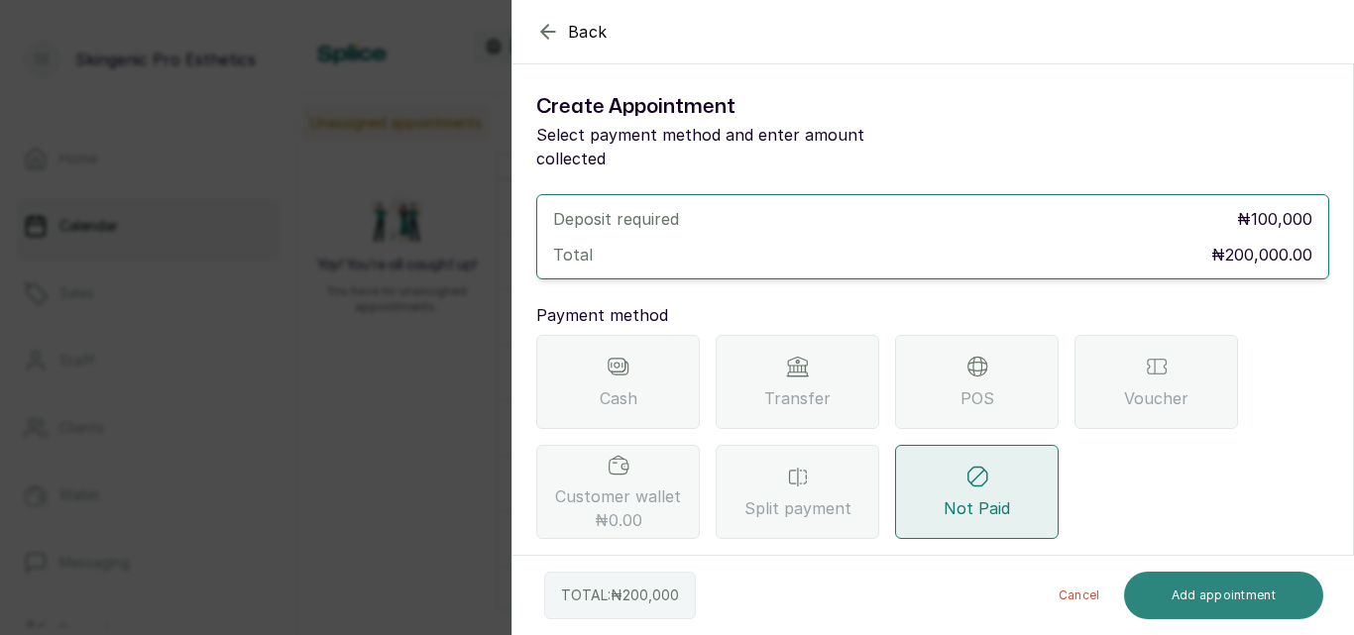
scroll to position [0, 0]
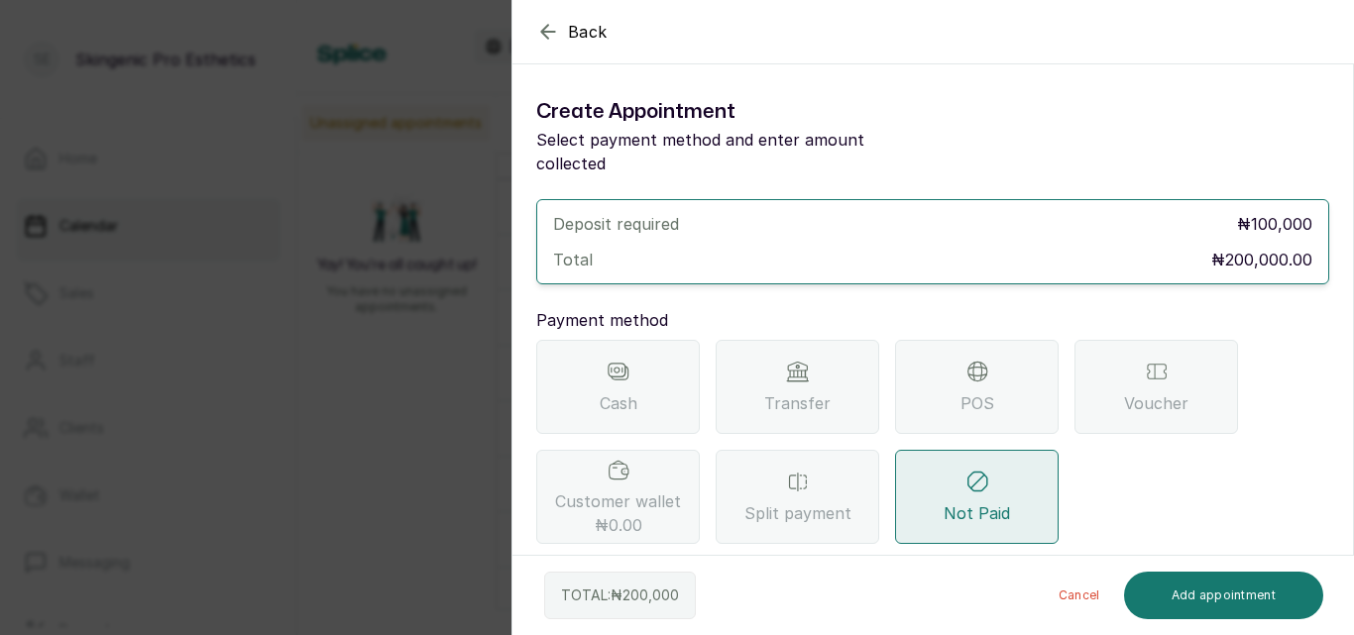
click at [1017, 465] on div "Not Paid" at bounding box center [977, 497] width 164 height 94
click at [1191, 585] on button "Add appointment" at bounding box center [1224, 596] width 200 height 48
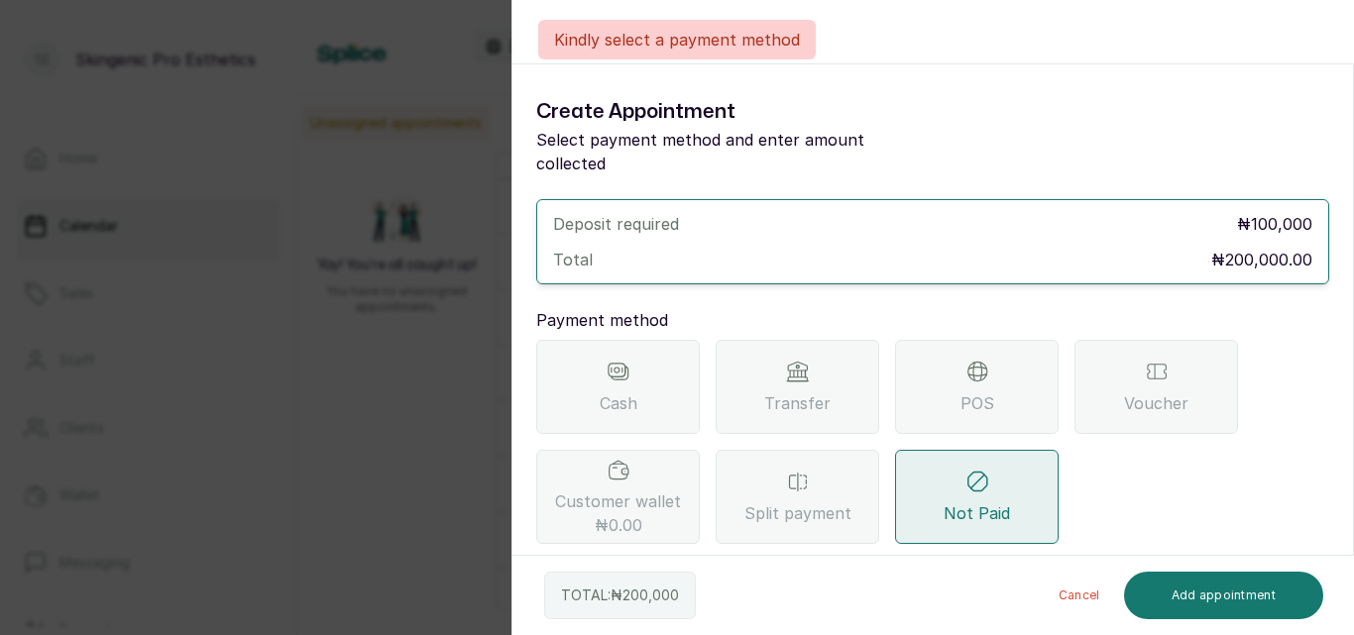
click at [1005, 501] on div "Not Paid" at bounding box center [977, 497] width 164 height 94
click at [968, 471] on icon at bounding box center [977, 481] width 20 height 20
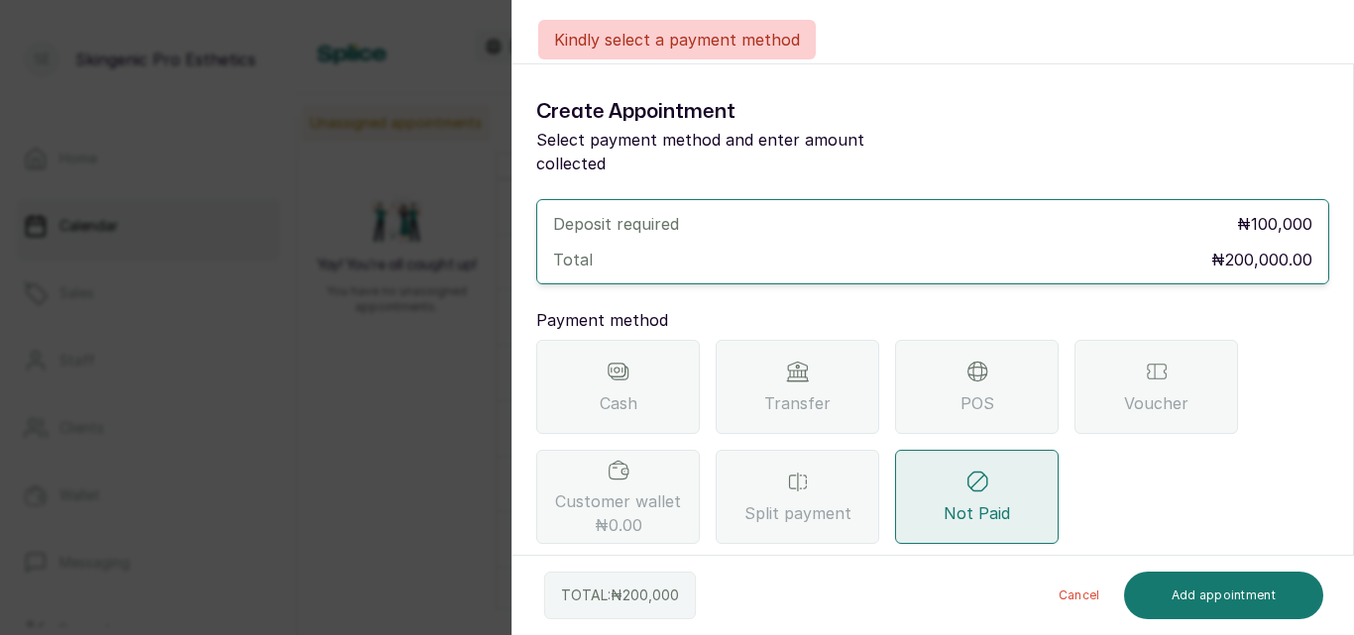
click at [968, 471] on icon at bounding box center [977, 481] width 20 height 20
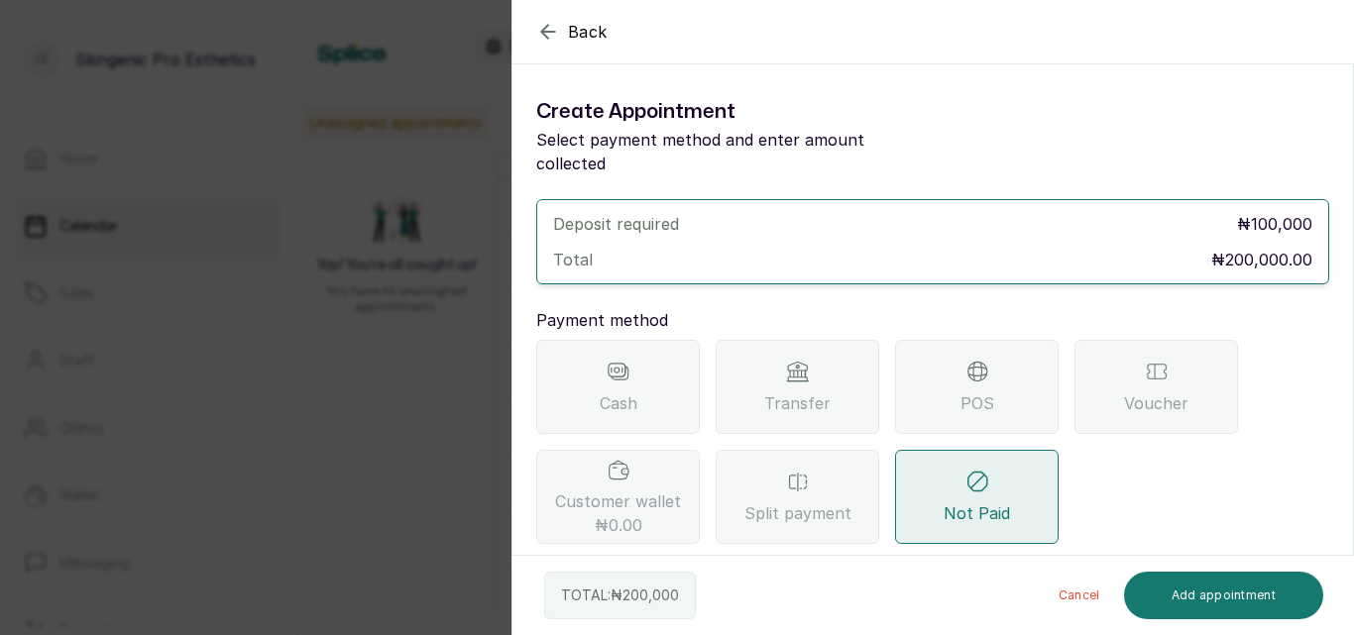
click at [968, 471] on icon at bounding box center [977, 481] width 20 height 20
click at [650, 365] on div "Cash" at bounding box center [618, 387] width 164 height 94
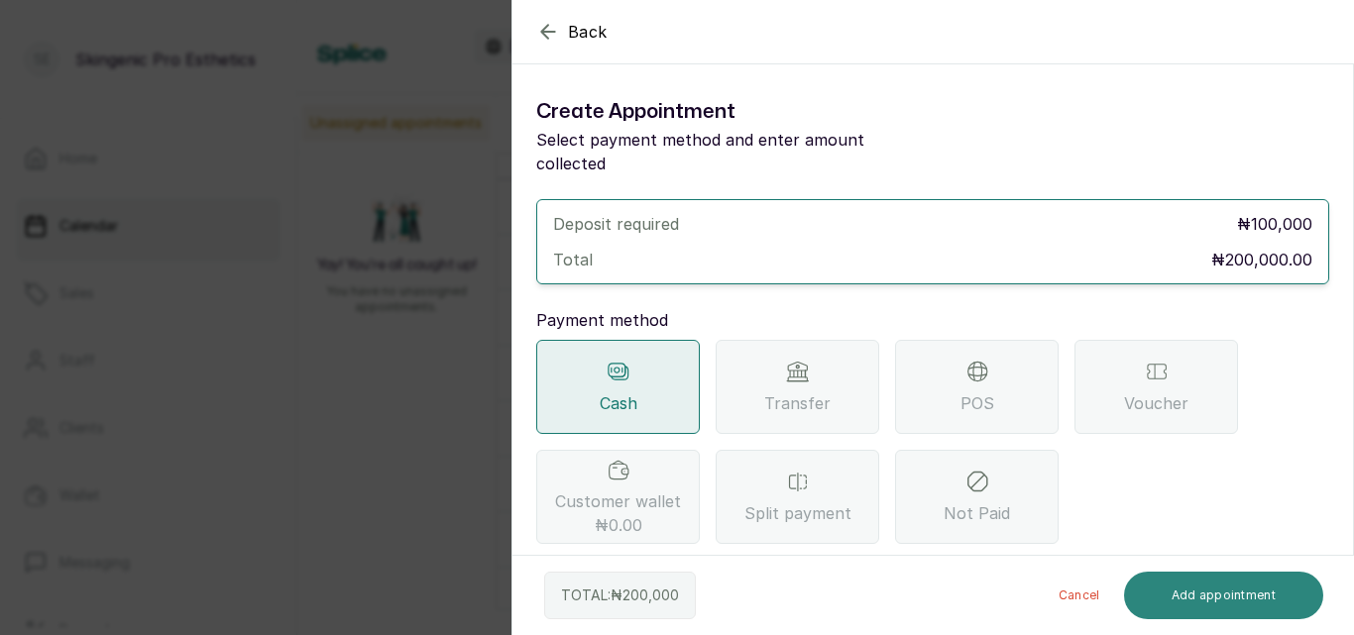
click at [1227, 587] on button "Add appointment" at bounding box center [1224, 596] width 200 height 48
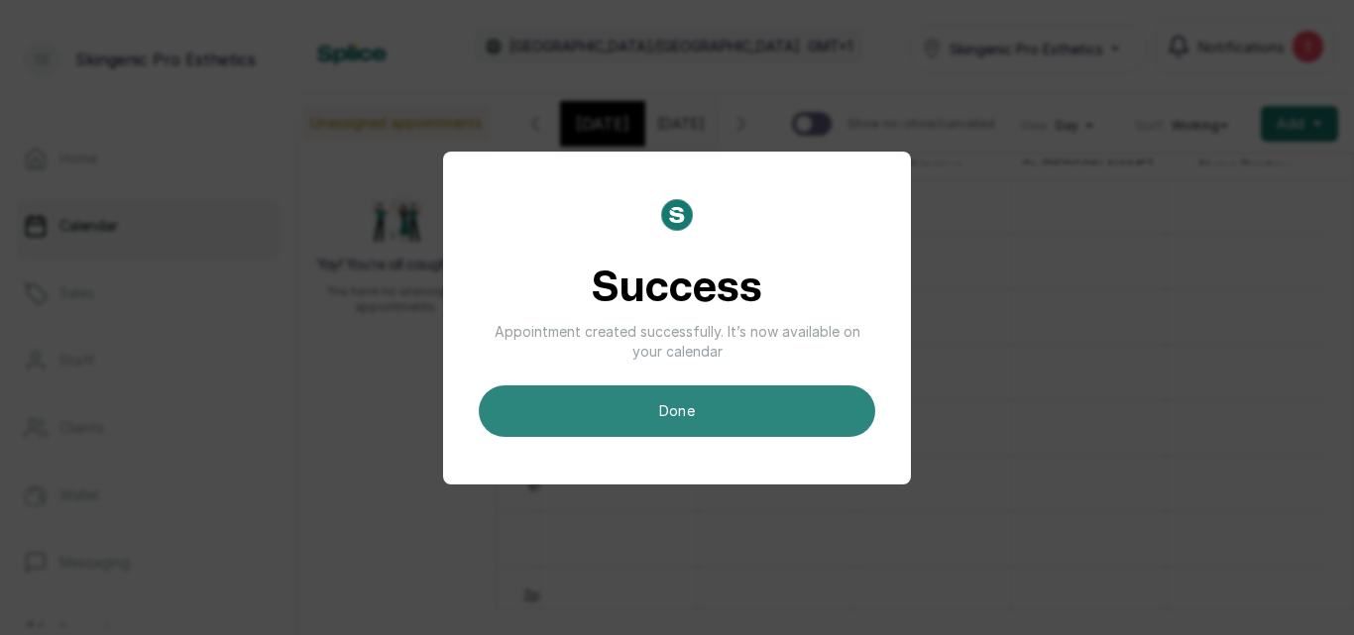
click at [660, 403] on button "done" at bounding box center [677, 411] width 396 height 52
